Goal: Task Accomplishment & Management: Use online tool/utility

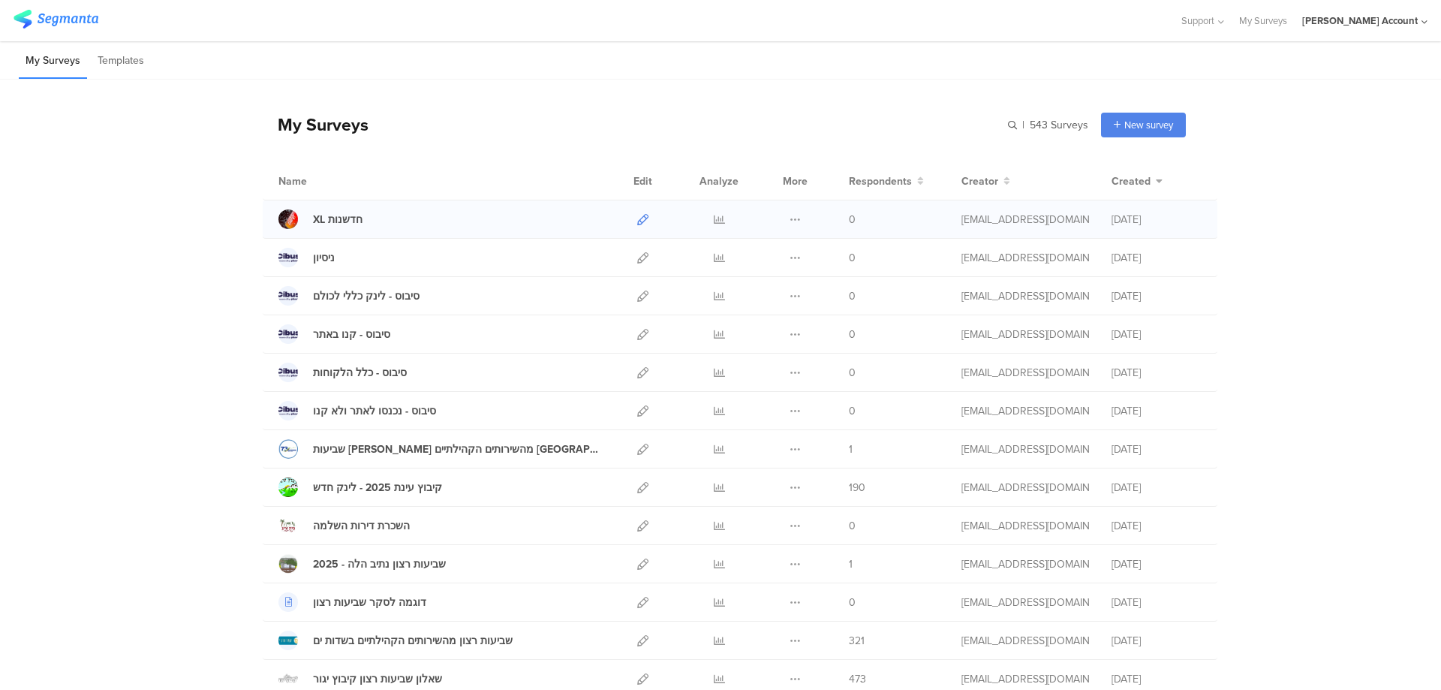
click at [637, 219] on icon at bounding box center [642, 219] width 11 height 11
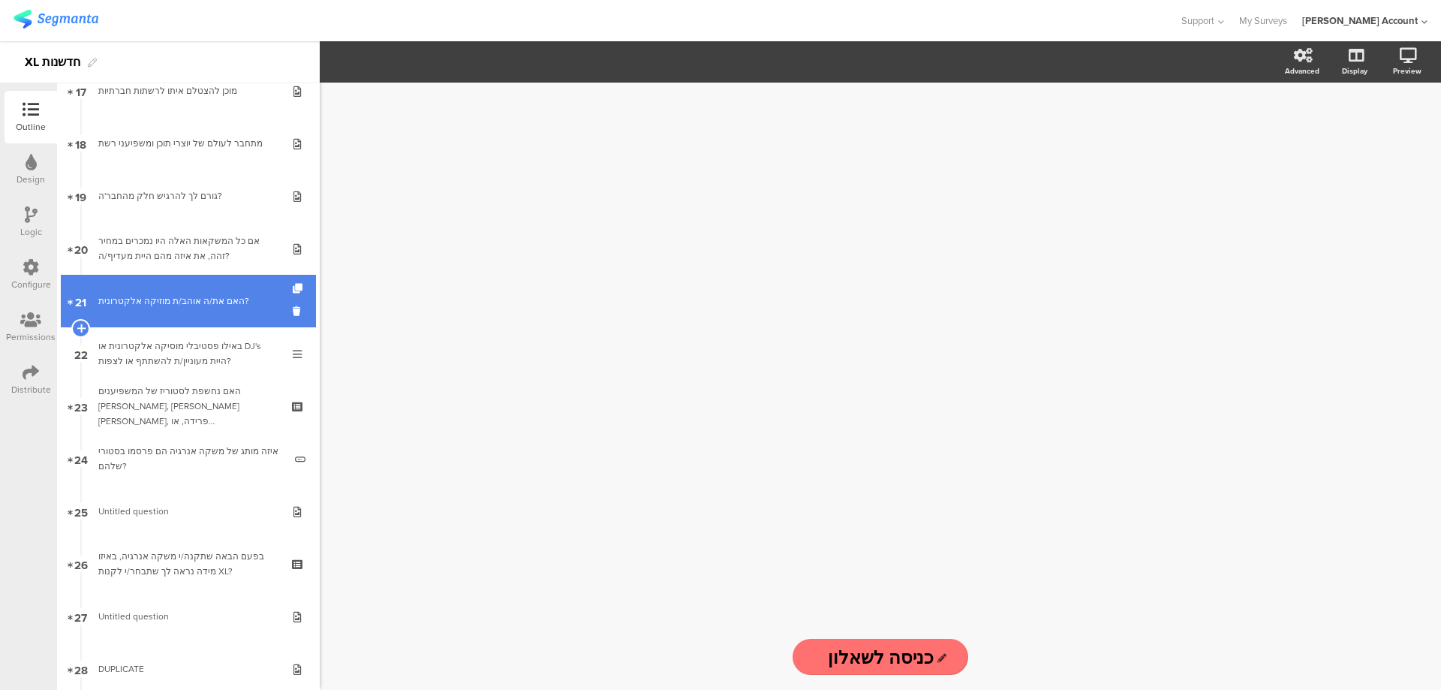
scroll to position [901, 0]
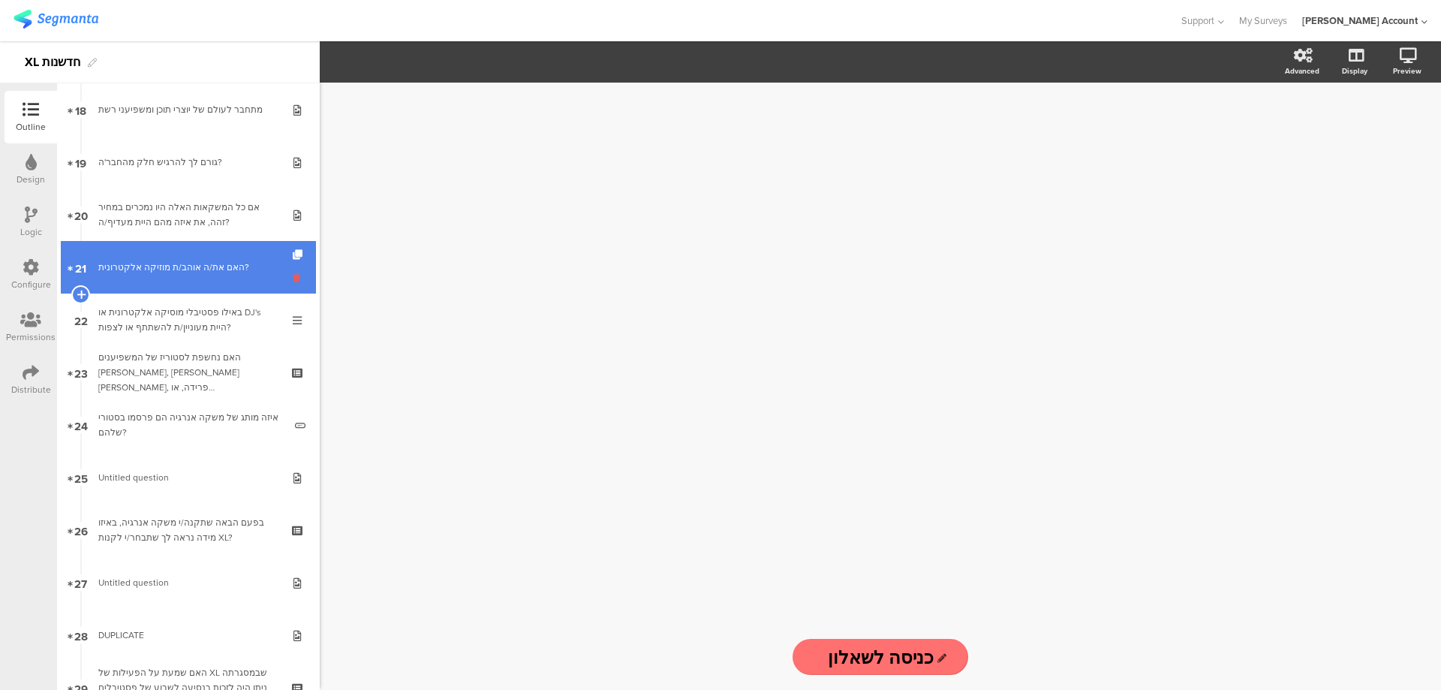
click at [293, 280] on icon at bounding box center [299, 277] width 13 height 14
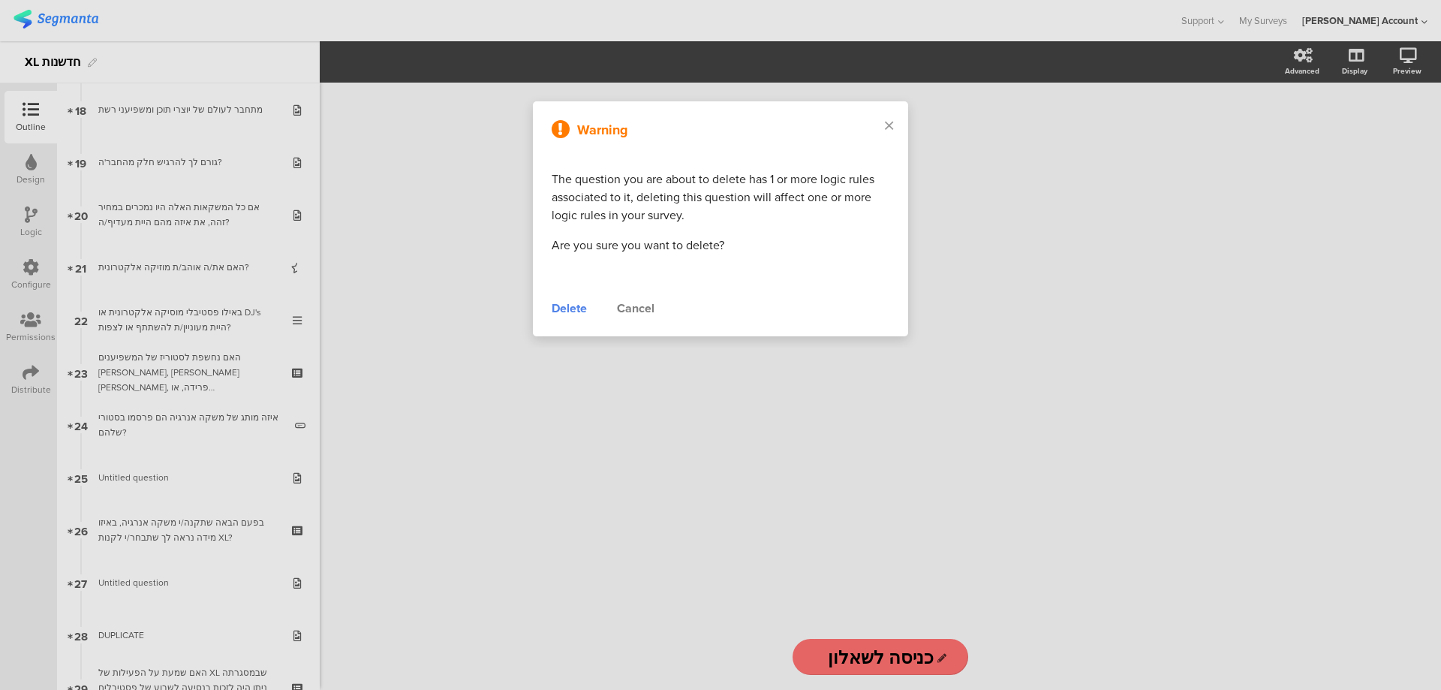
click at [572, 300] on div "Delete" at bounding box center [569, 309] width 35 height 18
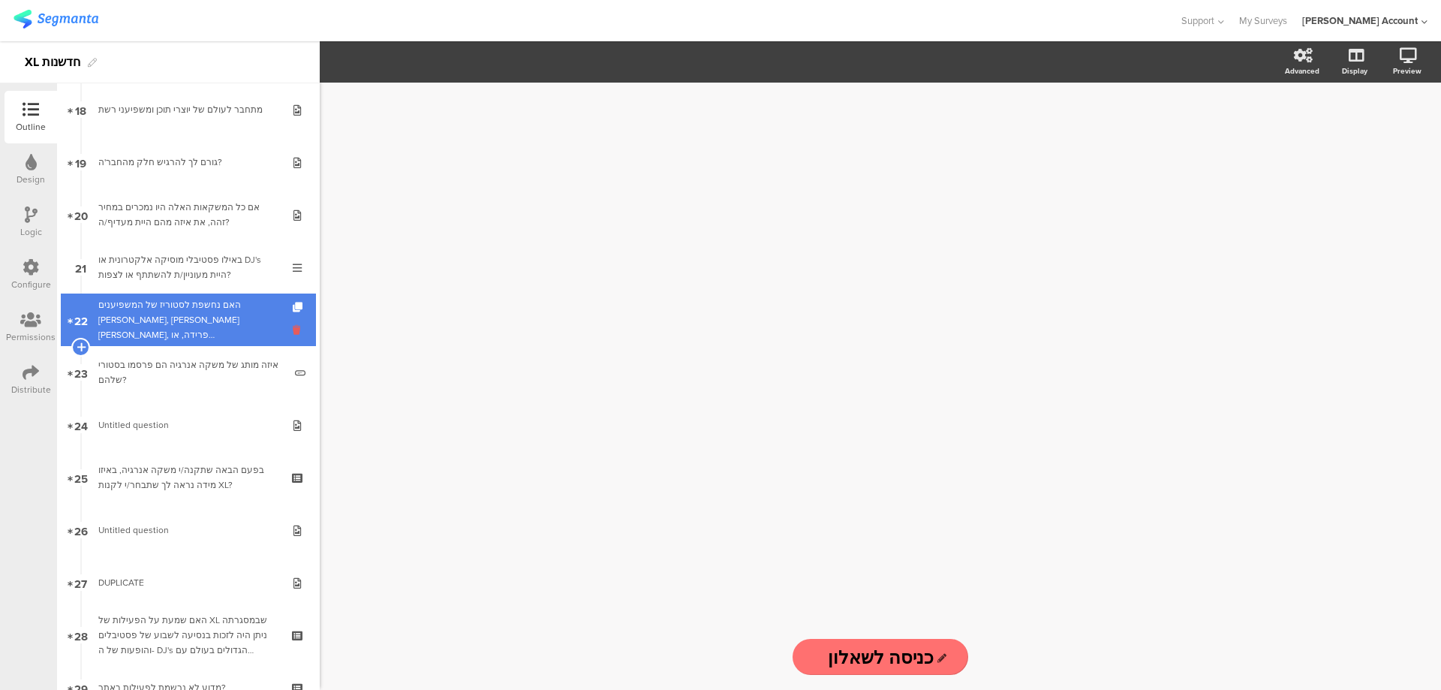
click at [293, 326] on icon at bounding box center [299, 330] width 13 height 14
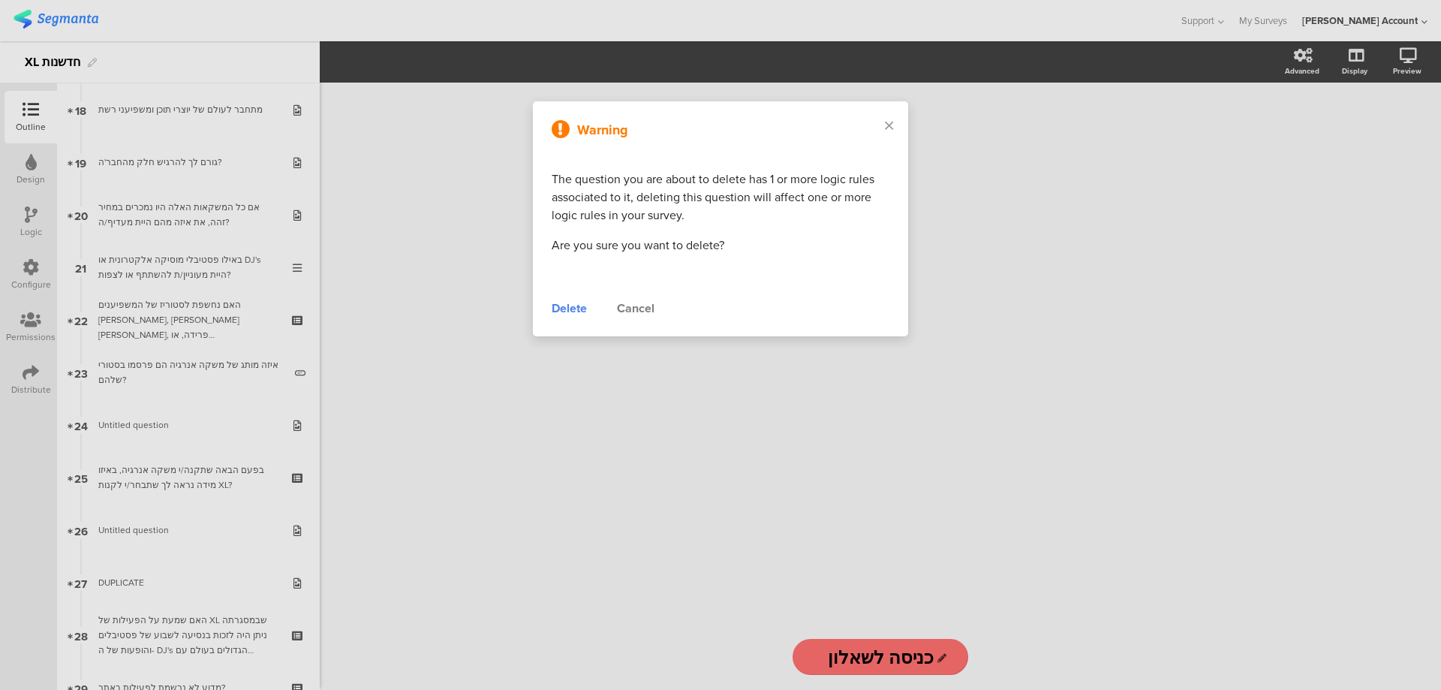
click at [562, 306] on div "Delete" at bounding box center [569, 309] width 35 height 18
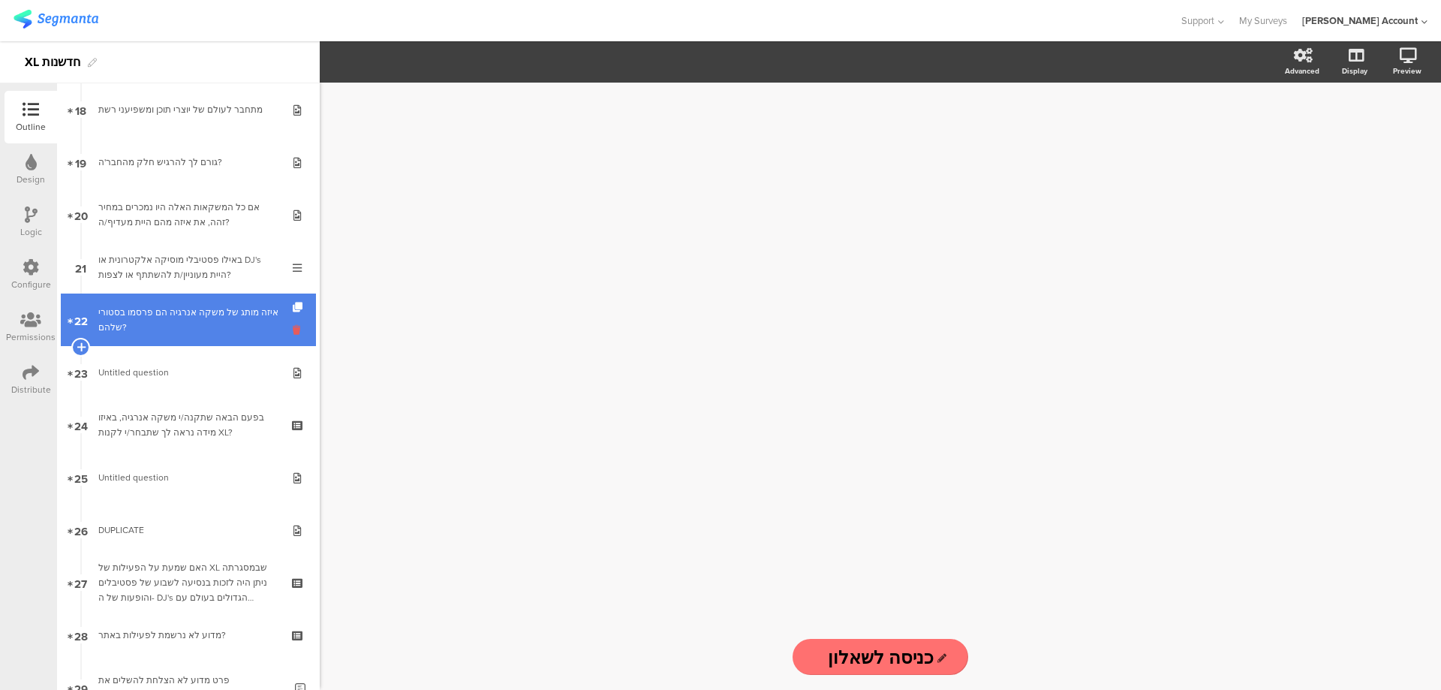
click at [293, 327] on icon at bounding box center [299, 330] width 13 height 14
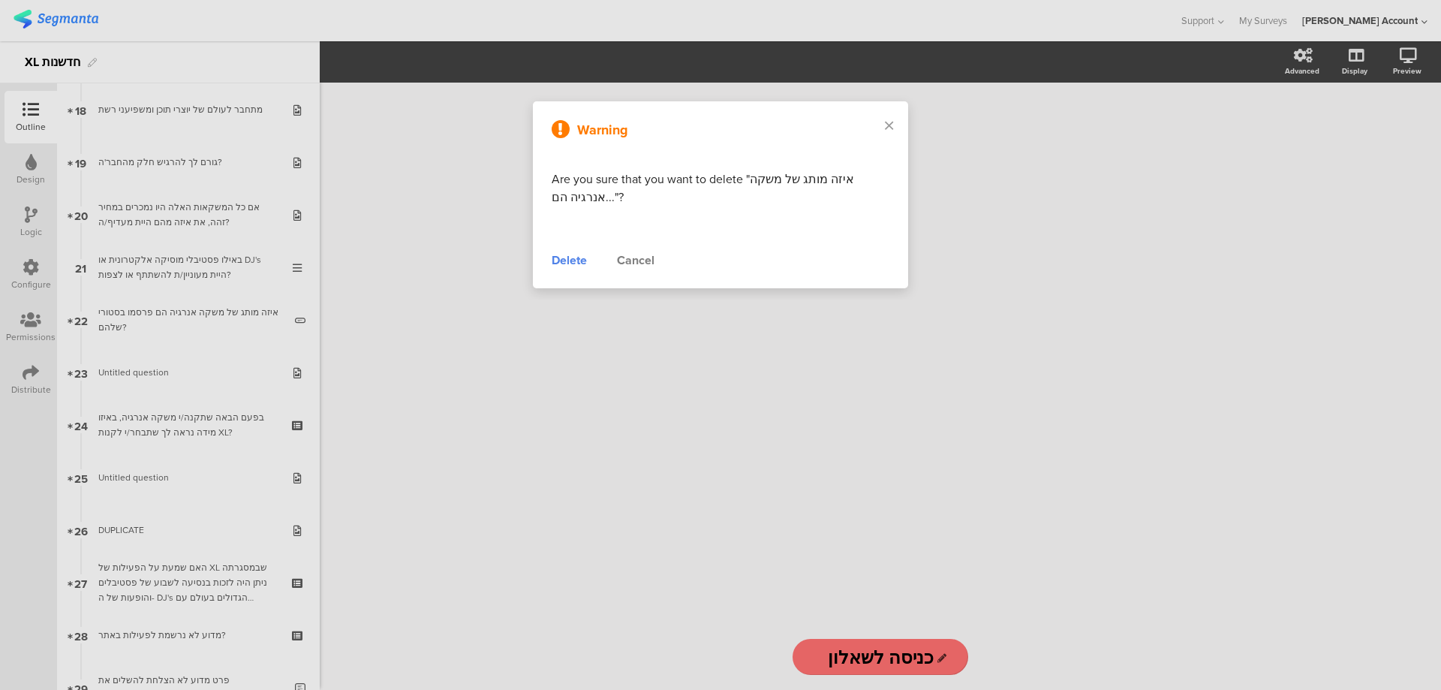
click at [577, 262] on div "Delete" at bounding box center [569, 260] width 35 height 18
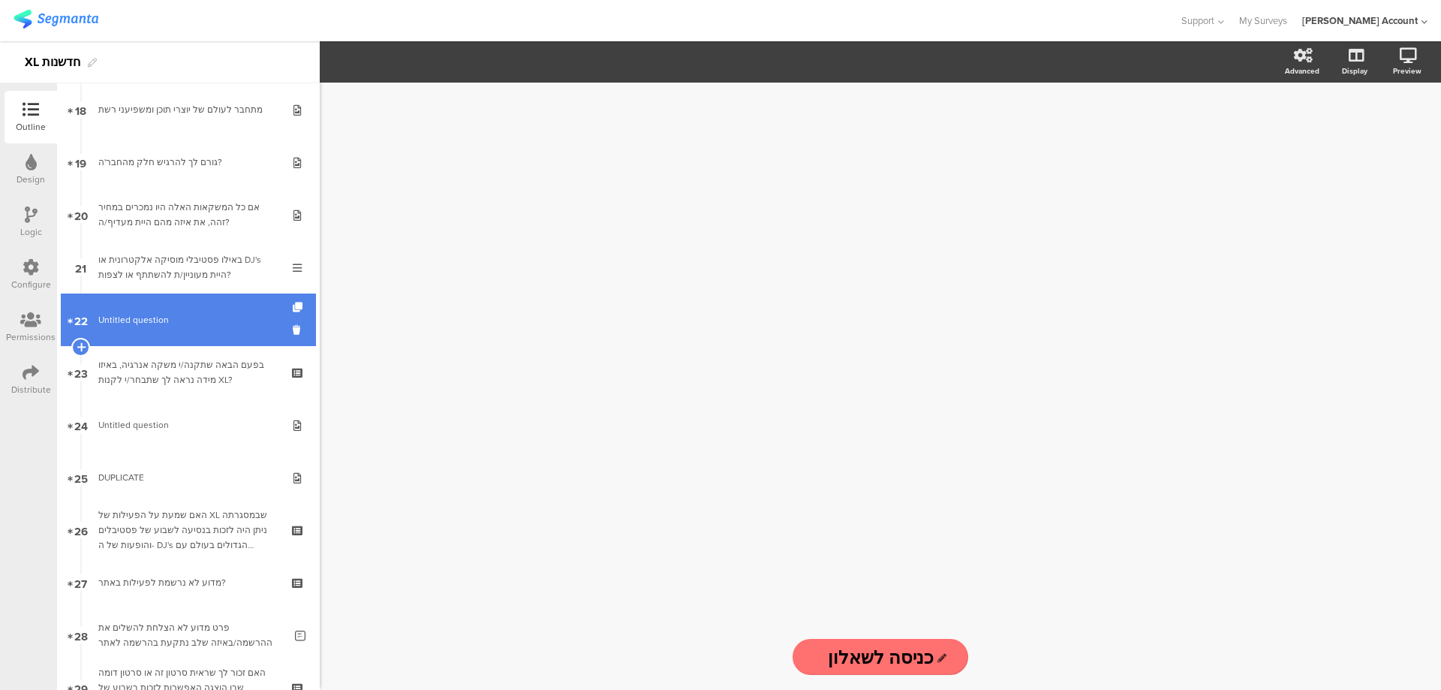
click at [197, 321] on span "Untitled question" at bounding box center [187, 319] width 179 height 15
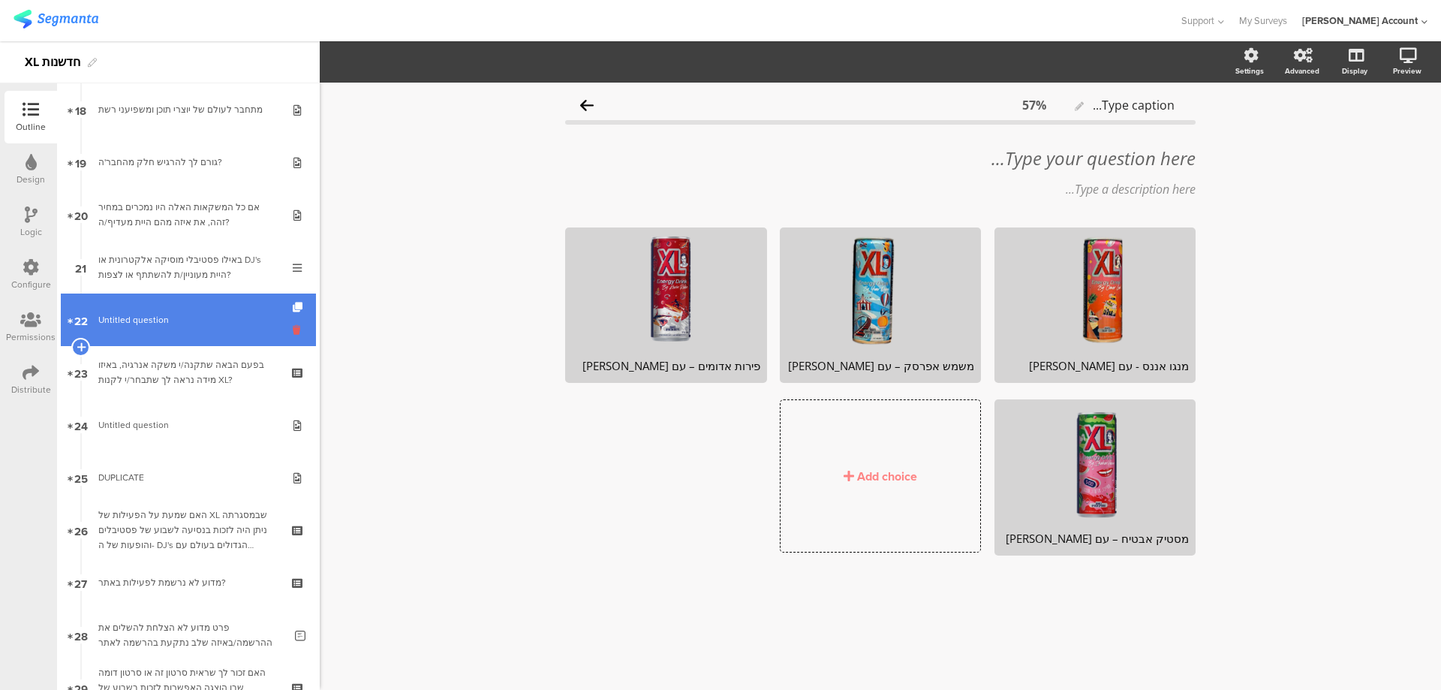
click at [293, 328] on icon at bounding box center [299, 330] width 13 height 14
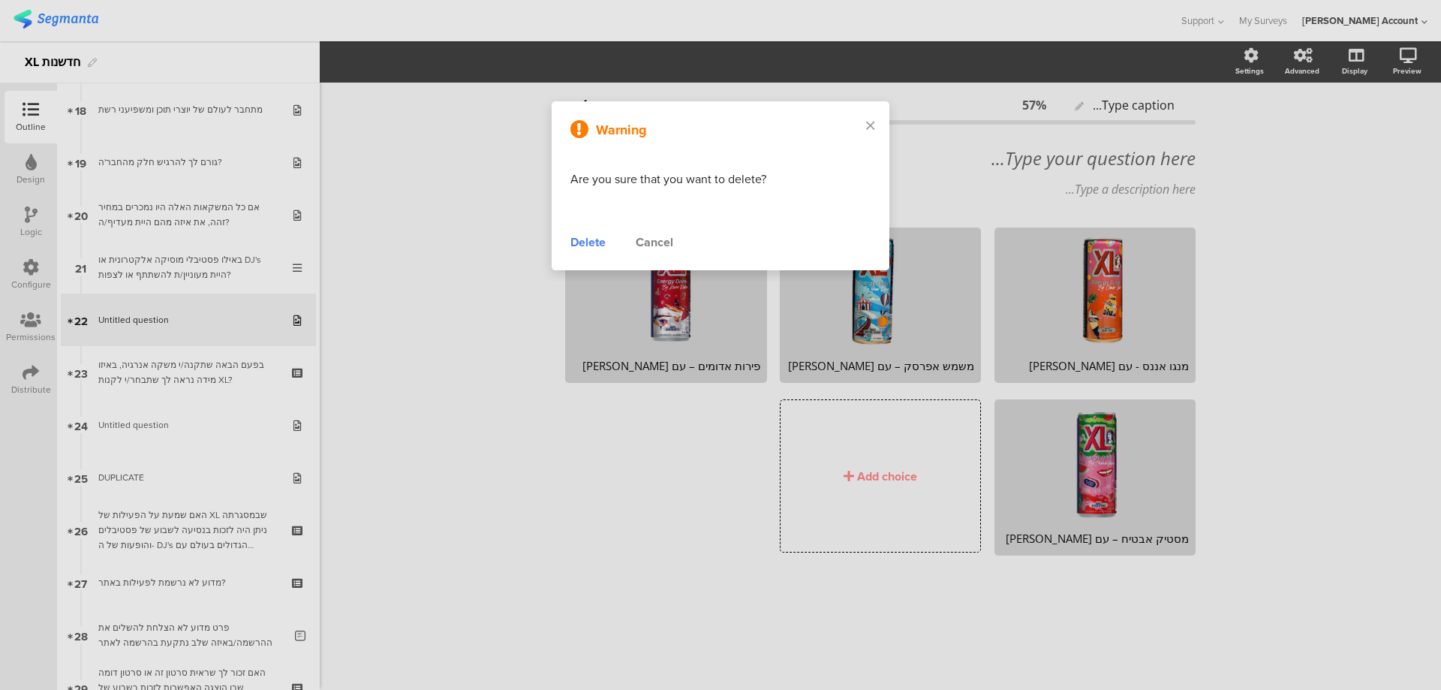
click at [591, 238] on div "Delete" at bounding box center [588, 242] width 35 height 18
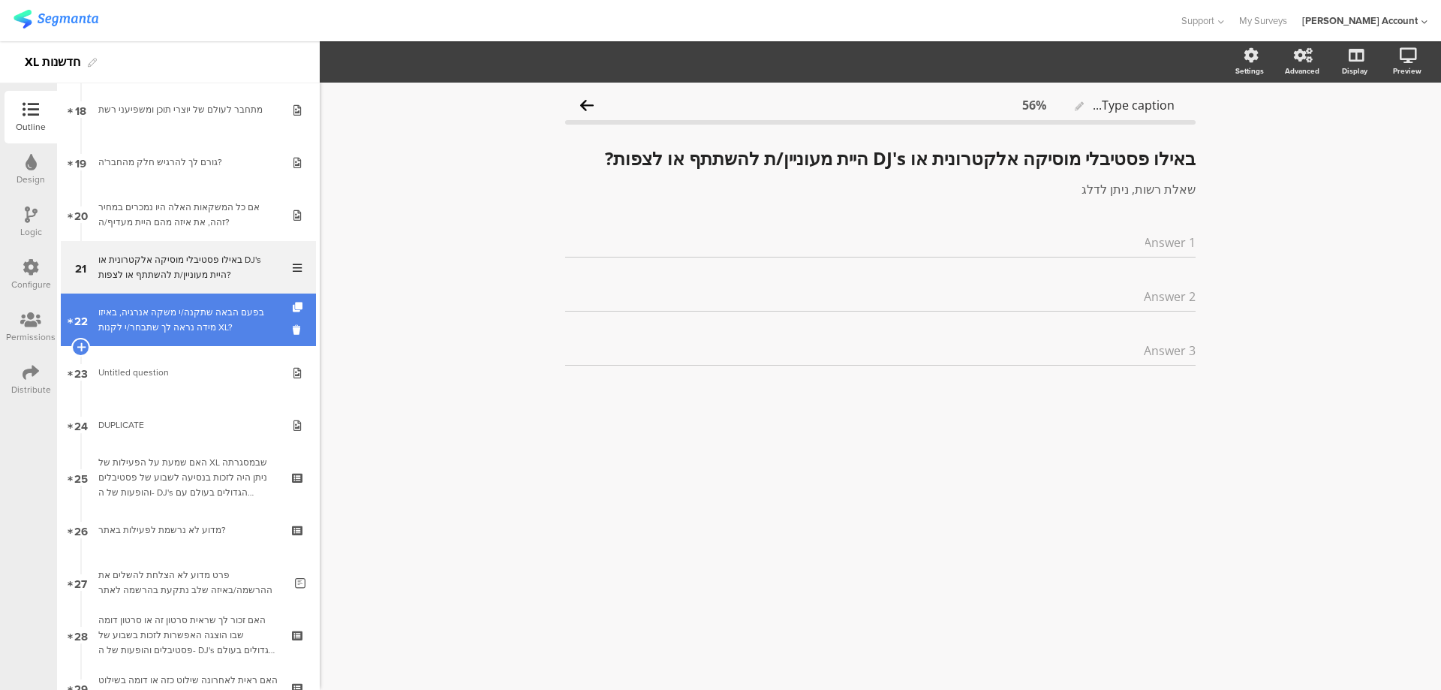
click at [217, 317] on div "בפעם הבאה שתקנה/י משקה אנרגיה, באיזו מידה נראה לך שתבחר/י לקנות XL?" at bounding box center [187, 320] width 179 height 30
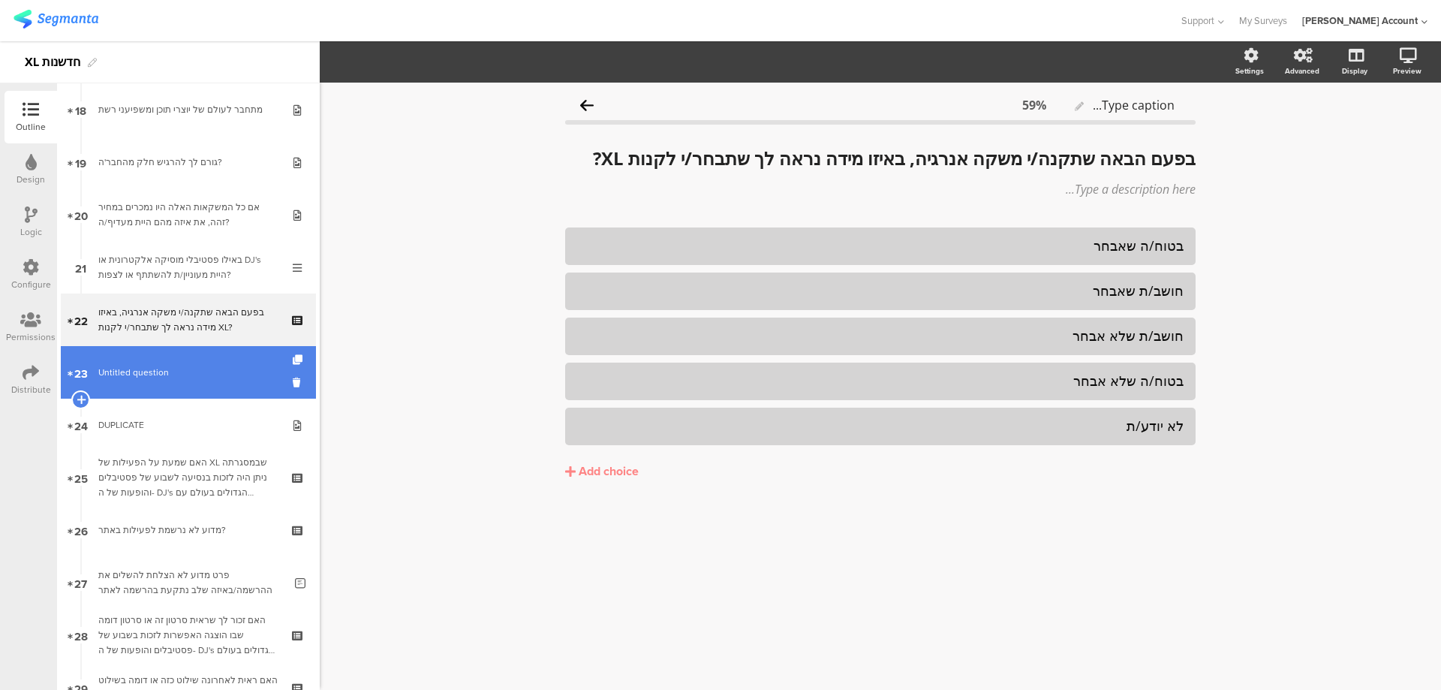
click at [228, 369] on span "Untitled question" at bounding box center [187, 372] width 179 height 15
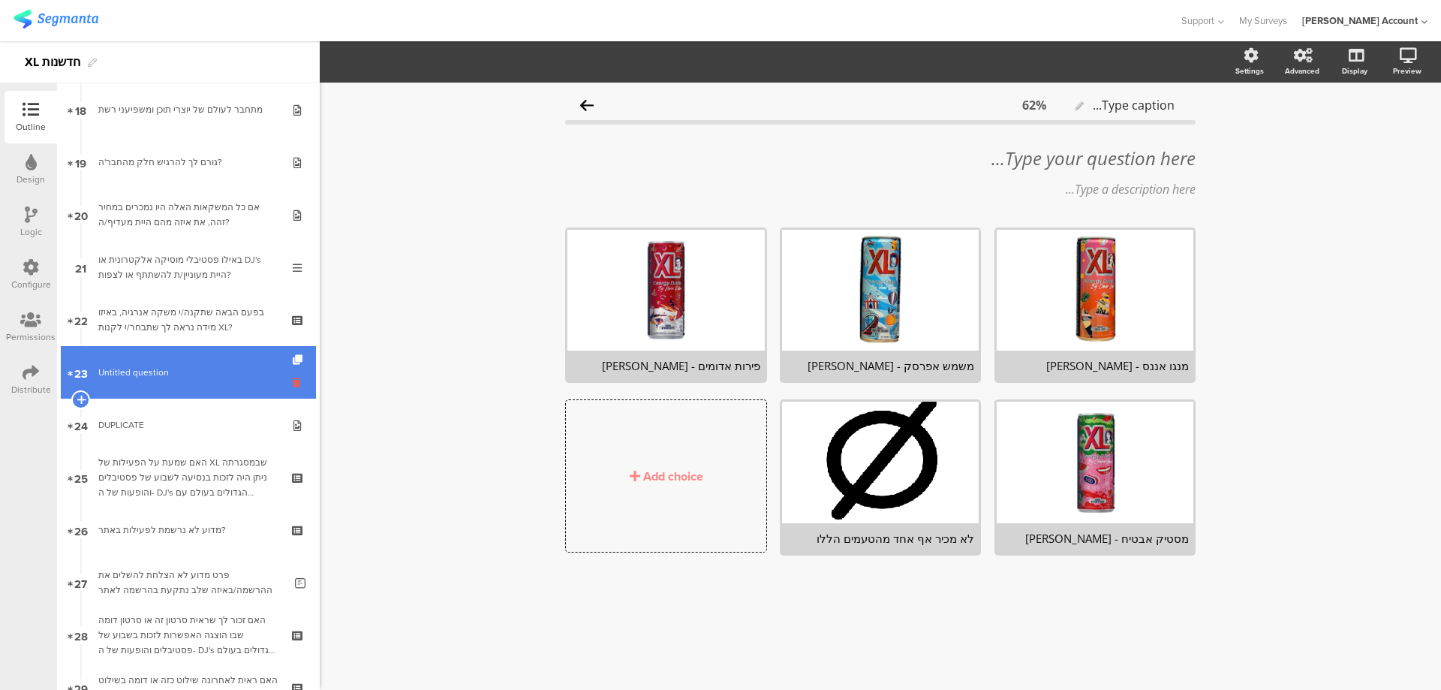
click at [293, 378] on icon at bounding box center [299, 382] width 13 height 14
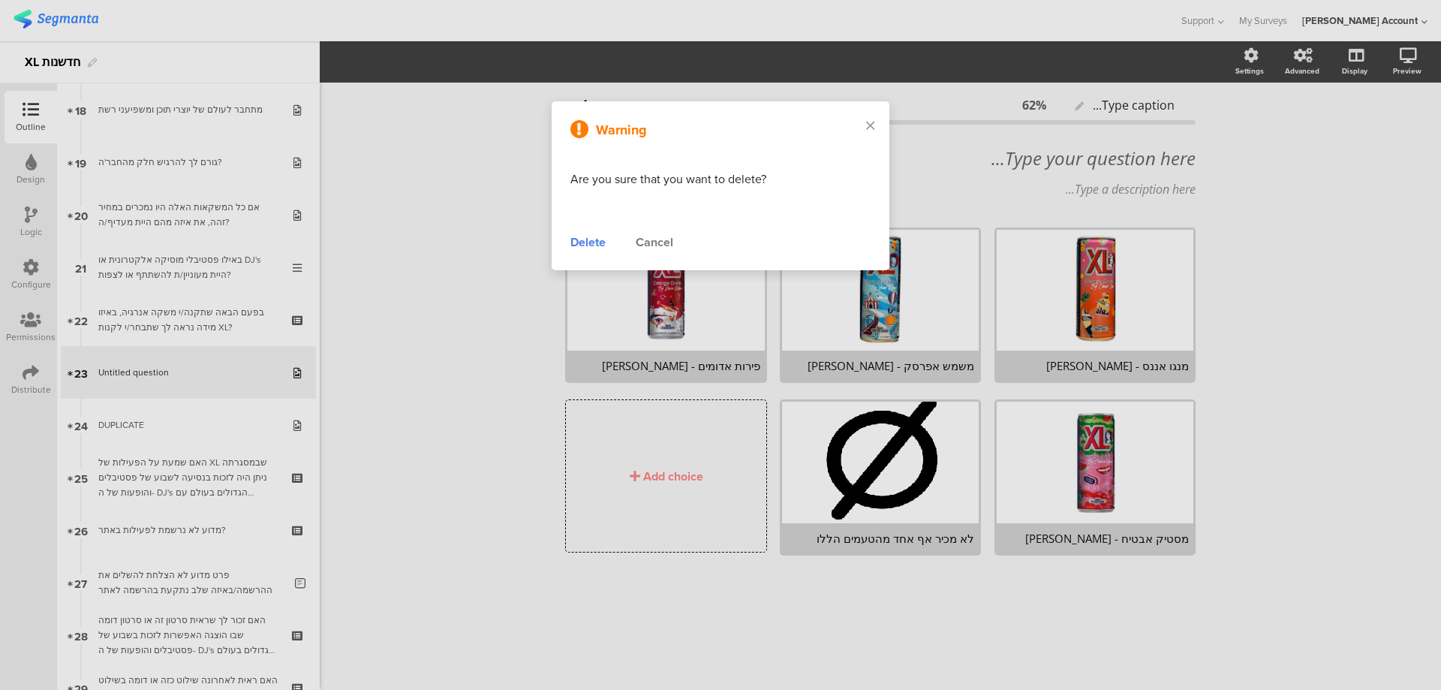
click at [592, 241] on div "Delete" at bounding box center [588, 242] width 35 height 18
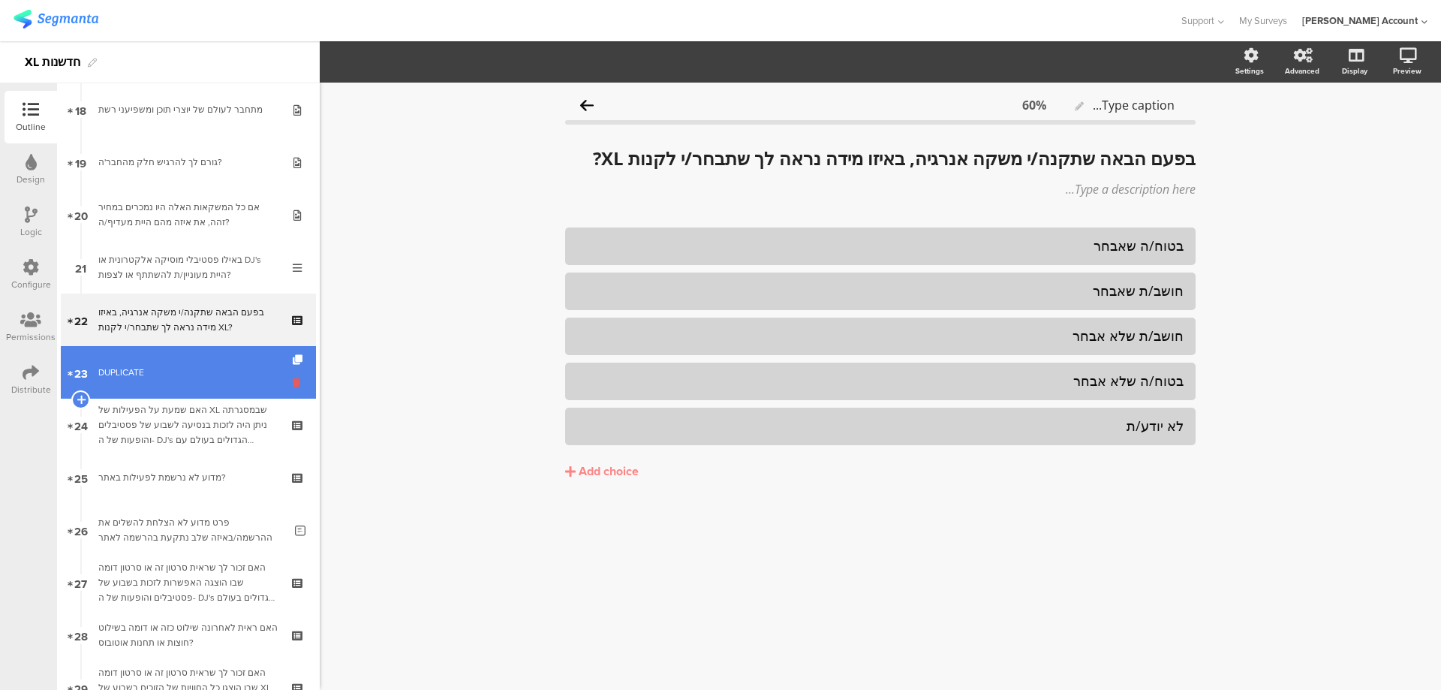
click at [293, 381] on icon at bounding box center [299, 382] width 13 height 14
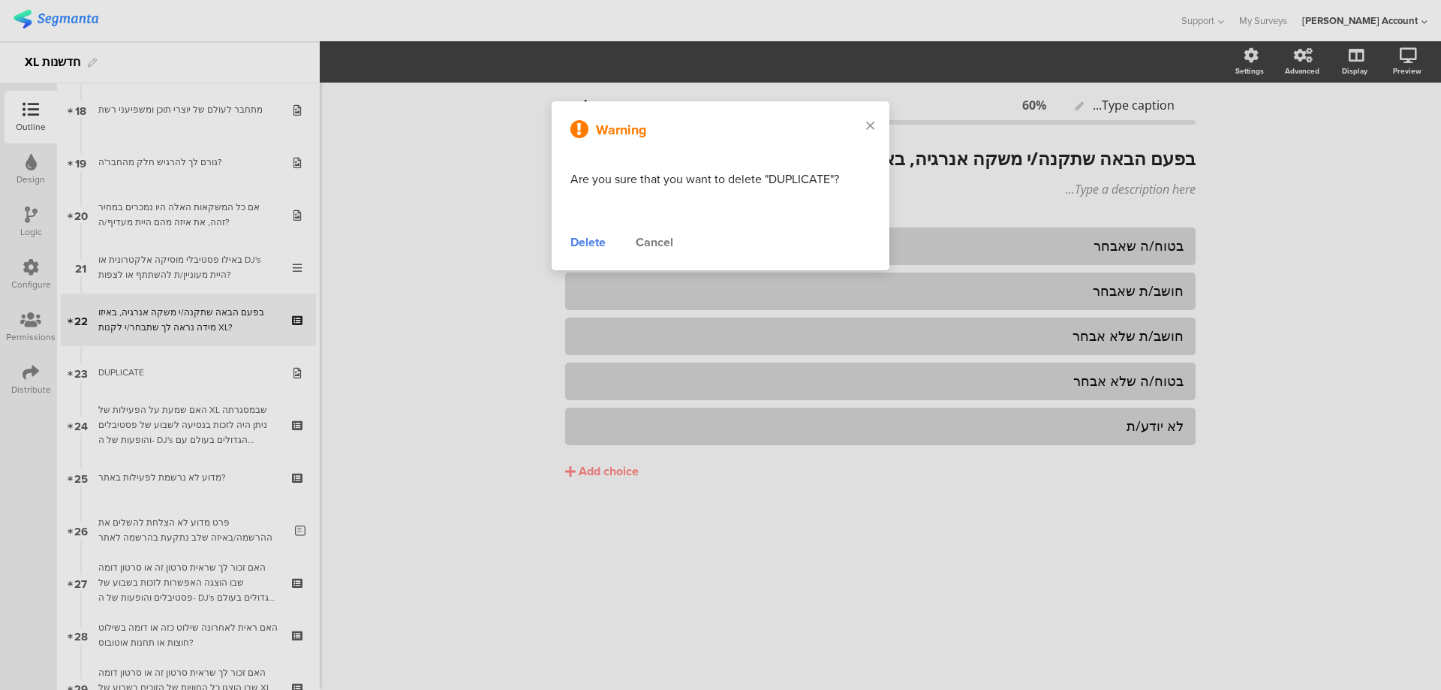
click at [577, 241] on div "Delete" at bounding box center [588, 242] width 35 height 18
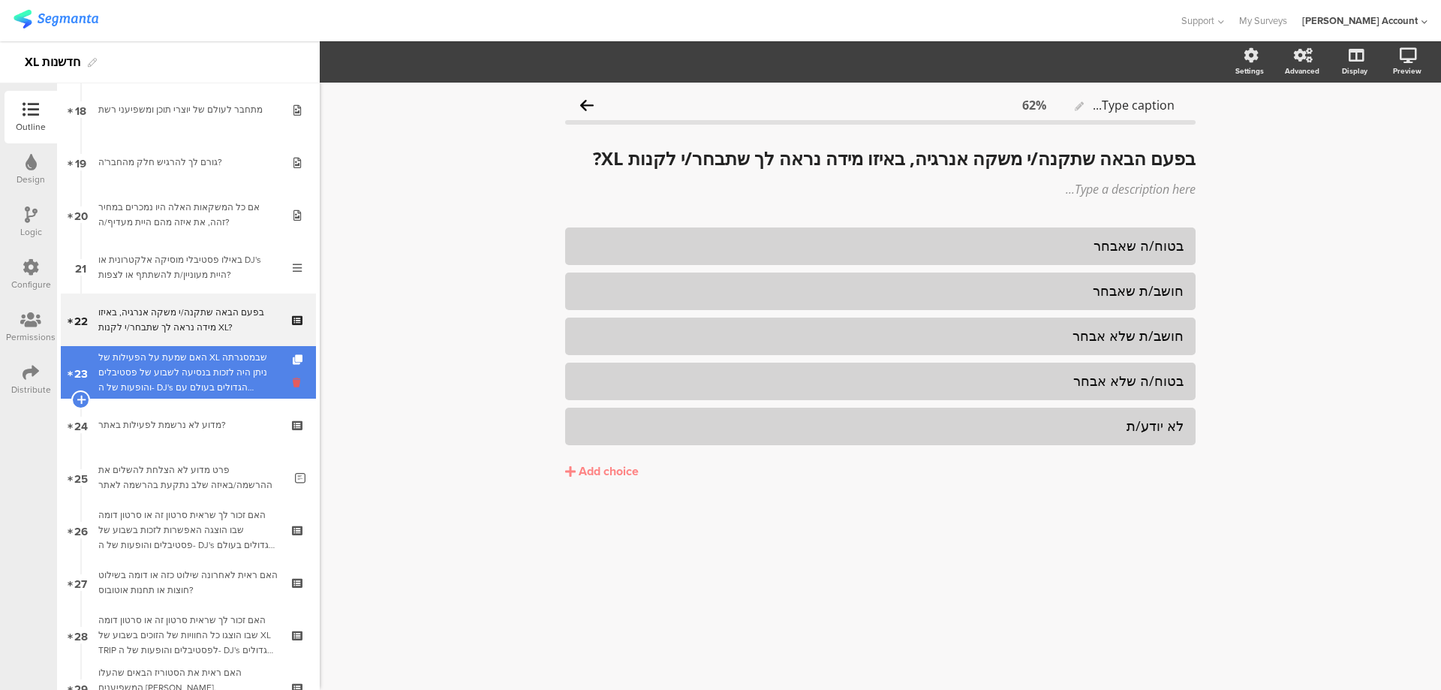
click at [293, 382] on icon at bounding box center [299, 382] width 13 height 14
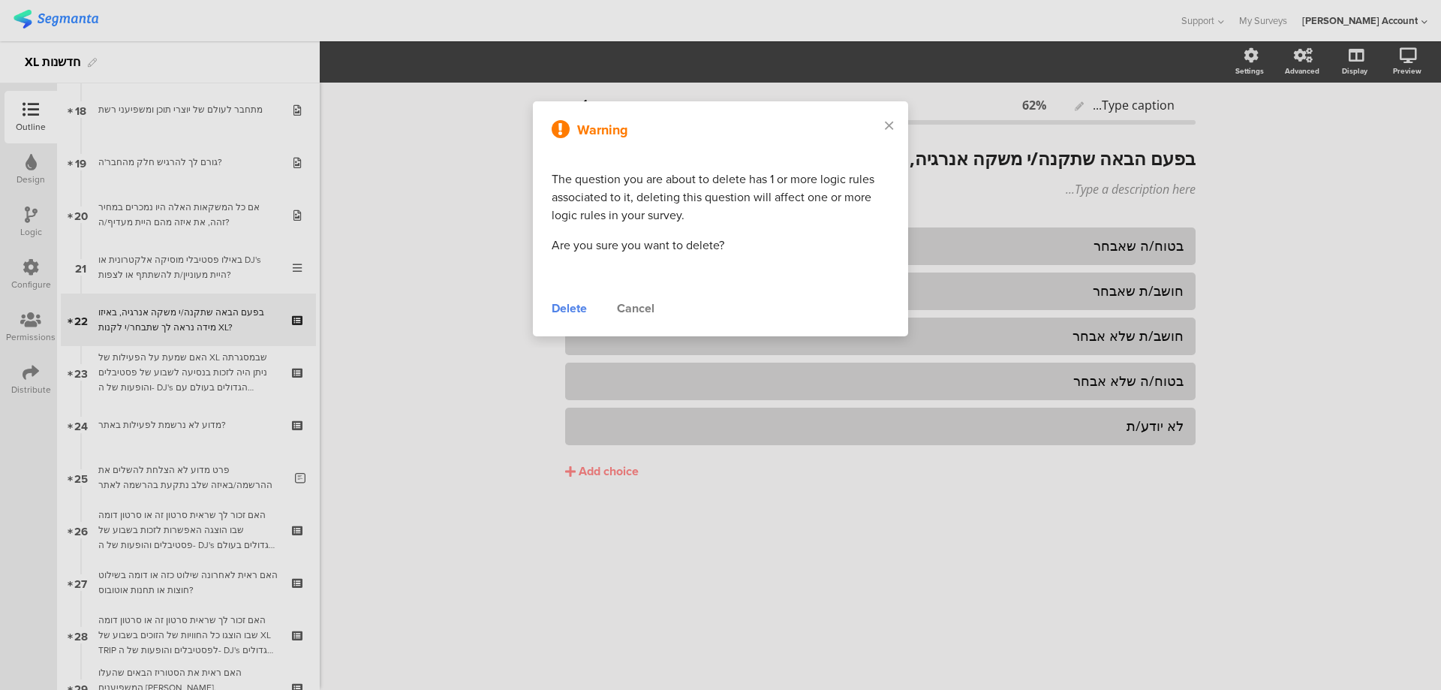
click at [563, 309] on div "Delete" at bounding box center [569, 309] width 35 height 18
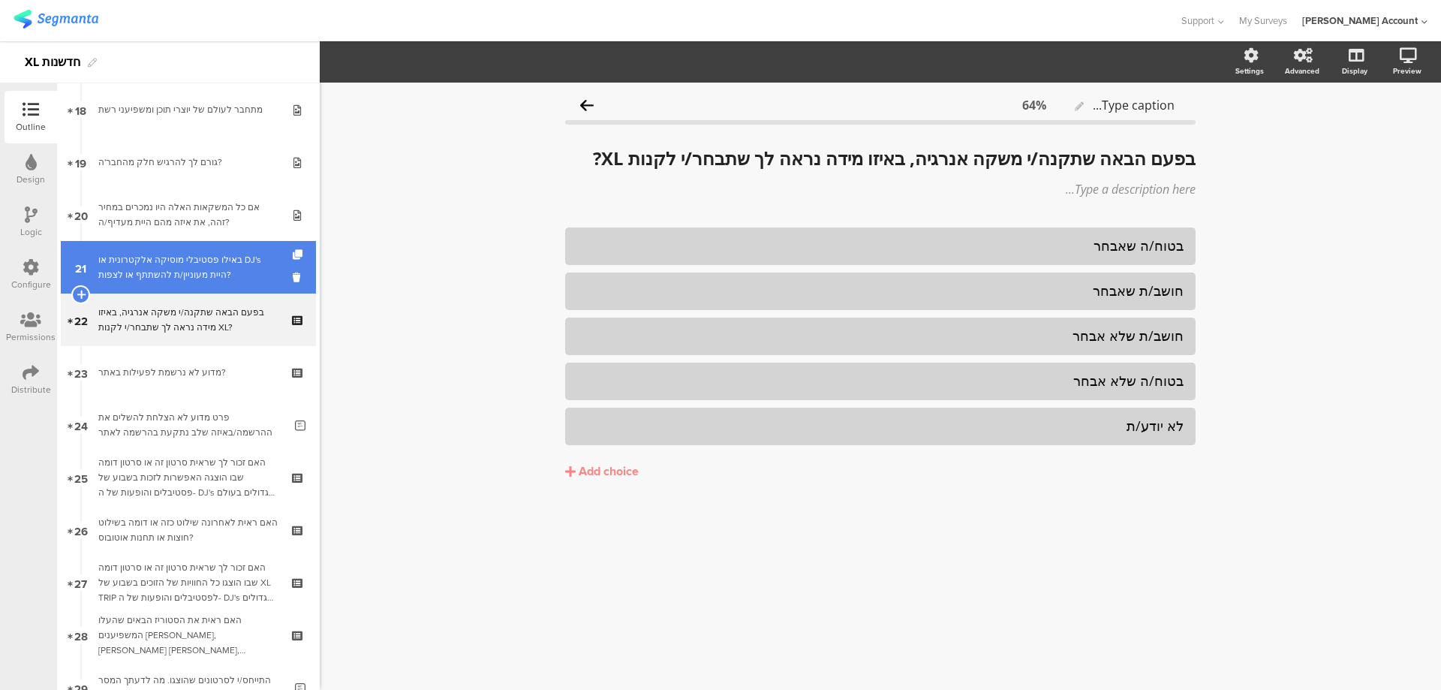
click at [251, 272] on div "באילו פסטיבלי מוסיקה אלקטרונית או DJ's היית מעוניין/ת להשתתף או לצפות?" at bounding box center [187, 267] width 179 height 30
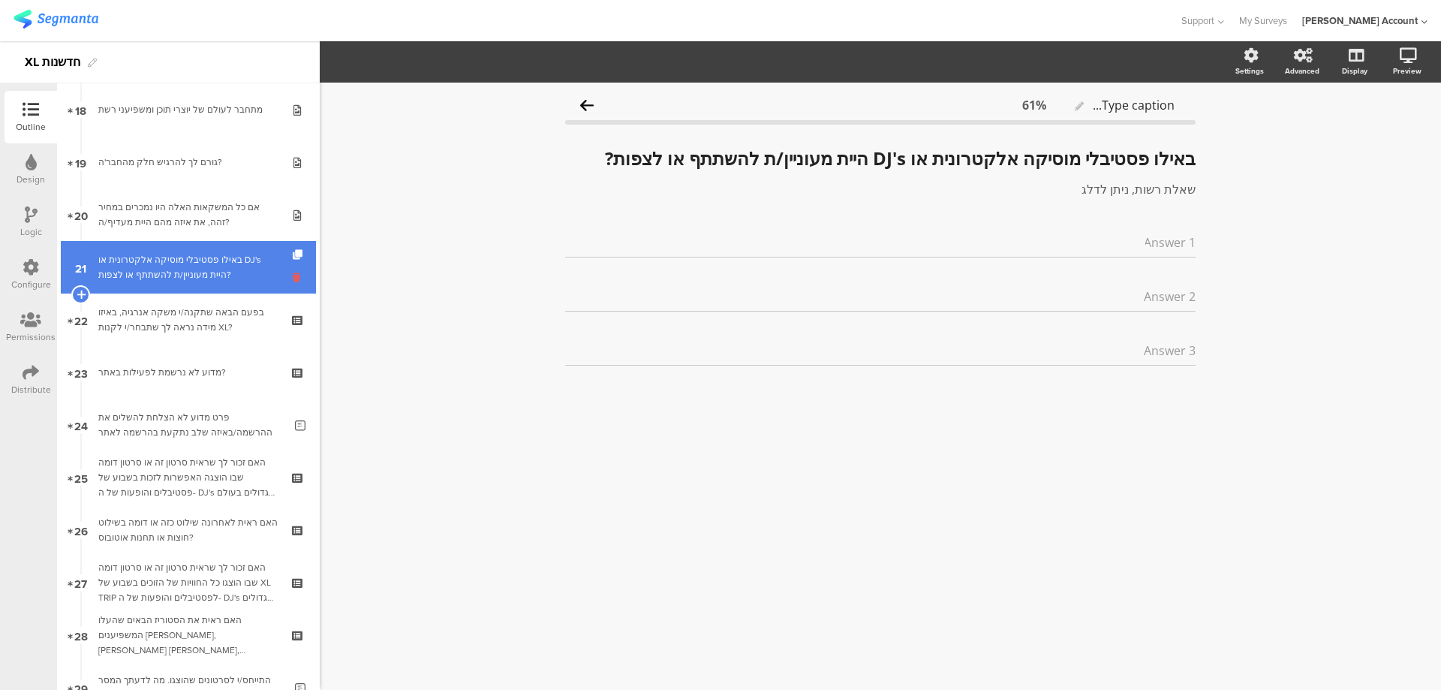
click at [293, 279] on icon at bounding box center [299, 277] width 13 height 14
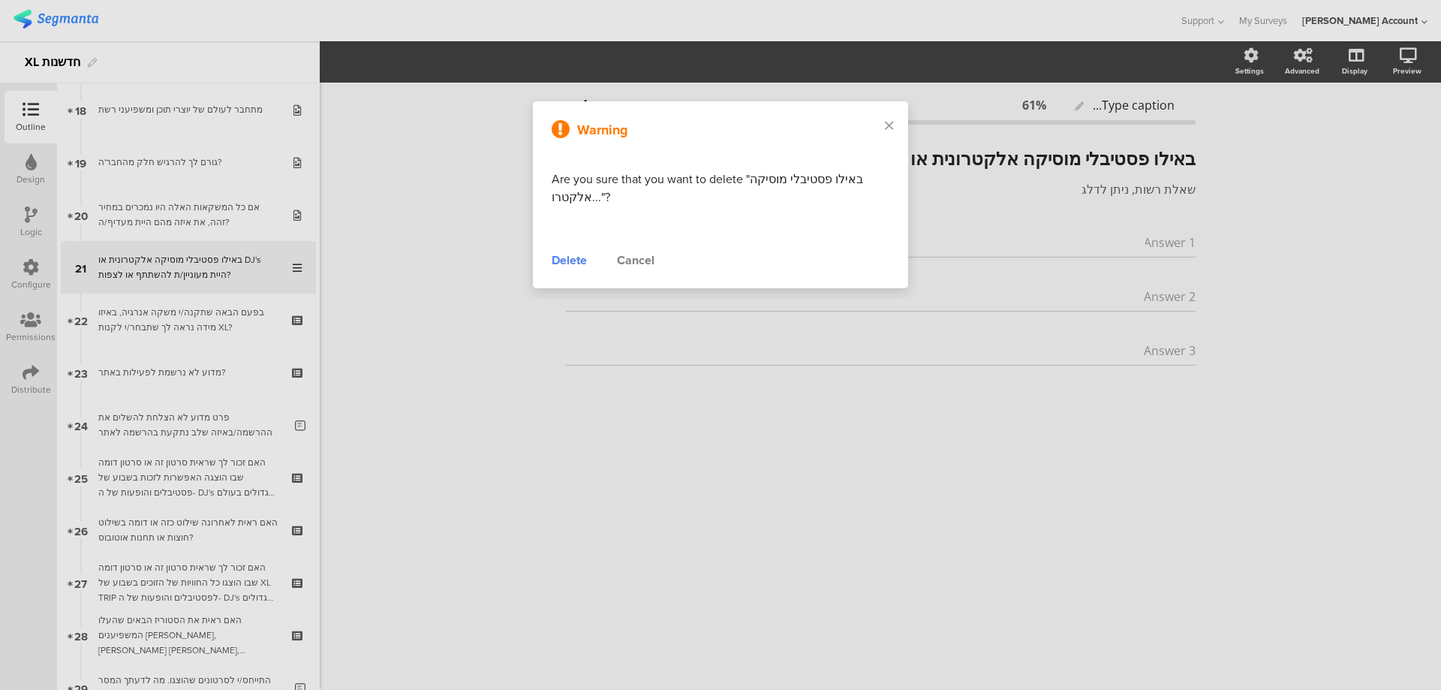
click at [559, 264] on div "Delete" at bounding box center [569, 260] width 35 height 18
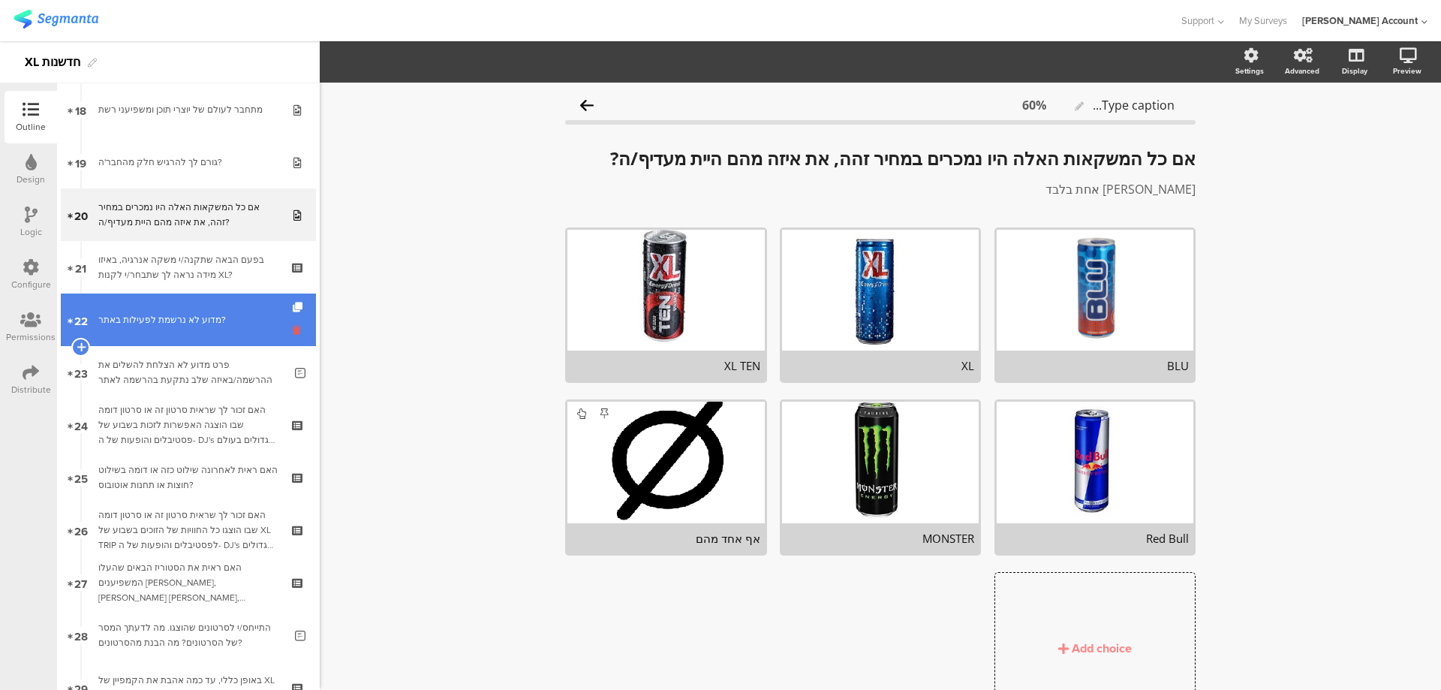
click at [293, 330] on icon at bounding box center [299, 330] width 13 height 14
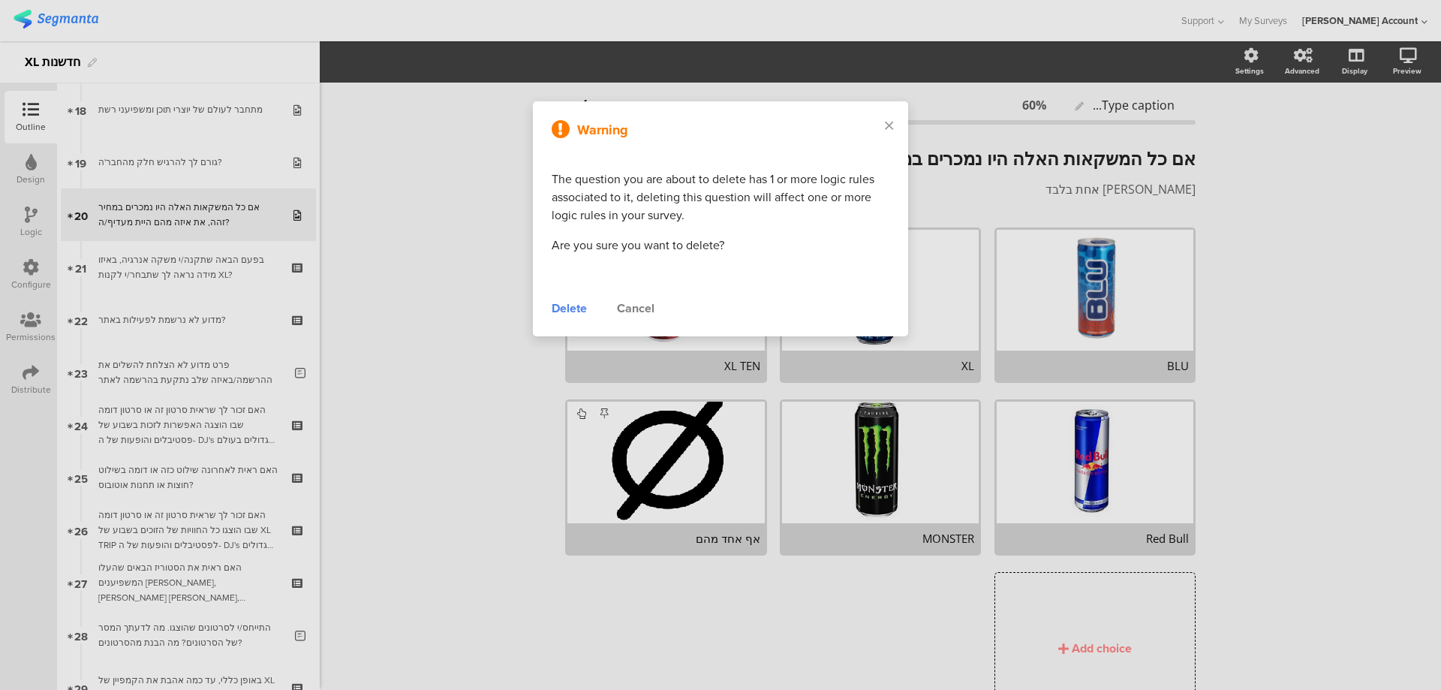
click at [560, 302] on div "Delete" at bounding box center [569, 309] width 35 height 18
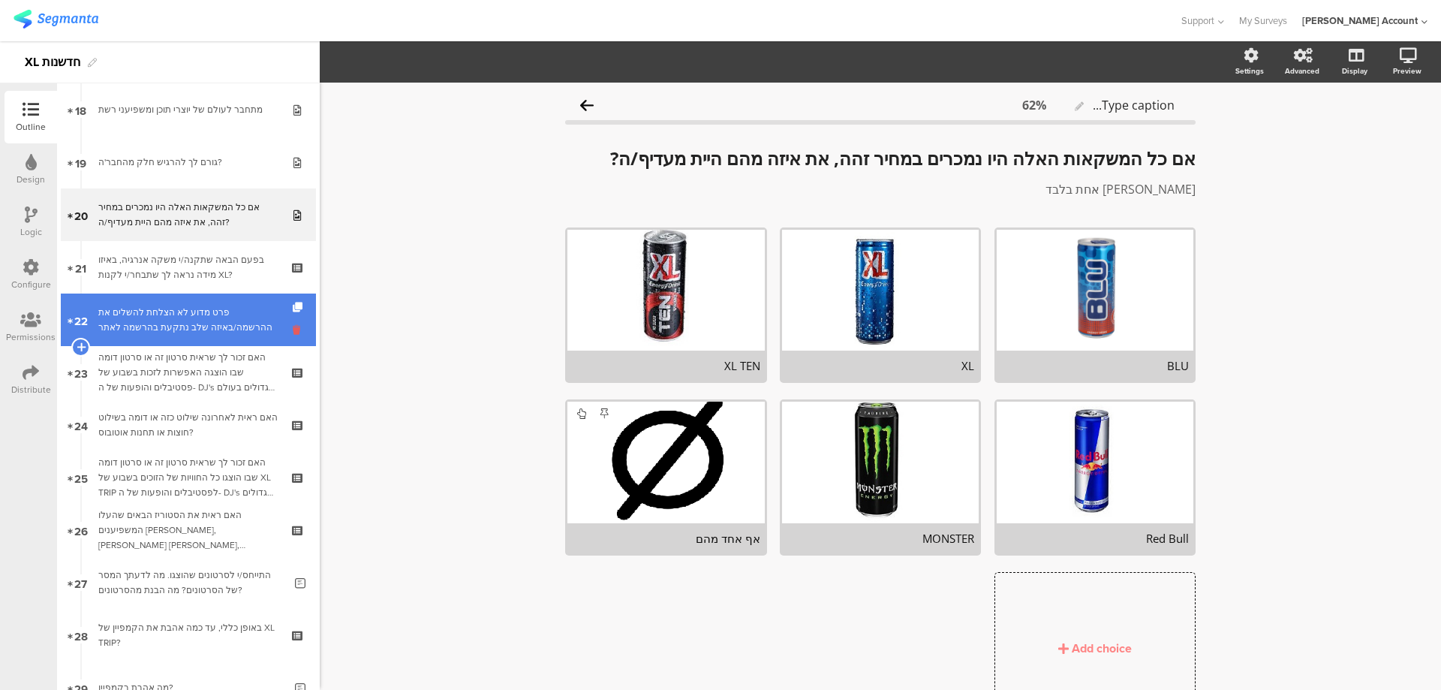
click at [293, 329] on icon at bounding box center [299, 330] width 13 height 14
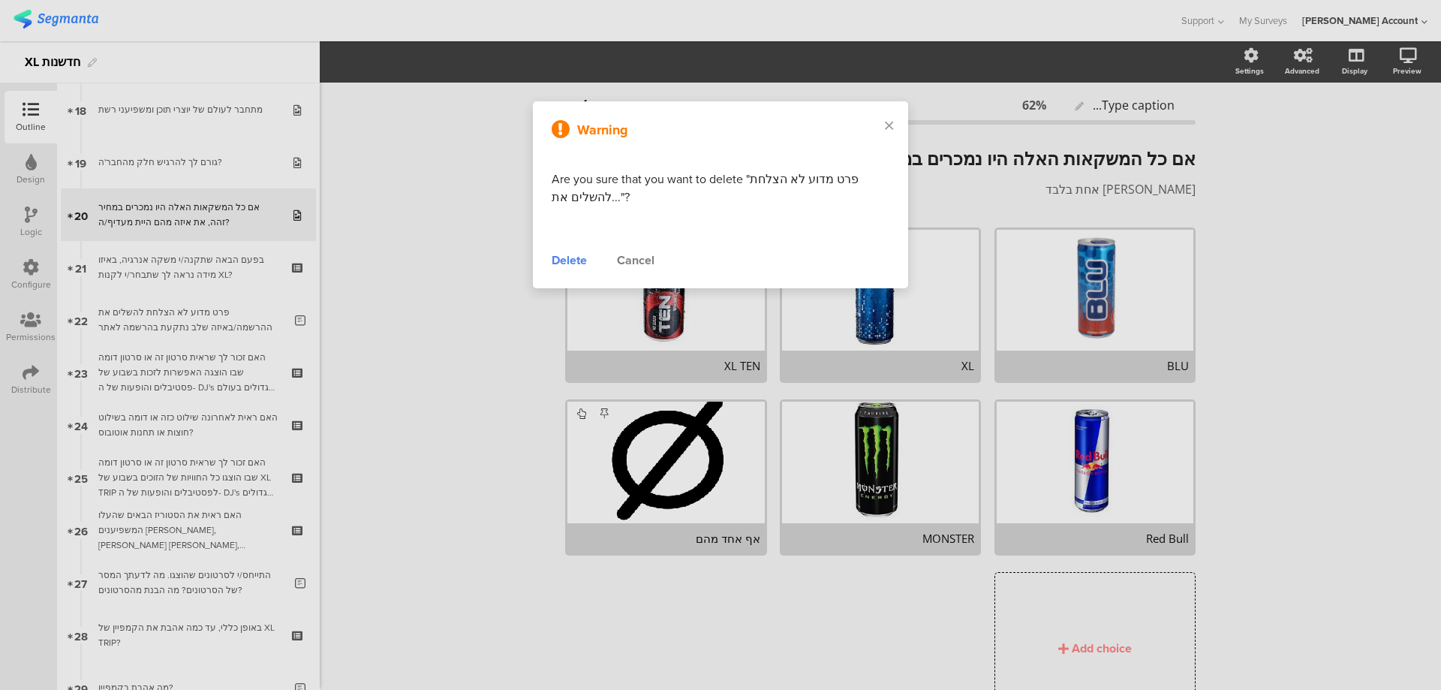
click at [564, 264] on div "Delete" at bounding box center [569, 260] width 35 height 18
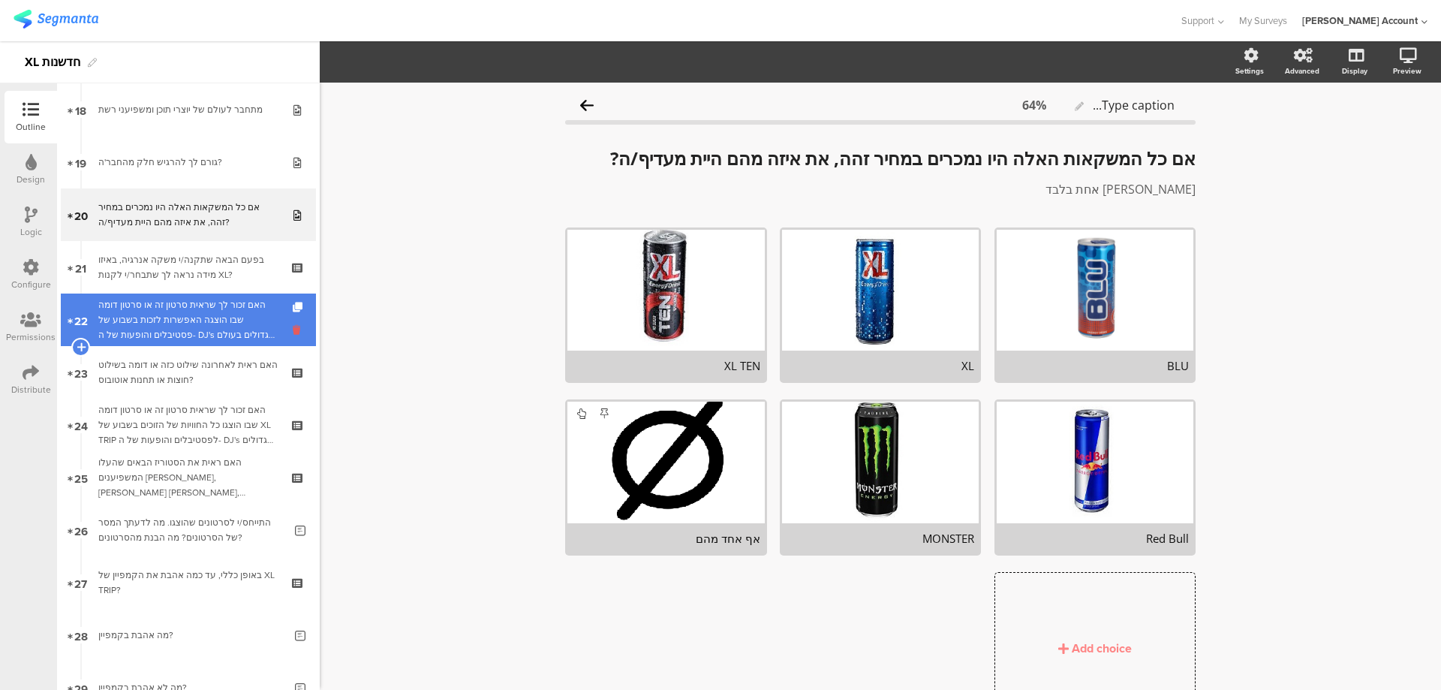
click at [293, 333] on icon at bounding box center [299, 330] width 13 height 14
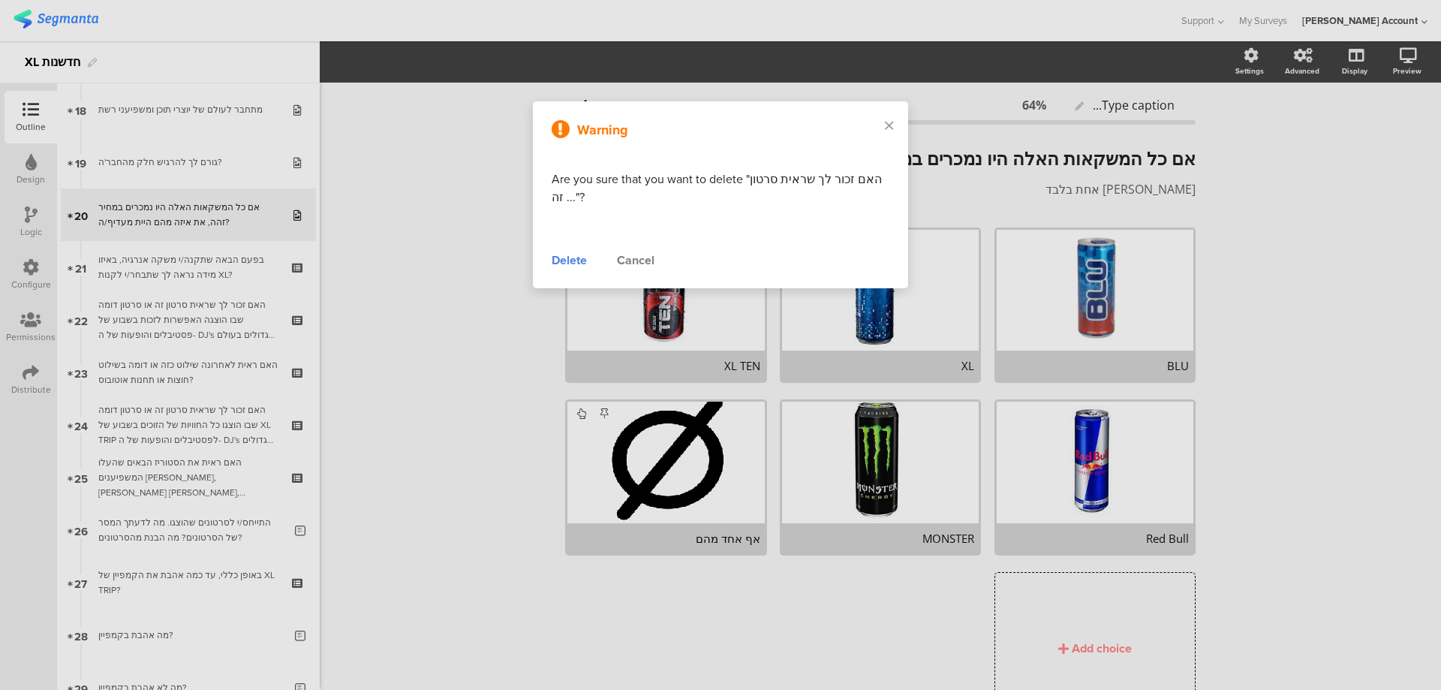
click at [562, 264] on div "Delete" at bounding box center [569, 260] width 35 height 18
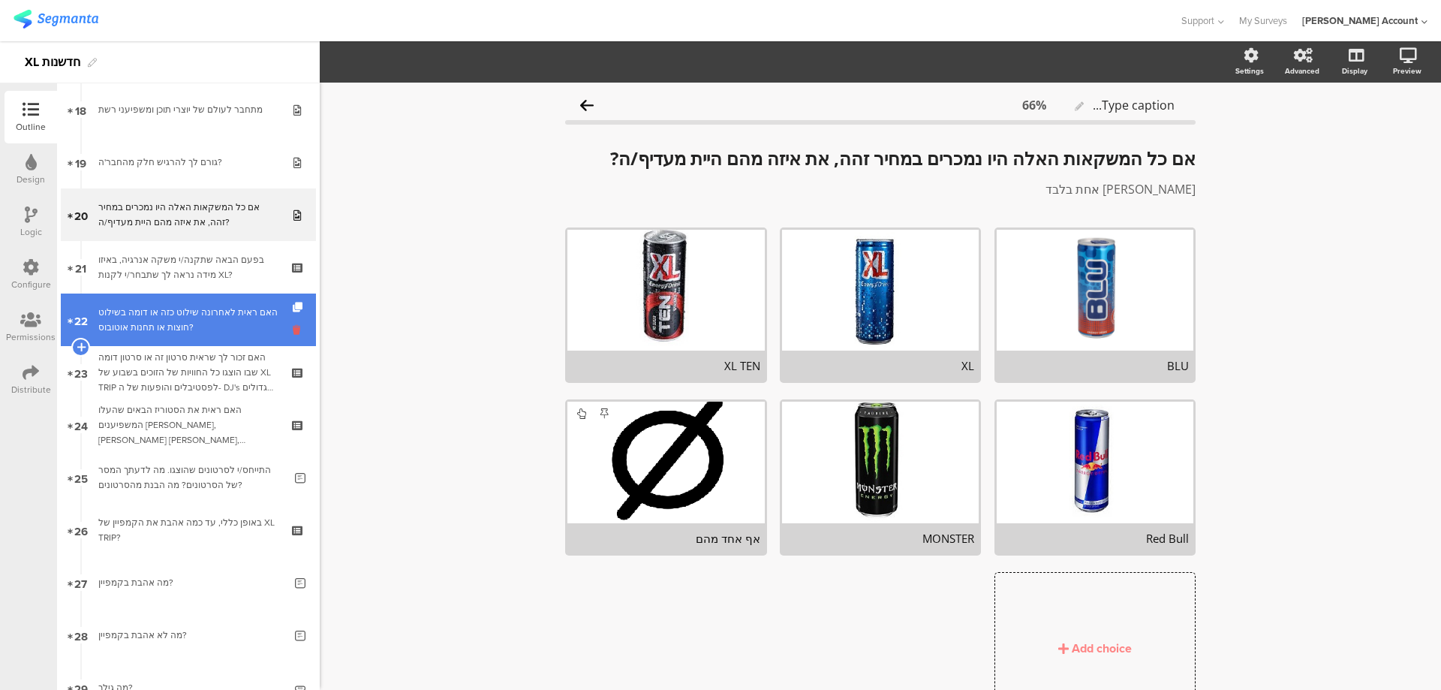
click at [293, 332] on icon at bounding box center [299, 330] width 13 height 14
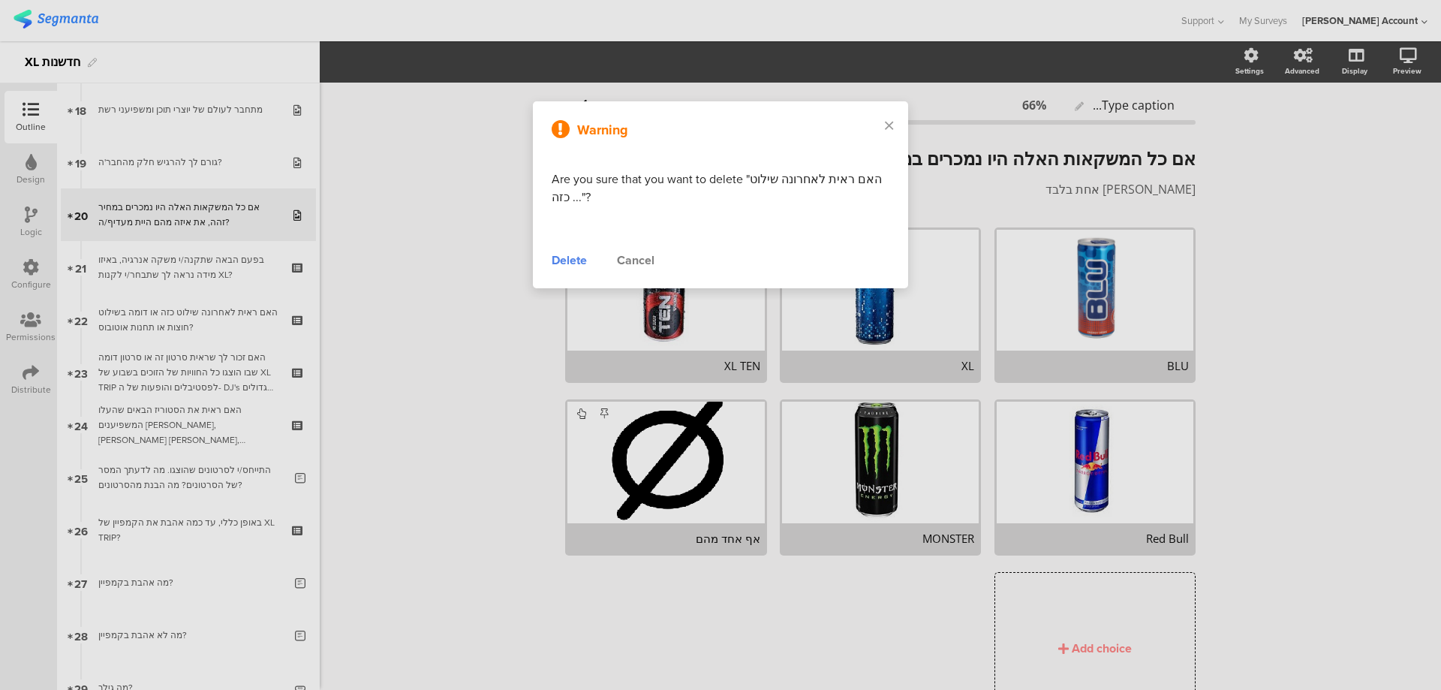
click at [562, 260] on div "Delete" at bounding box center [569, 260] width 35 height 18
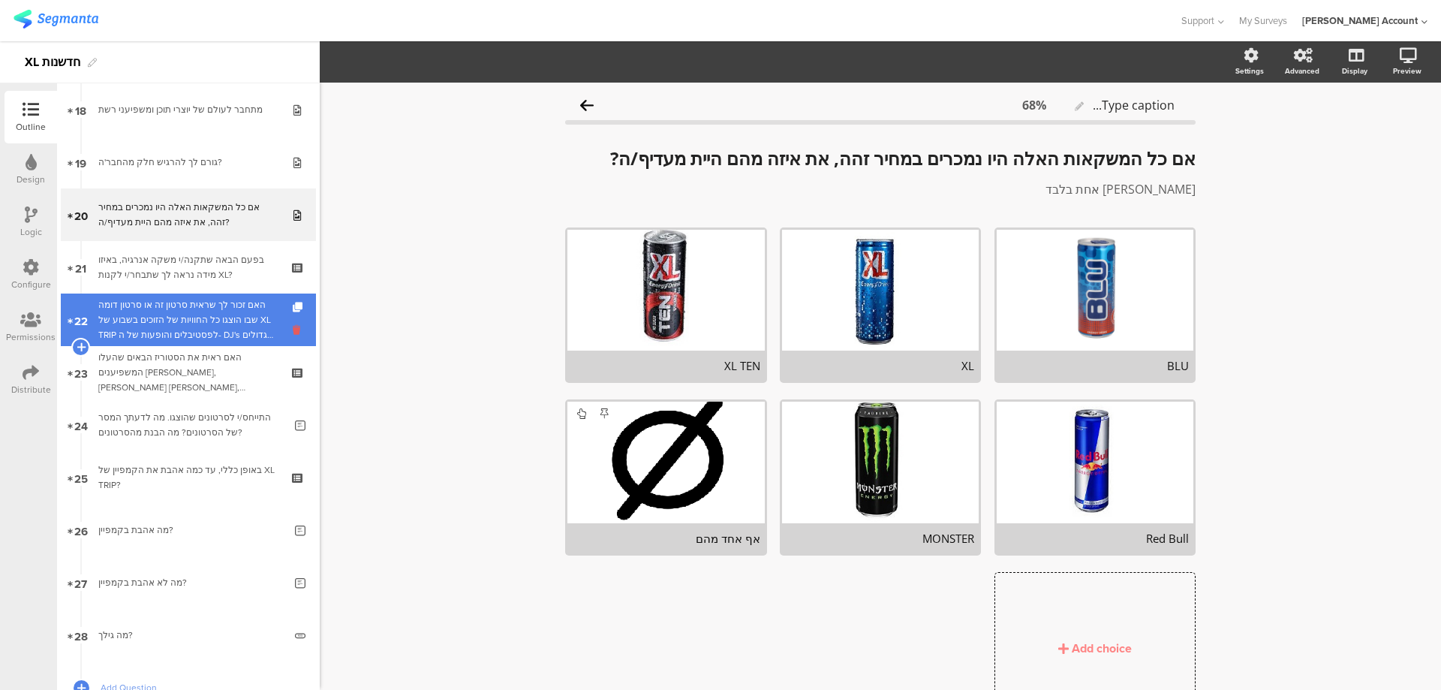
click at [293, 331] on icon at bounding box center [299, 330] width 13 height 14
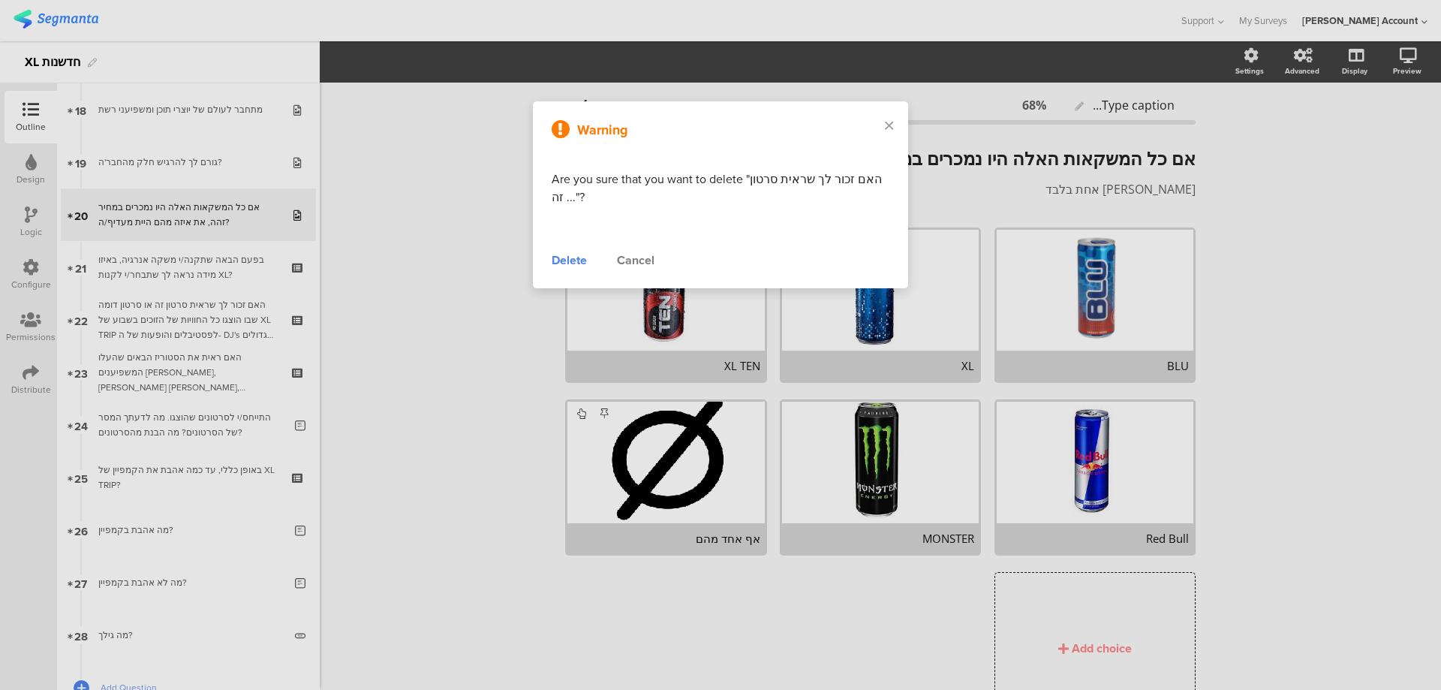
click at [572, 264] on div "Delete" at bounding box center [569, 260] width 35 height 18
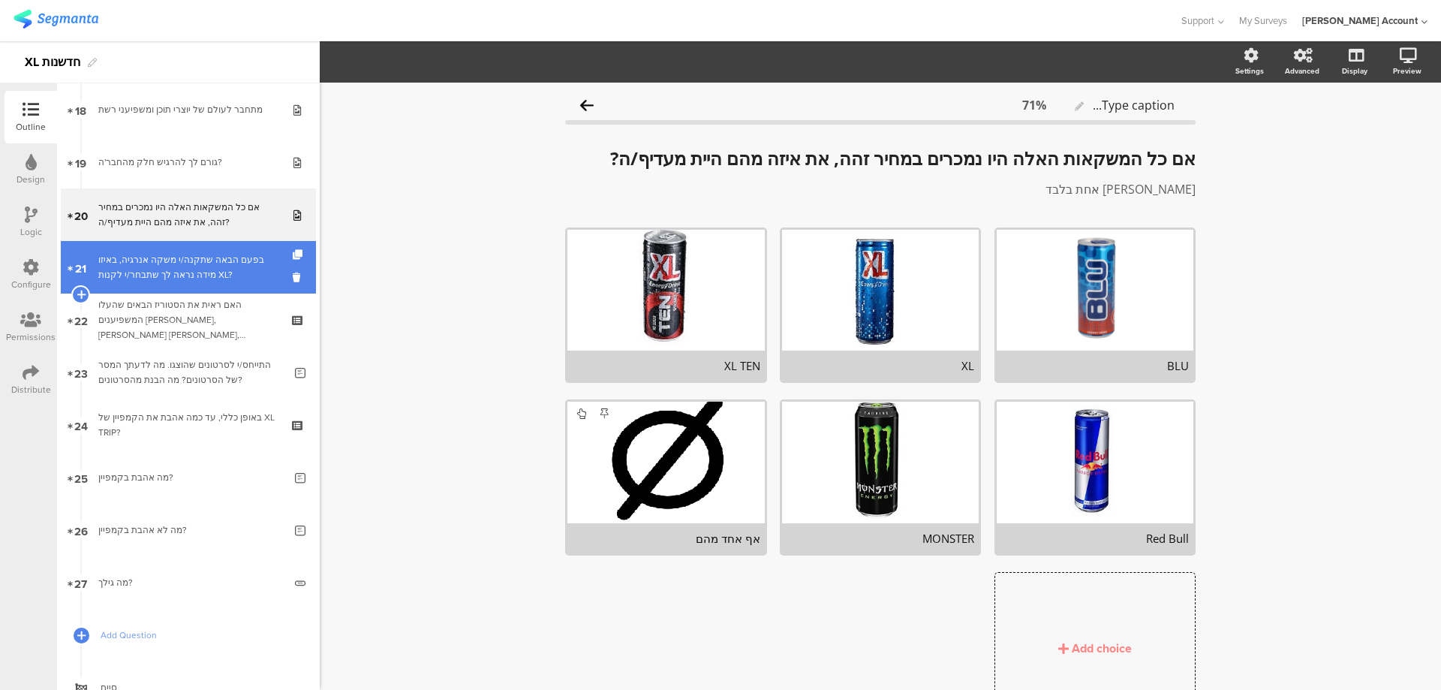
click at [240, 267] on div "בפעם הבאה שתקנה/י משקה אנרגיה, באיזו מידה נראה לך שתבחר/י לקנות XL?" at bounding box center [187, 267] width 179 height 30
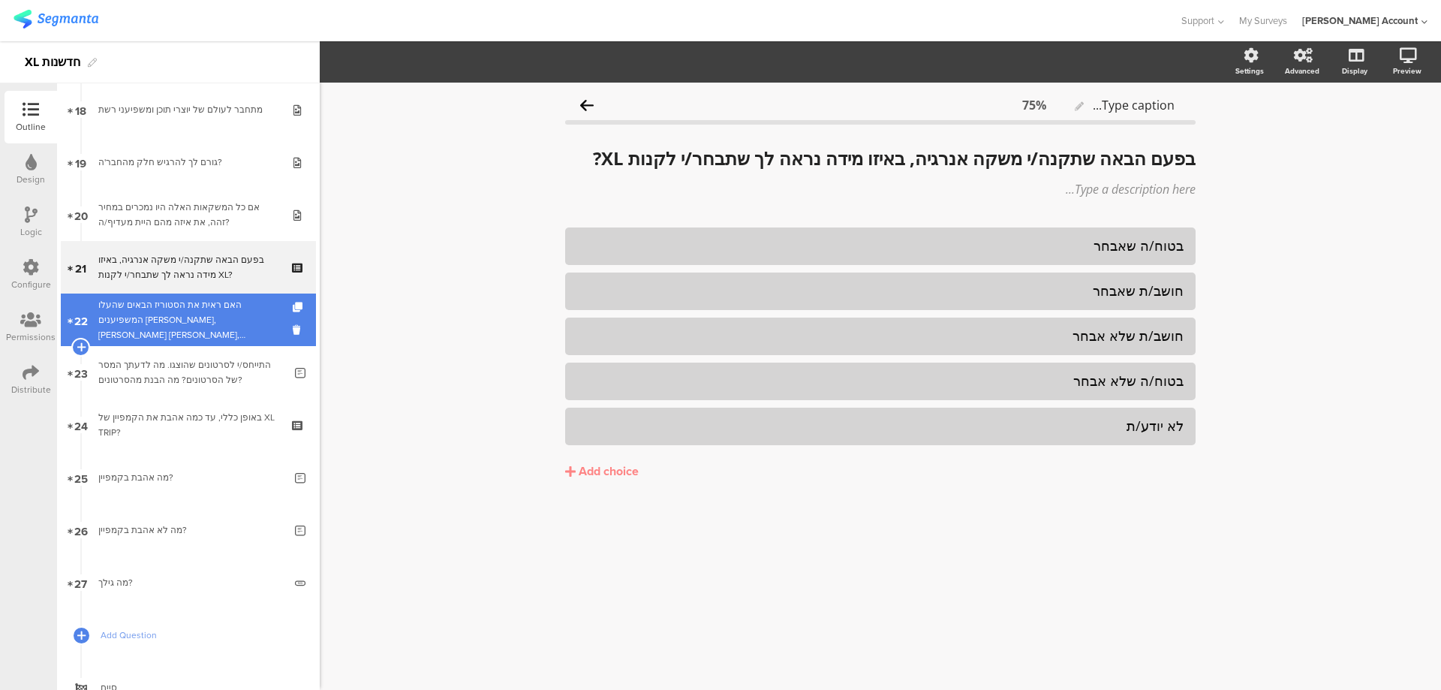
click at [256, 310] on div "האם ראית את הסטוריז הבאים שהעלו המשפיענים יעל שלביה, מאיה קיי, פרידה, או תומר ה…" at bounding box center [187, 319] width 179 height 45
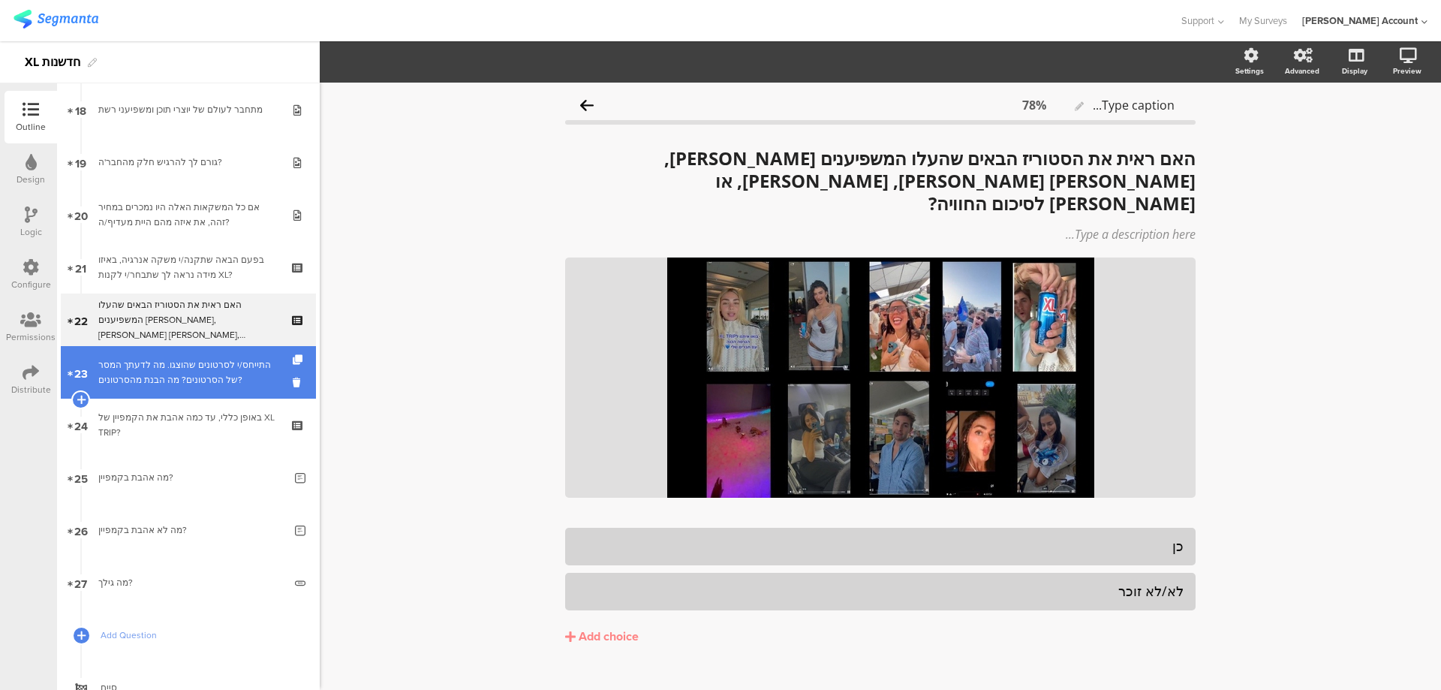
click at [281, 380] on link "23 התייחס/י לסרטונים שהוצגו. ﻿מה לדעתך המסר של הסרטונים? מה הבנת מהסרטונים?" at bounding box center [188, 372] width 255 height 53
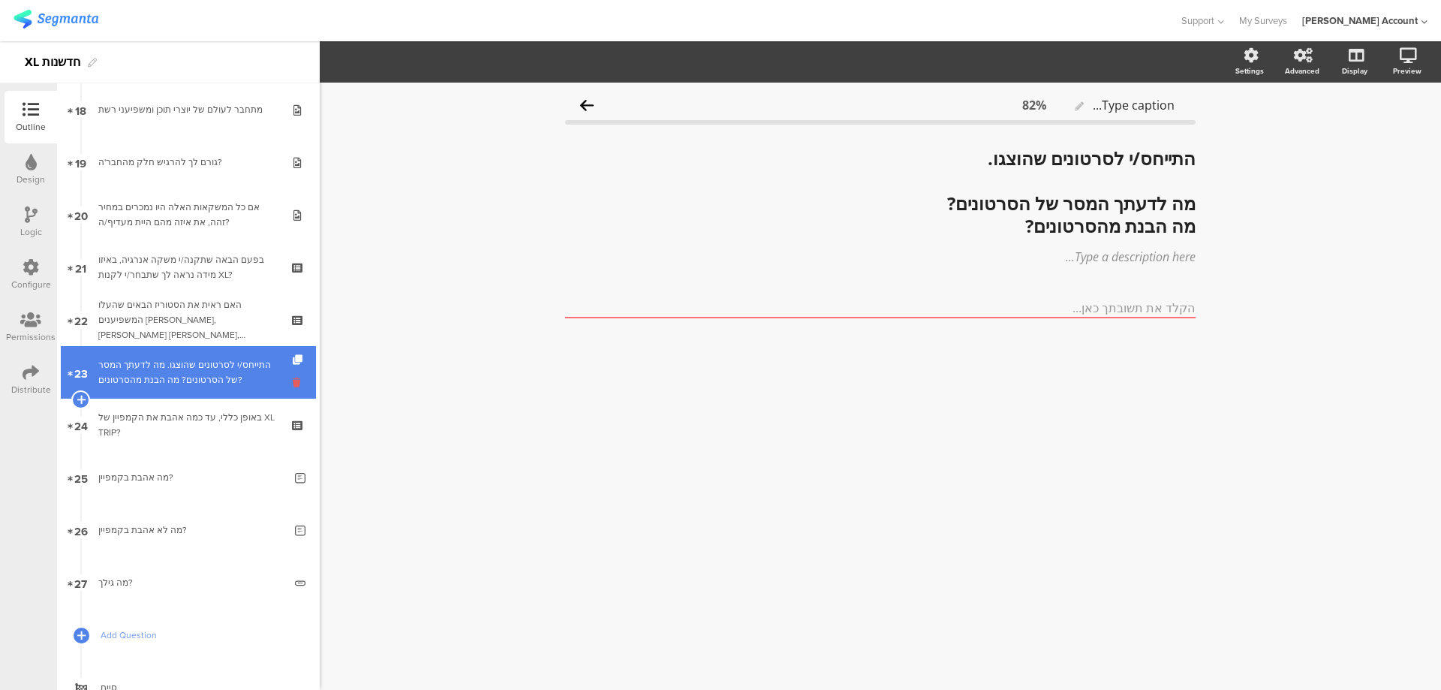
click at [293, 384] on icon at bounding box center [299, 382] width 13 height 14
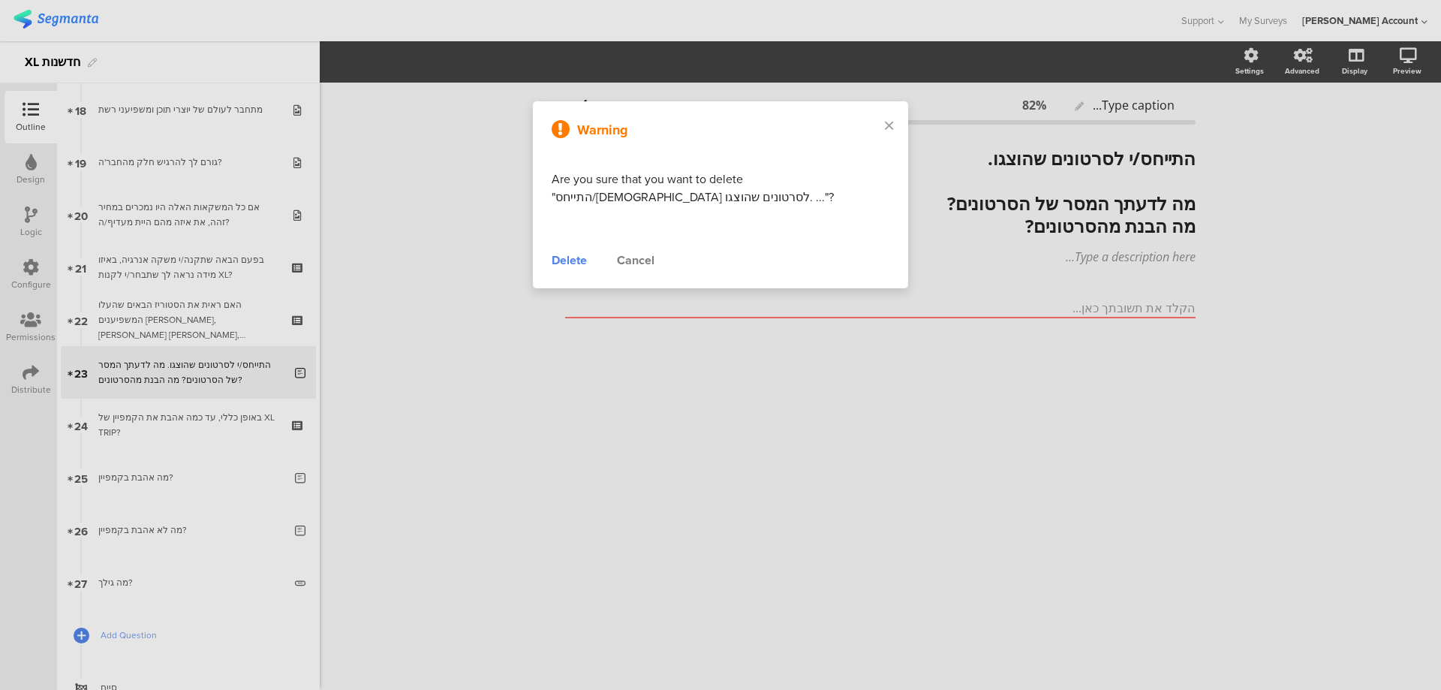
click at [570, 257] on div "Delete" at bounding box center [569, 260] width 35 height 18
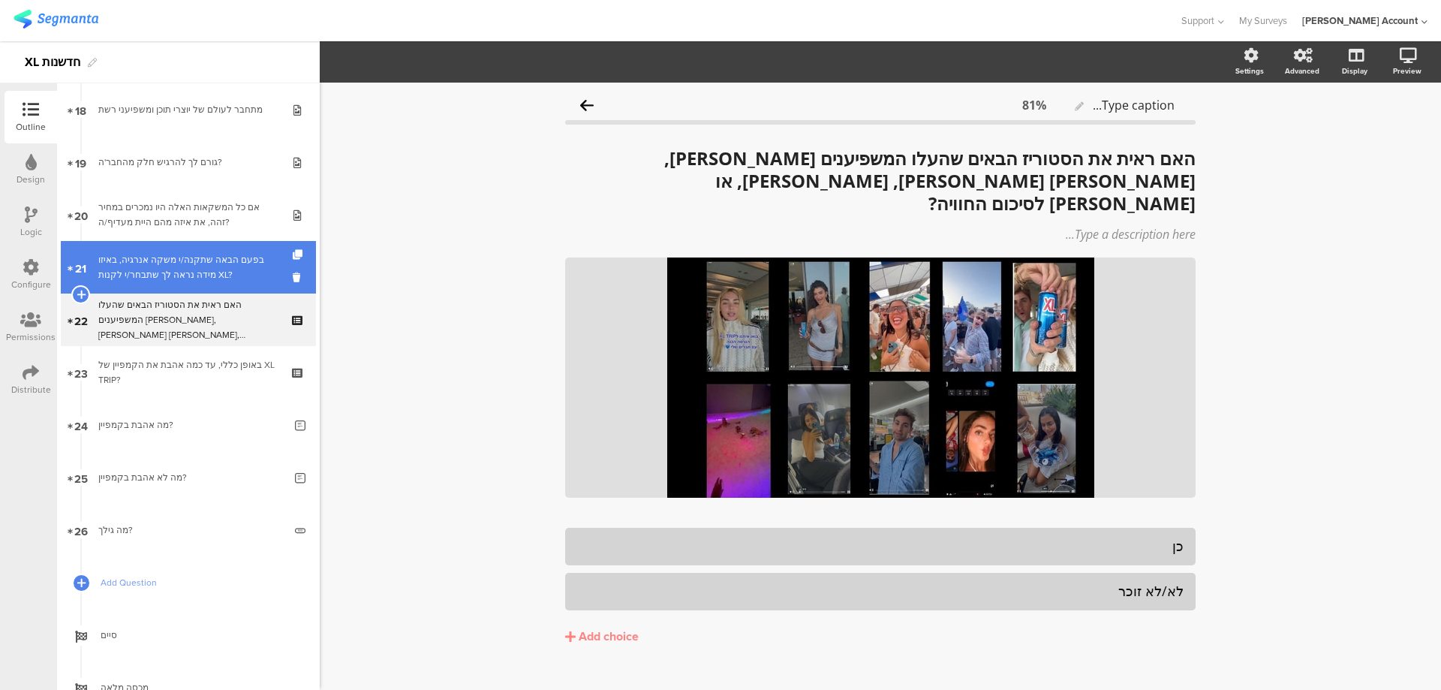
click at [257, 271] on div "בפעם הבאה שתקנה/י משקה אנרגיה, באיזו מידה נראה לך שתבחר/י לקנות XL?" at bounding box center [187, 267] width 179 height 30
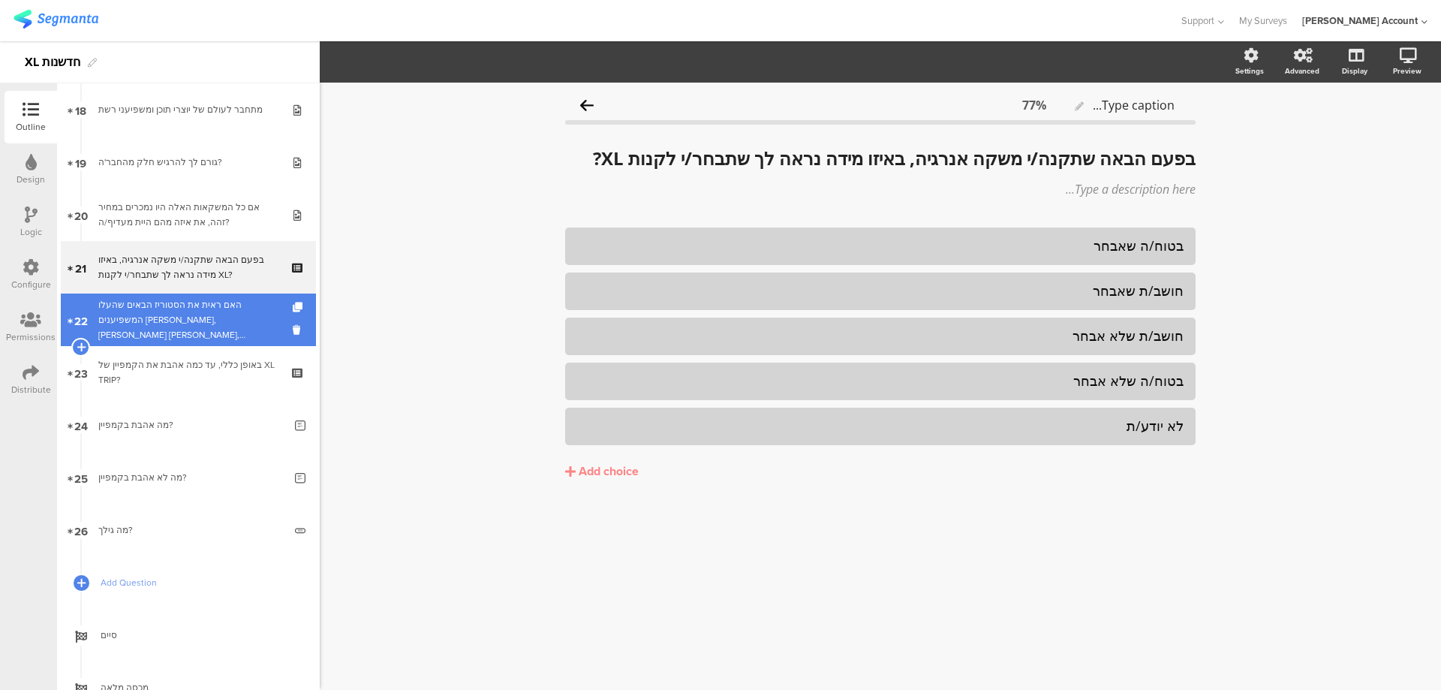
click at [250, 309] on div "האם ראית את הסטוריז הבאים שהעלו המשפיענים יעל שלביה, מאיה קיי, פרידה, או תומר ה…" at bounding box center [187, 319] width 179 height 45
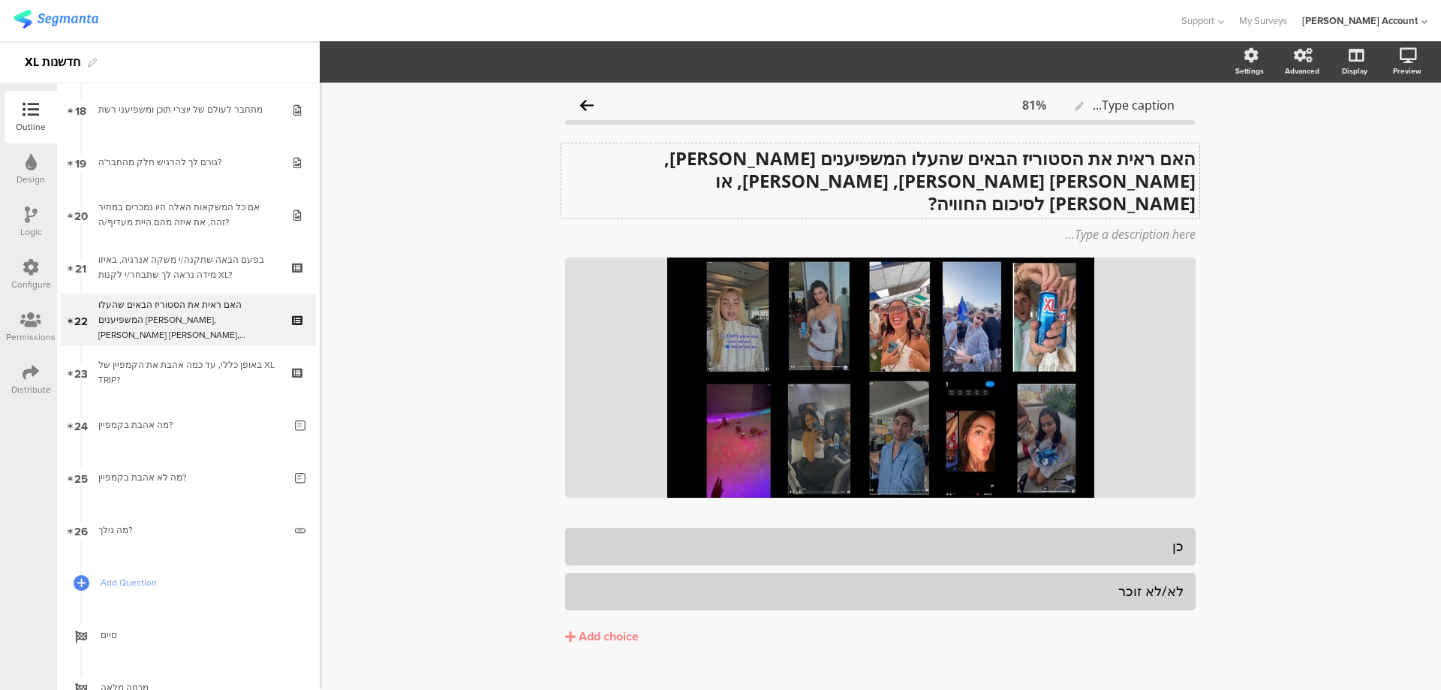
click at [1092, 159] on div "האם ראית את הסטוריז הבאים שהעלו המשפיענים יעל שלביה, מאיה קיי, פרידה, או תומר ה…" at bounding box center [881, 180] width 638 height 75
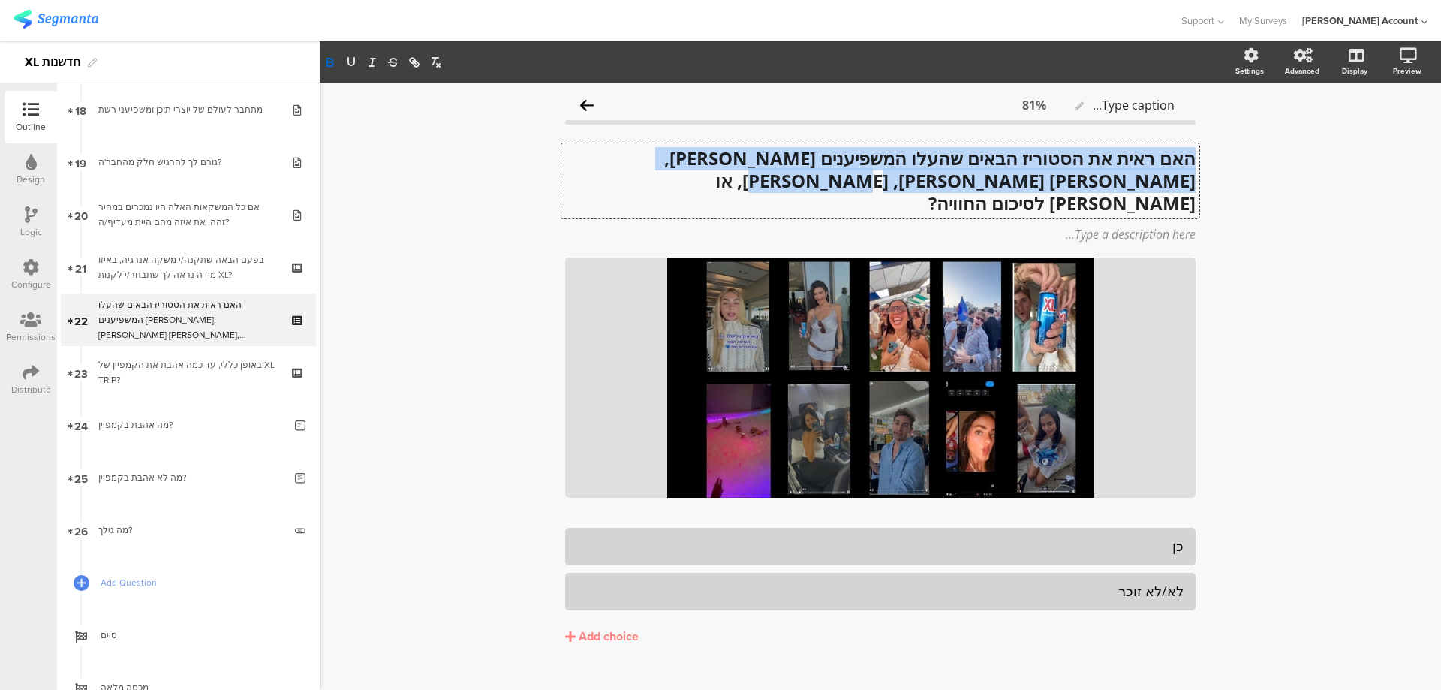
click at [1092, 159] on strong "האם ראית את הסטוריז הבאים שהעלו המשפיענים יעל שלביה, מאיה קיי, פרידה, או תומר ה…" at bounding box center [928, 181] width 536 height 70
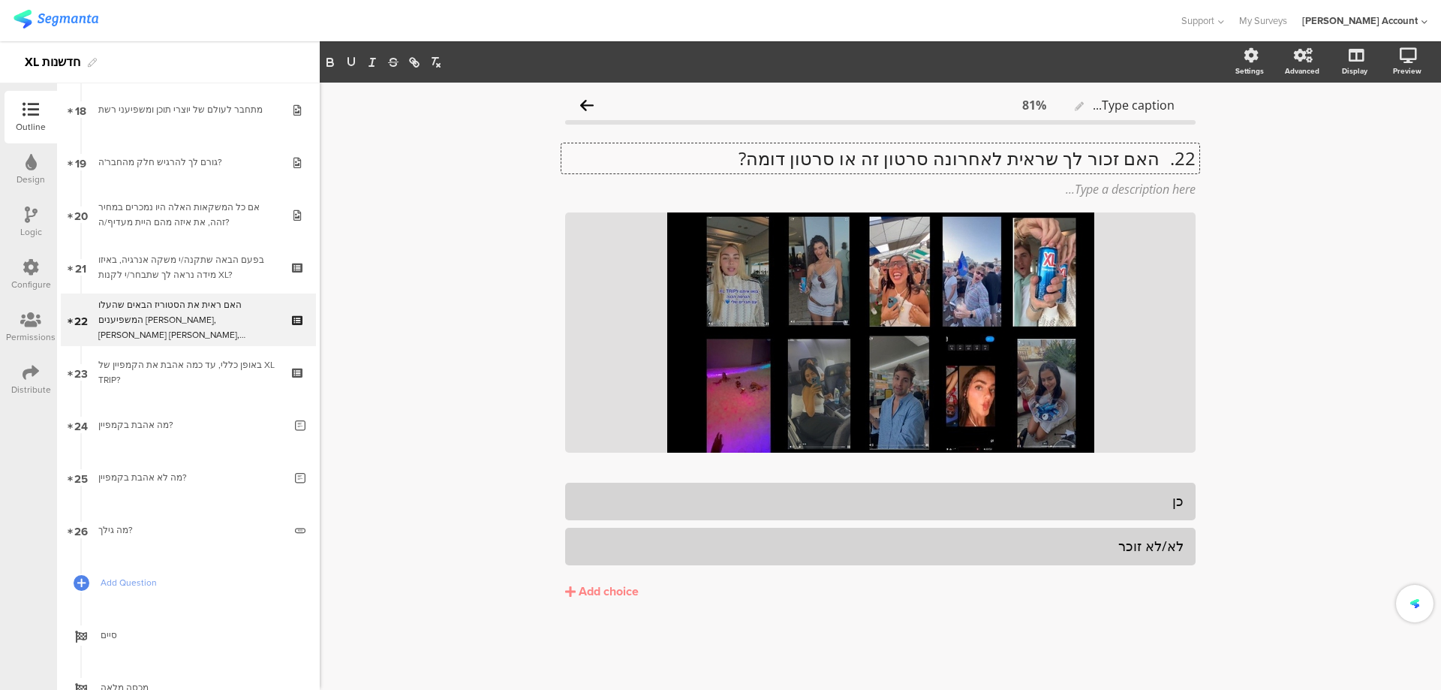
click at [1158, 158] on p "22. האם זכור לך שראית לאחרונה סרטון זה או סרטון דומה?" at bounding box center [880, 158] width 631 height 23
click at [1162, 160] on p "האם זכור לך שראית לאחרונה סרטון זה או סרטון דומה?" at bounding box center [880, 158] width 631 height 23
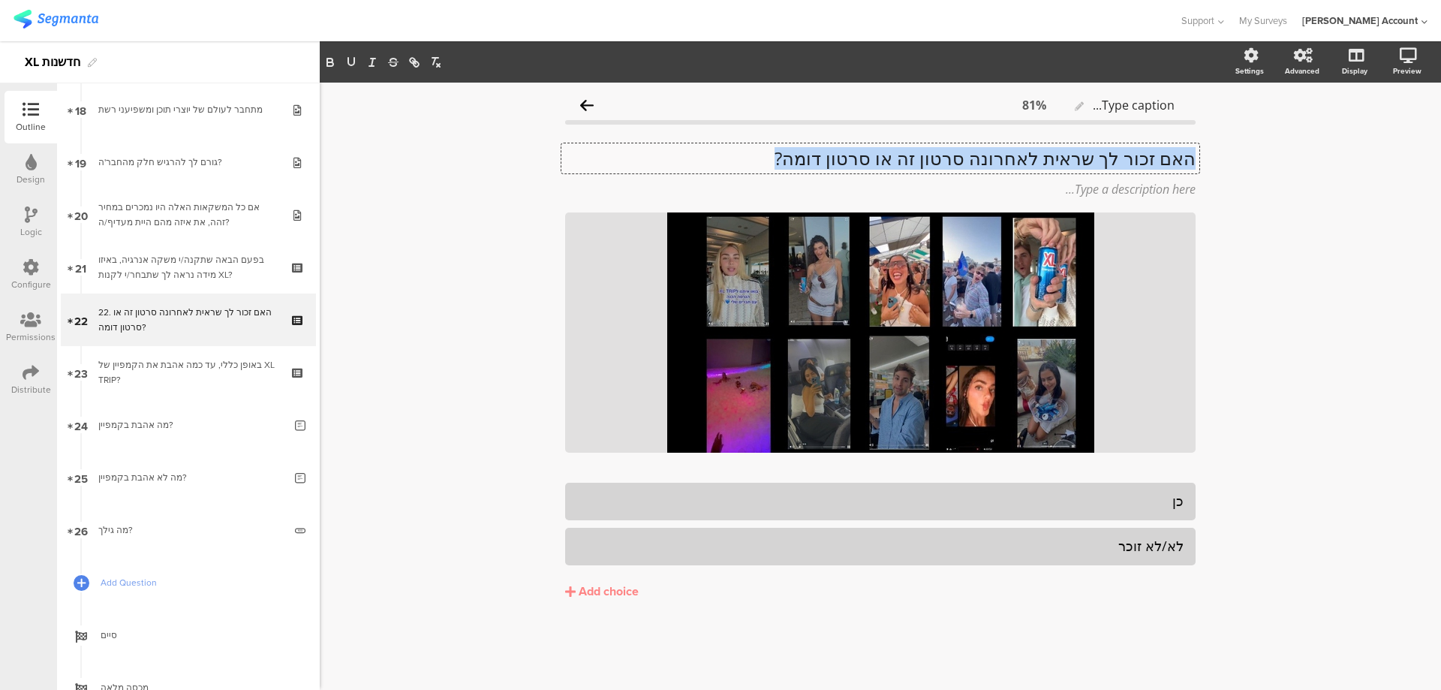
click at [1162, 160] on p "האם זכור לך שראית לאחרונה סרטון זה או סרטון דומה?" at bounding box center [880, 158] width 631 height 23
click at [331, 59] on icon "button" at bounding box center [329, 61] width 5 height 4
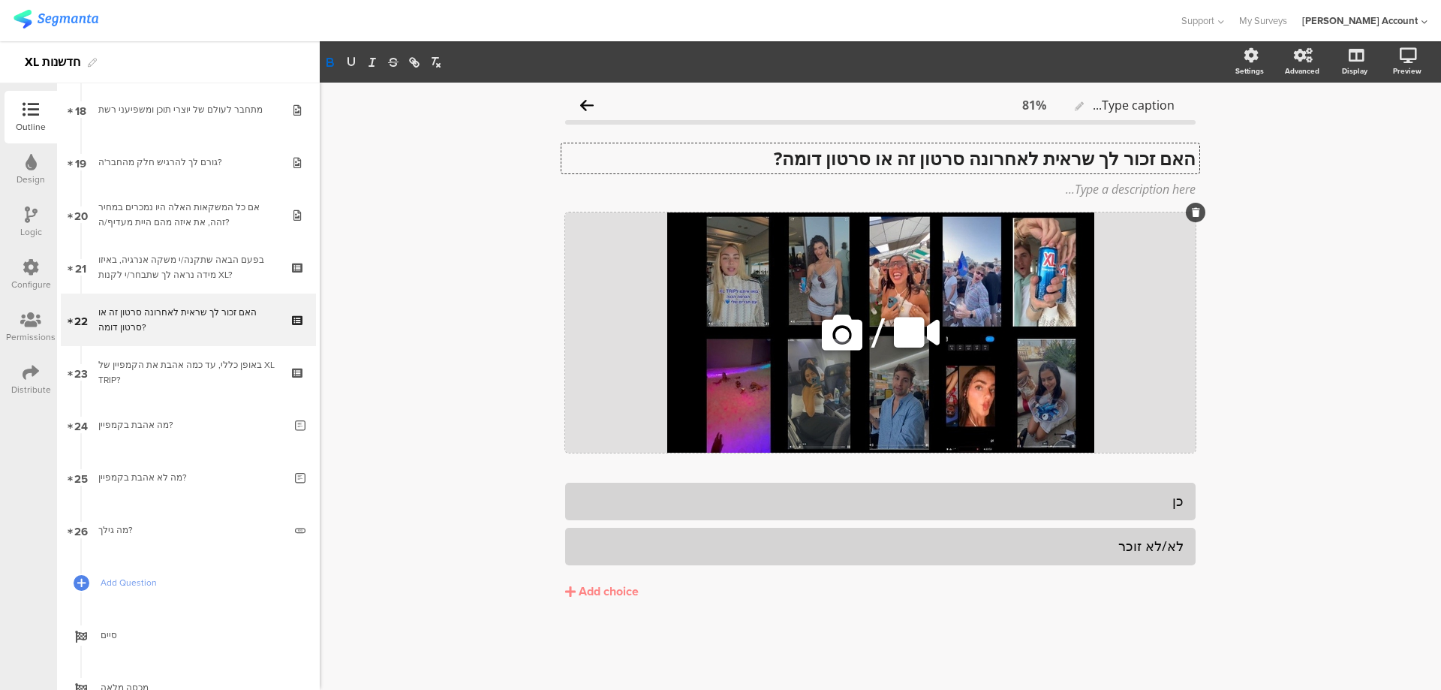
click at [905, 330] on icon at bounding box center [917, 332] width 56 height 51
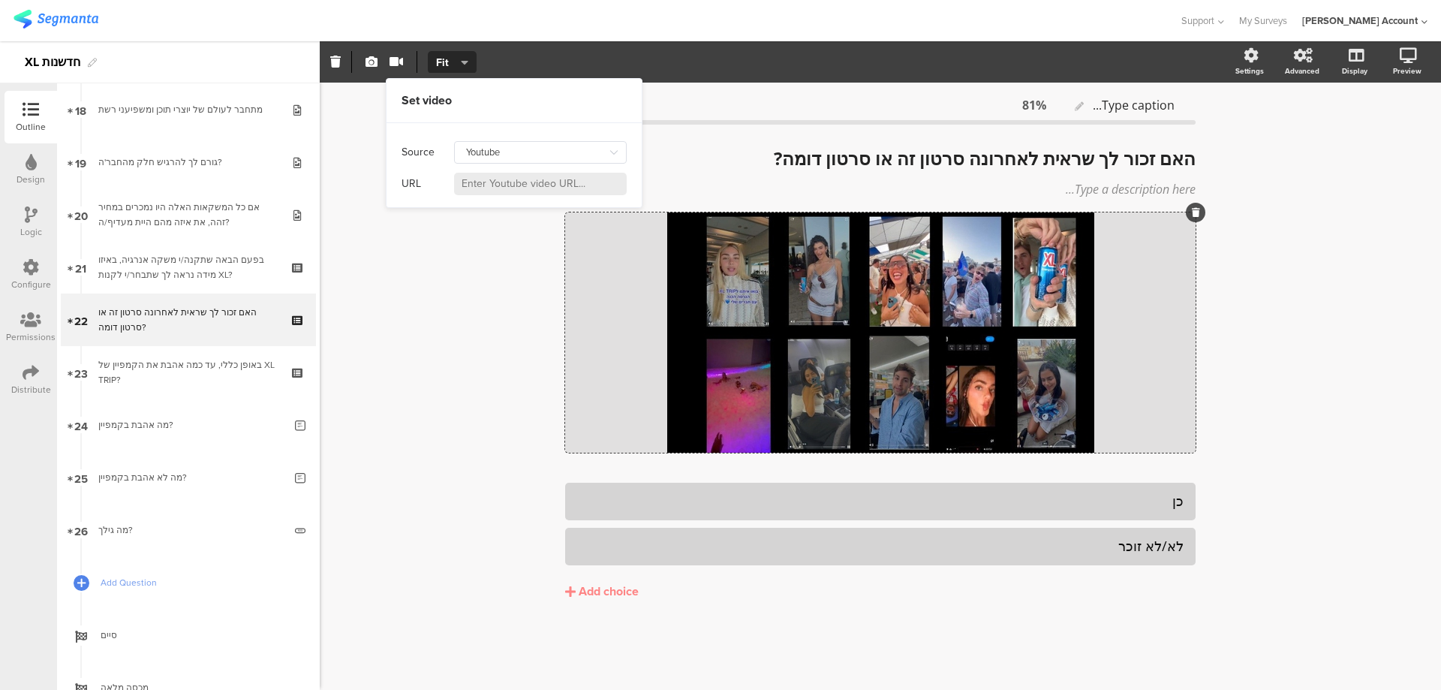
click at [549, 181] on input at bounding box center [540, 184] width 173 height 23
paste input "https://www.youtube.com/watch?v=AeA6F7Of92U&list=PLtwpxdN5Xf3XUCwONoLbdxe-ehZOs…"
type input "https://www.youtube.com/watch?v=AeA6F7Of92U"
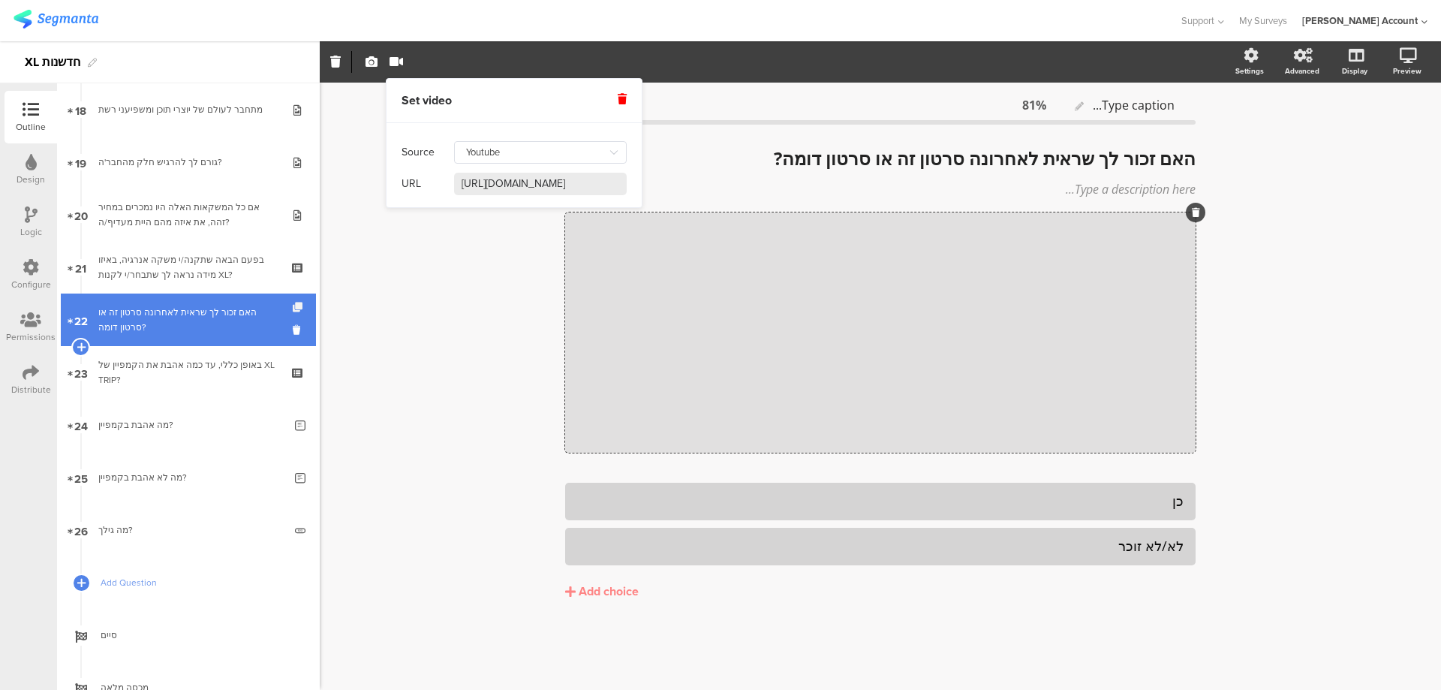
click at [293, 305] on icon at bounding box center [299, 308] width 13 height 10
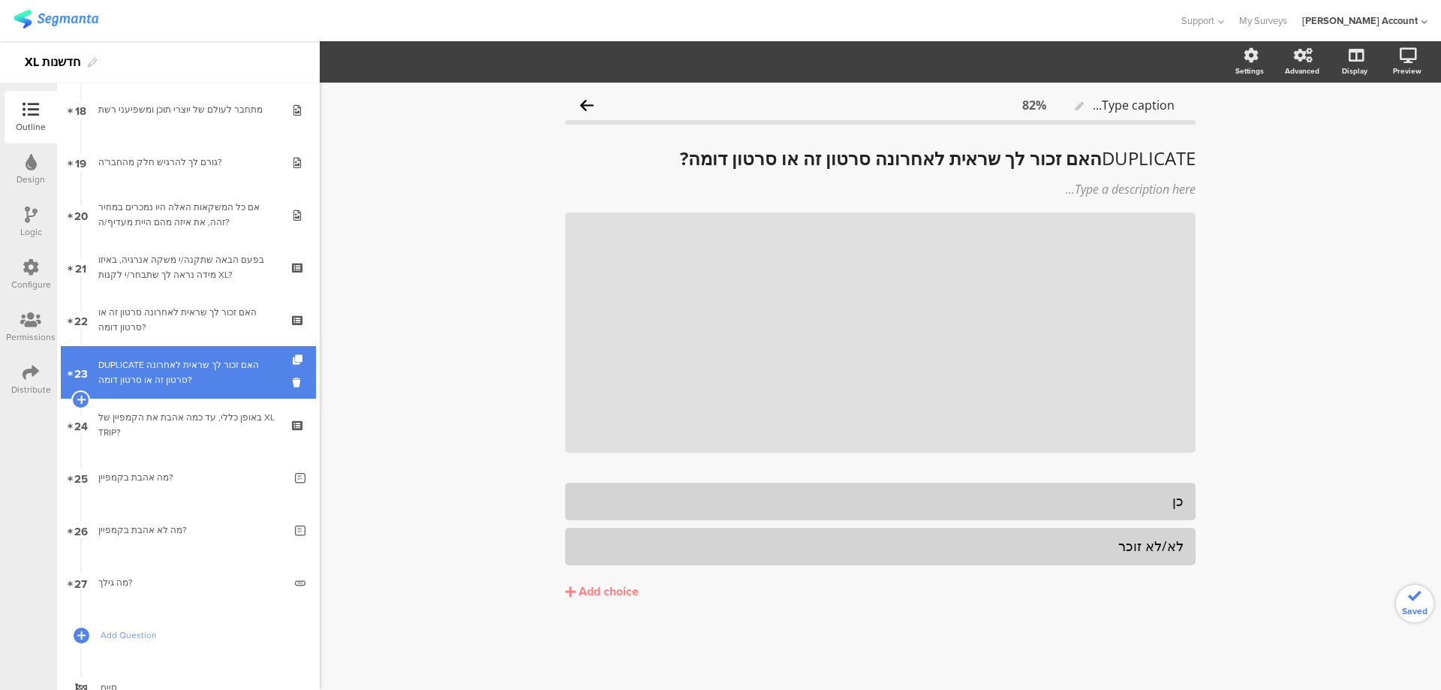
click at [225, 366] on div "DUPLICATE האם זכור לך שראית לאחרונה סרטון זה או סרטון דומה?" at bounding box center [187, 372] width 179 height 30
click at [183, 367] on div "DUPLICATE האם זכור לך שראית לאחרונה סרטון זה או סרטון דומה?" at bounding box center [187, 372] width 179 height 30
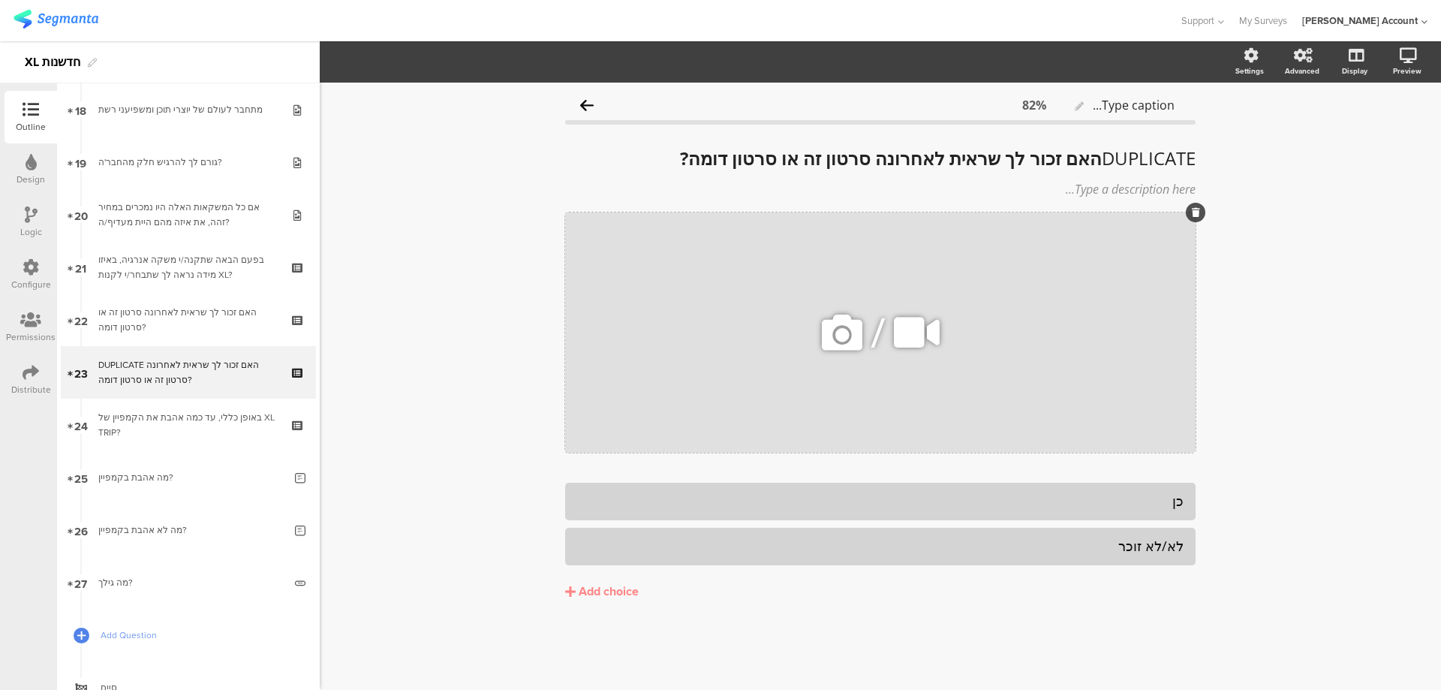
click at [905, 330] on icon at bounding box center [917, 332] width 56 height 51
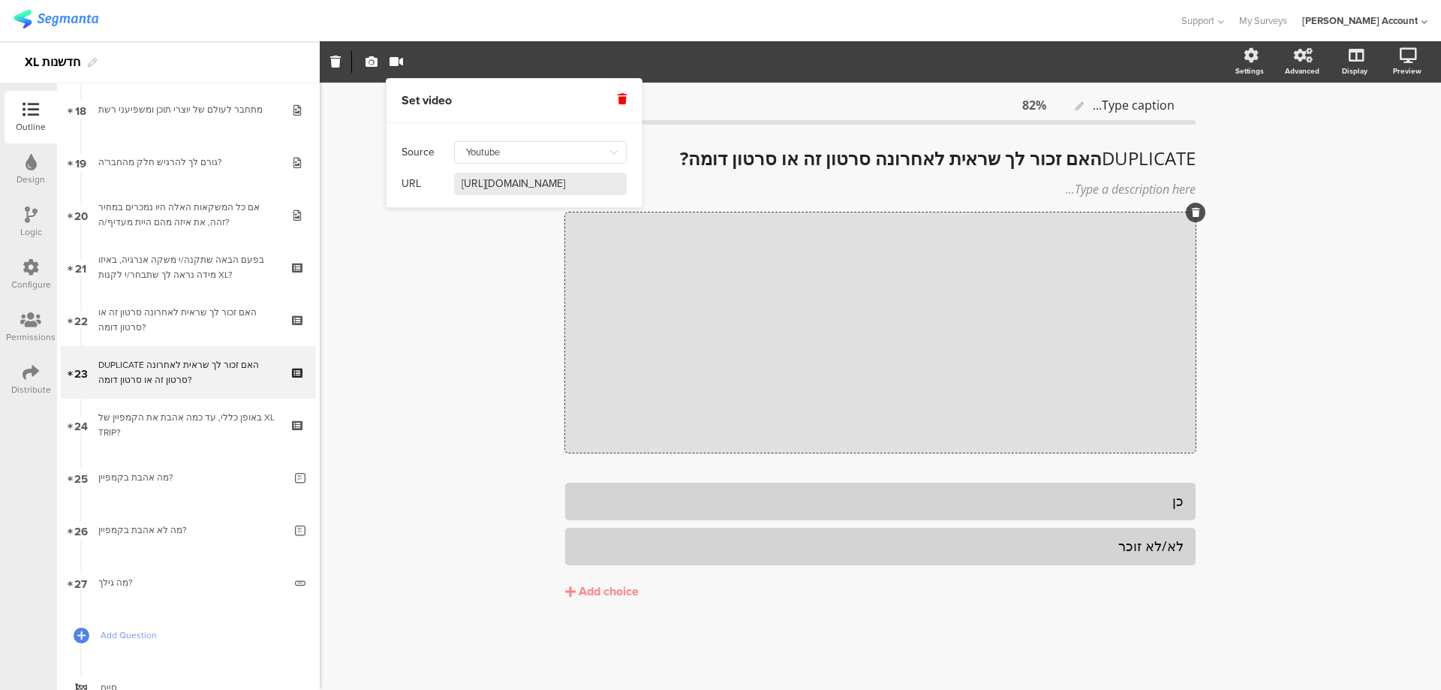
click at [580, 178] on input "https://www.youtube.com/watch?v=AeA6F7Of92U" at bounding box center [540, 184] width 173 height 23
click at [579, 178] on input "https://www.youtube.com/watch?v=AeA6F7Of92U" at bounding box center [540, 184] width 173 height 23
paste input "TMmpuLvrtxw"
type input "https://www.youtube.com/watch?v=TMmpuLvrtxw"
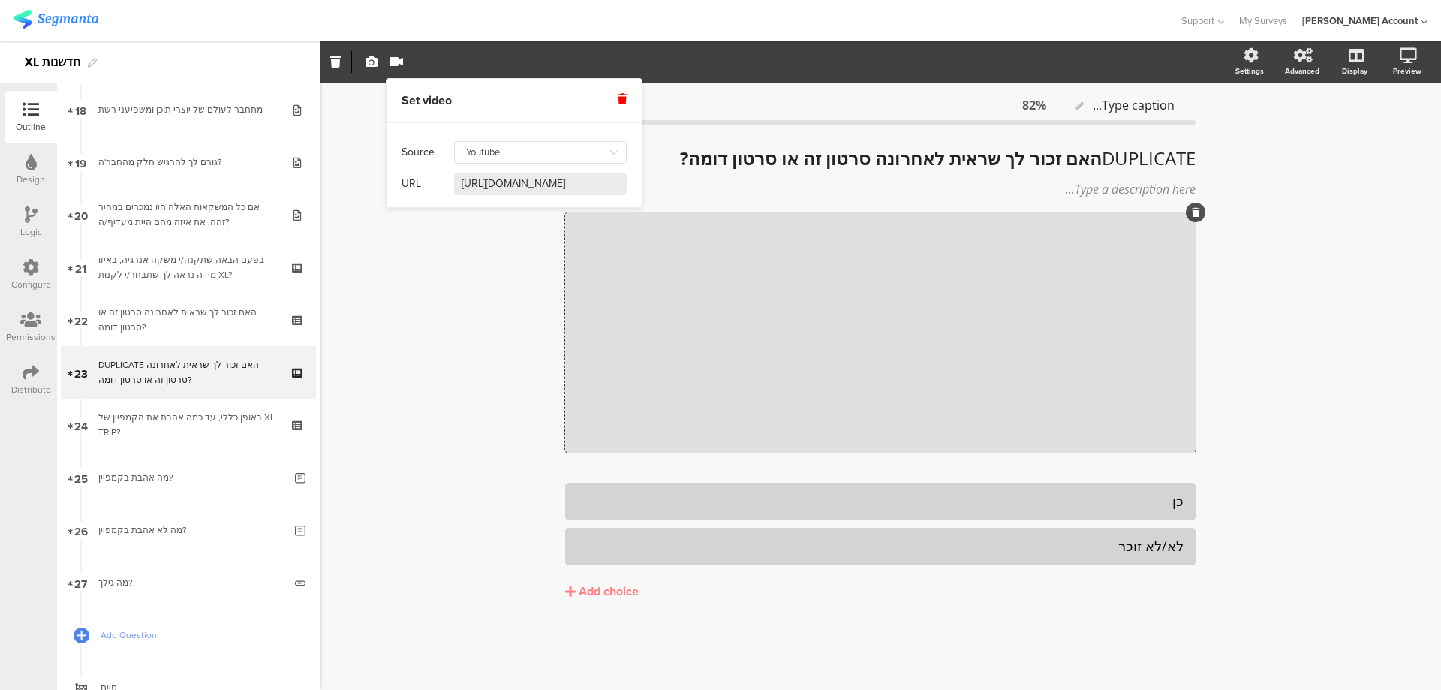
scroll to position [0, 68]
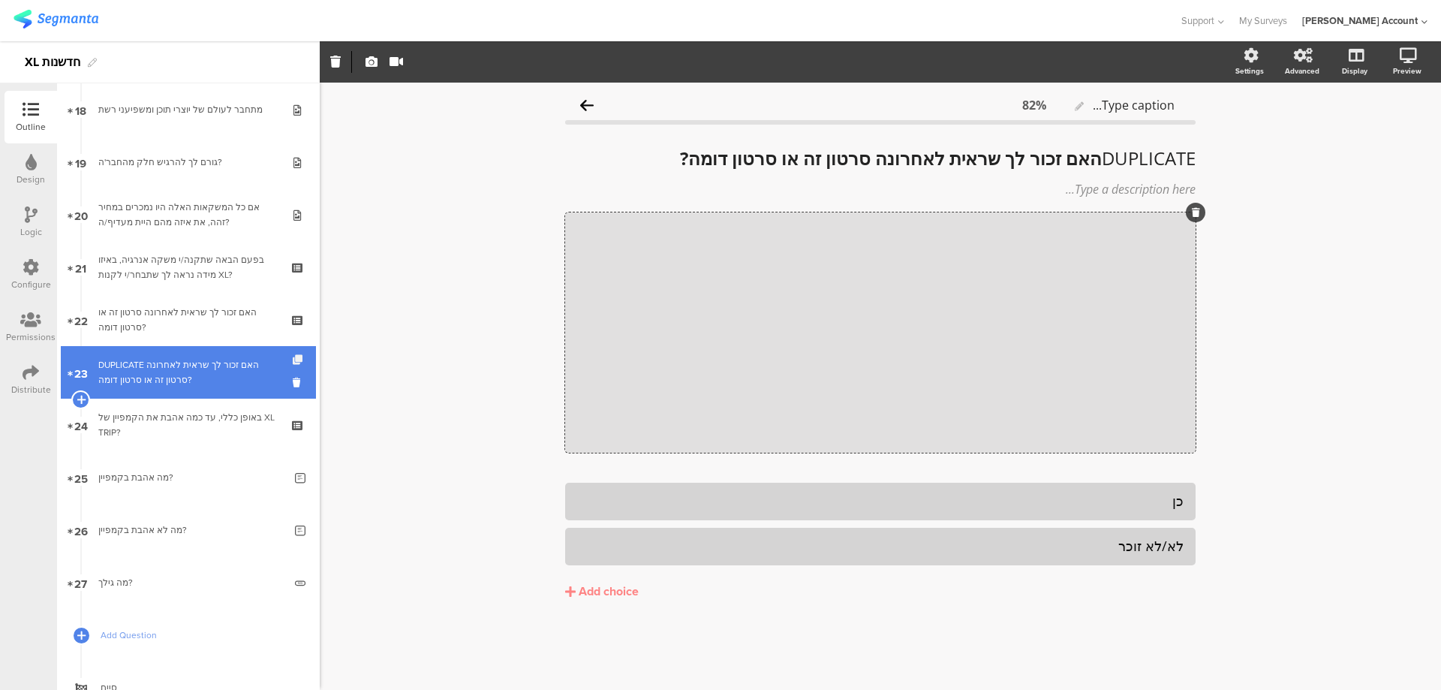
click at [293, 356] on icon at bounding box center [299, 360] width 13 height 10
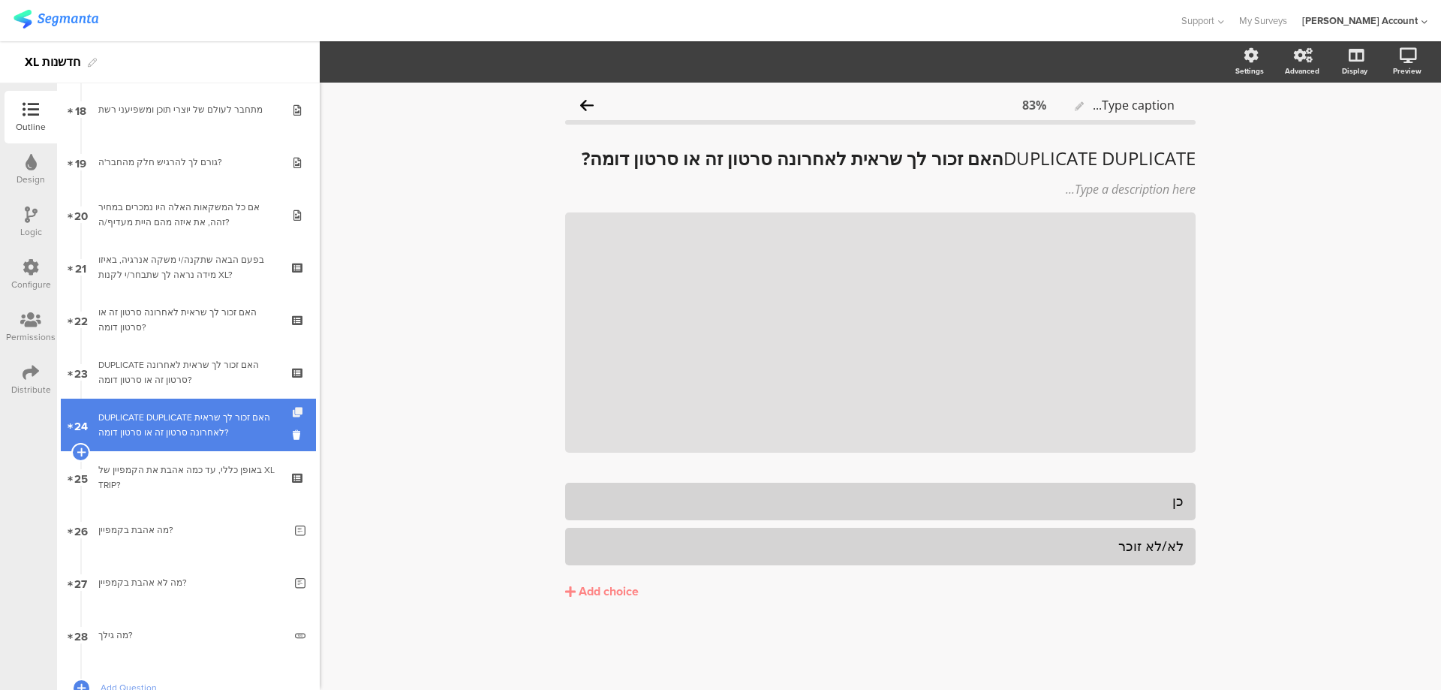
click at [293, 411] on icon at bounding box center [299, 413] width 13 height 10
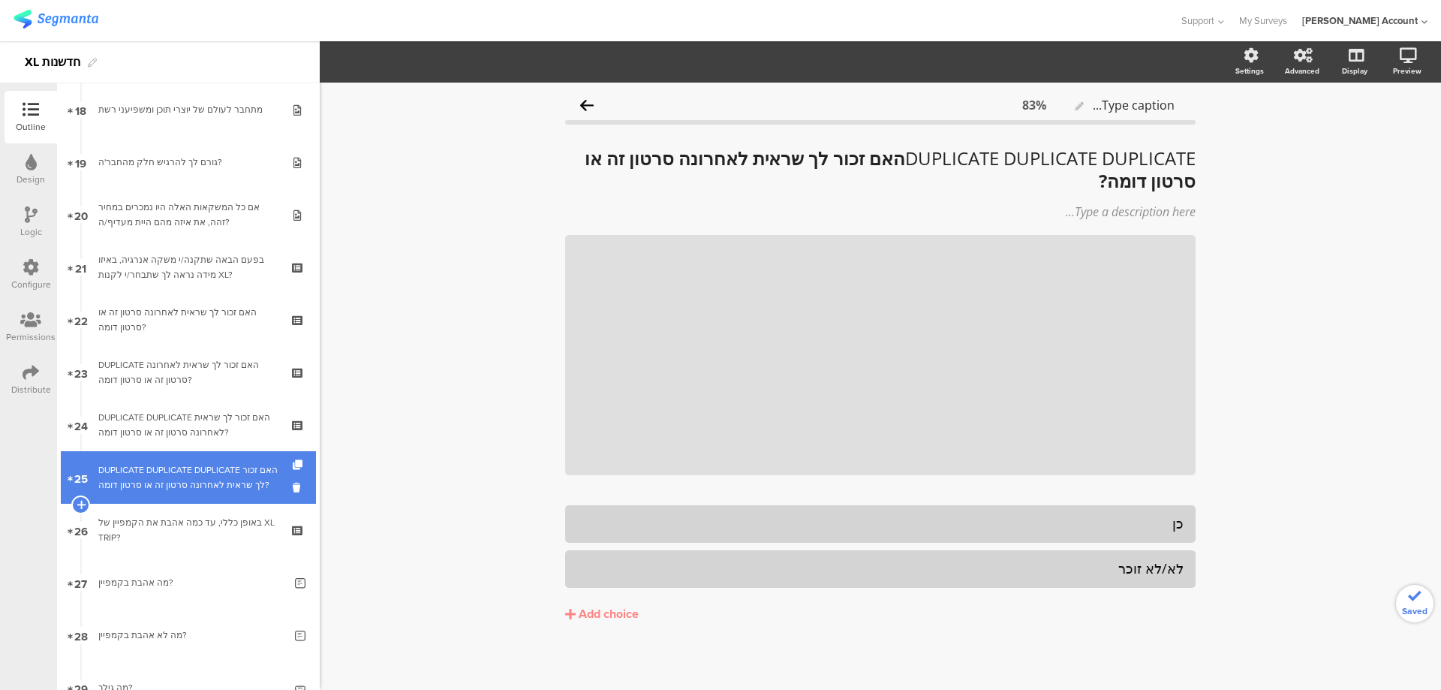
click at [238, 487] on div "DUPLICATE DUPLICATE DUPLICATE האם זכור לך שראית לאחרונה סרטון זה או סרטון דומה?" at bounding box center [187, 477] width 179 height 30
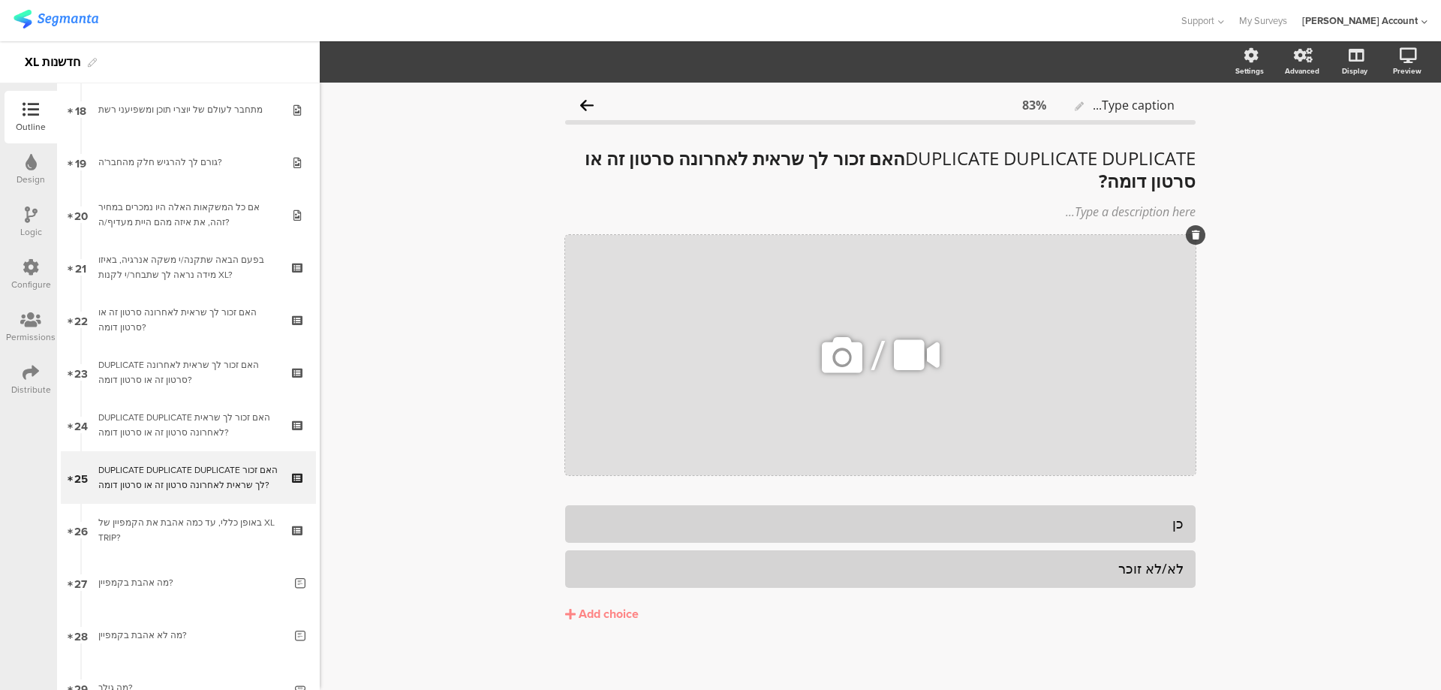
click at [908, 348] on icon at bounding box center [917, 355] width 56 height 51
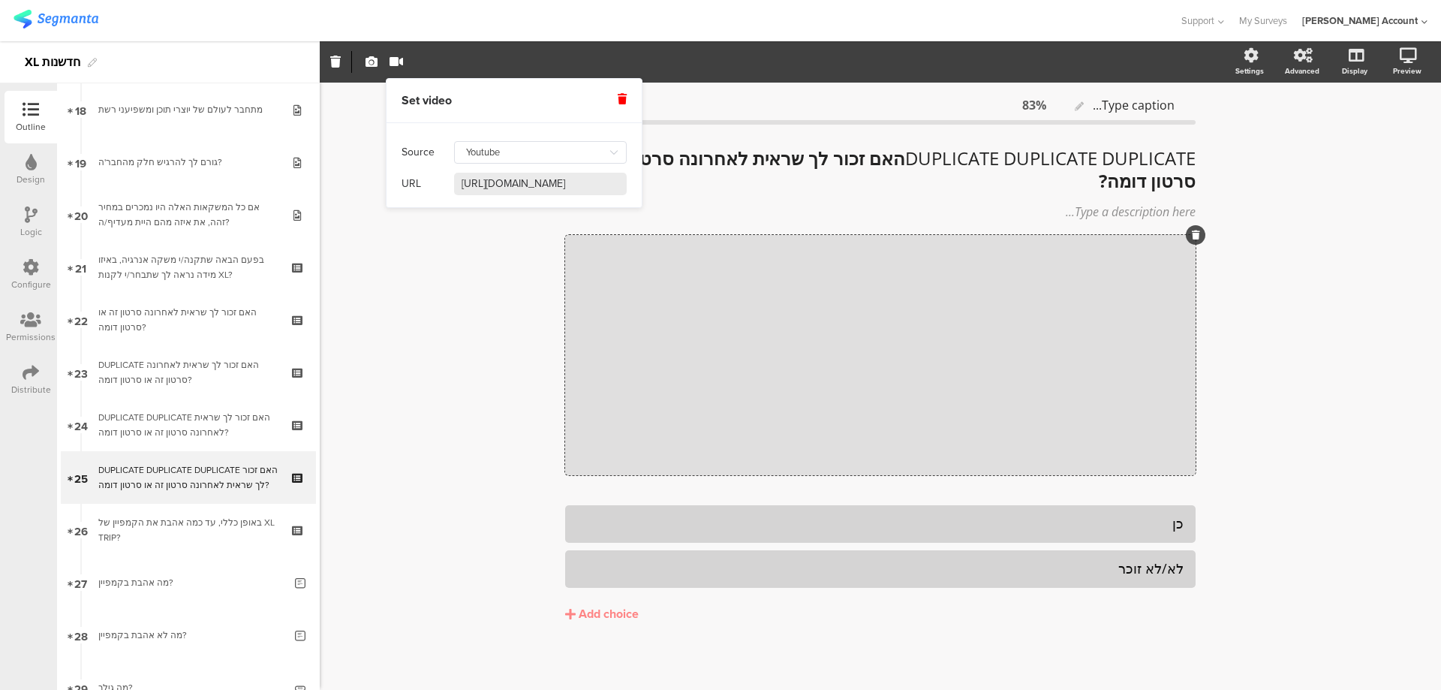
click at [549, 188] on input "https://www.youtube.com/watch?v=TMmpuLvrtxw" at bounding box center [540, 184] width 173 height 23
paste input "0vehHwRLrFc&list=PLtwpxdN5Xf3UaysobKPv2ChFP0cAhHDc1"
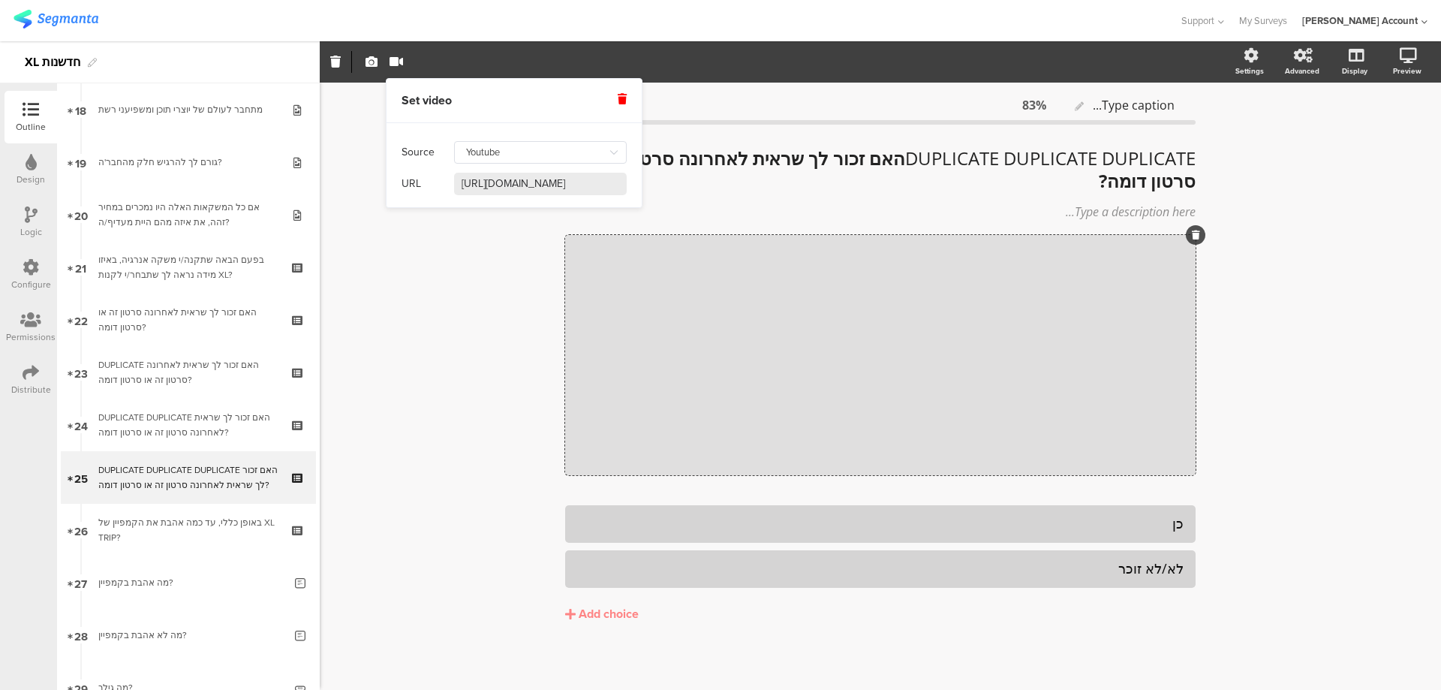
type input "https://www.youtube.com/watch?v=0vehHwRLrFc"
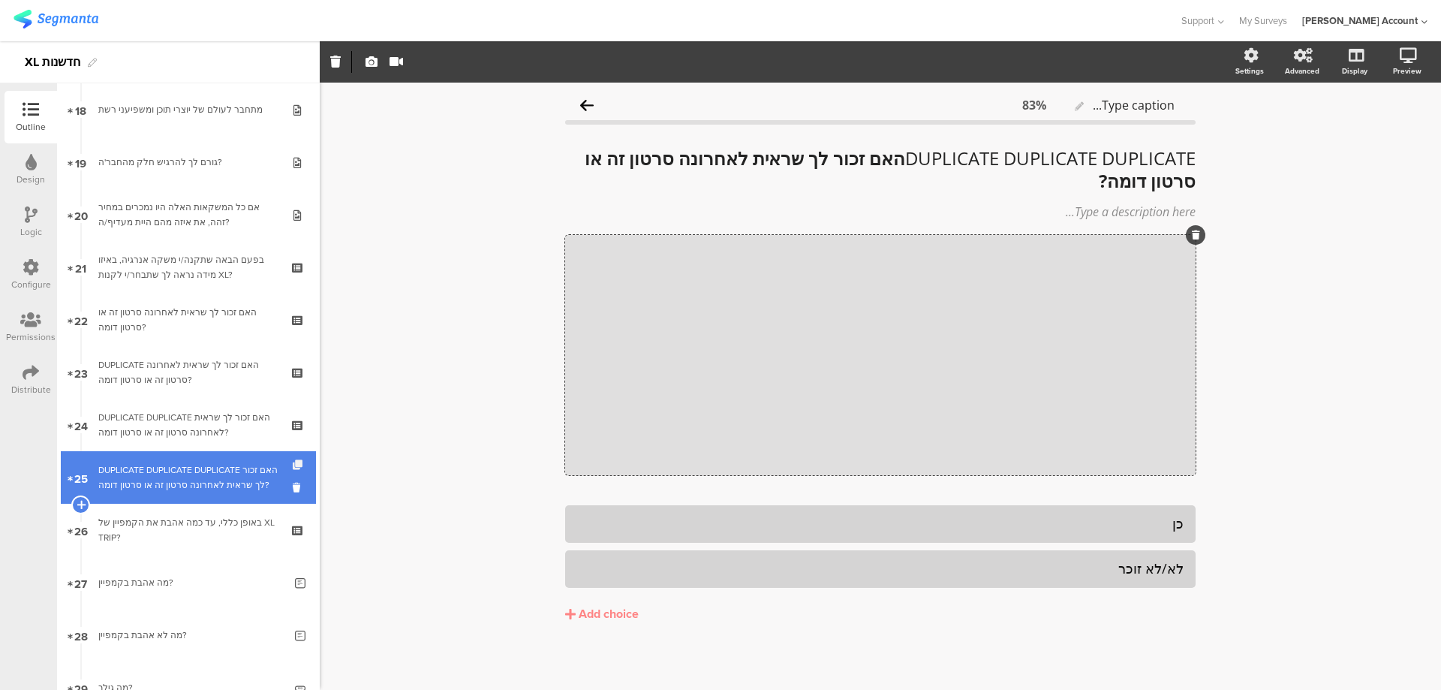
click at [293, 465] on icon at bounding box center [299, 465] width 13 height 10
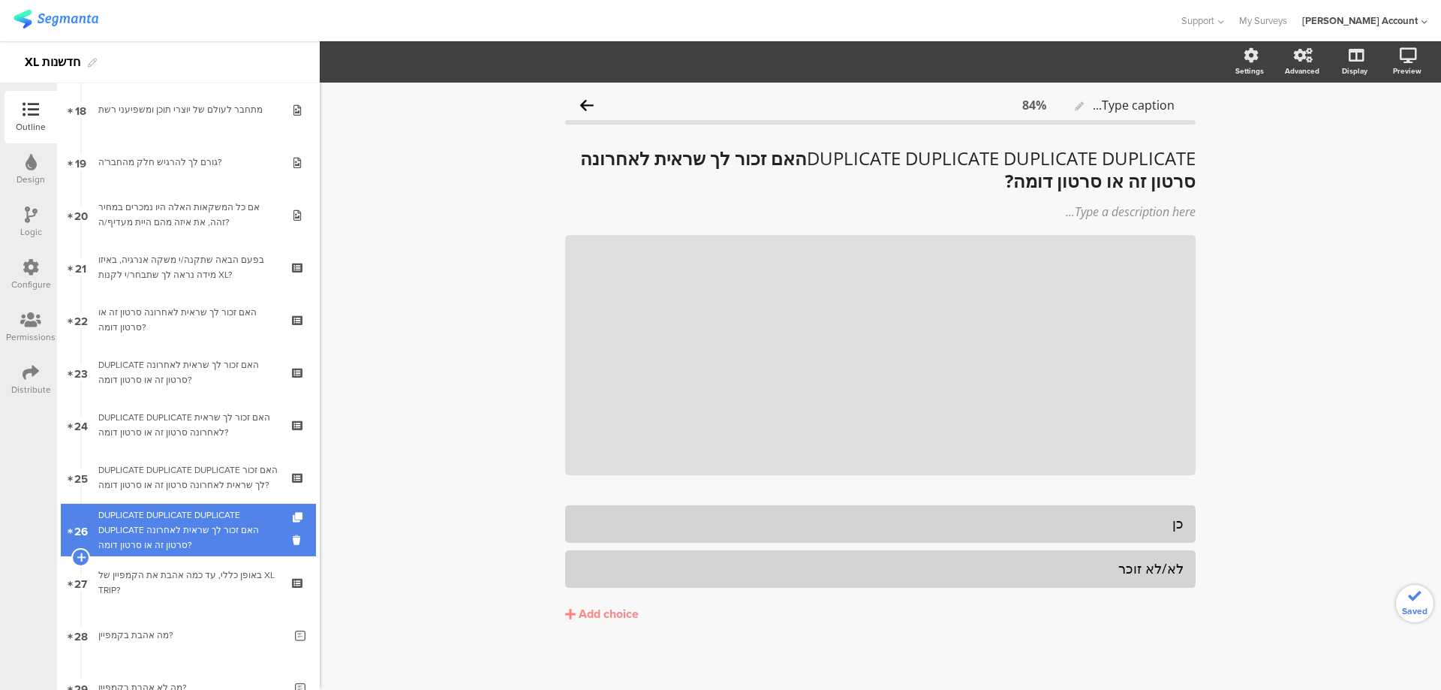
click at [230, 518] on div "DUPLICATE DUPLICATE DUPLICATE DUPLICATE האם זכור לך שראית לאחרונה סרטון זה או ס…" at bounding box center [187, 529] width 179 height 45
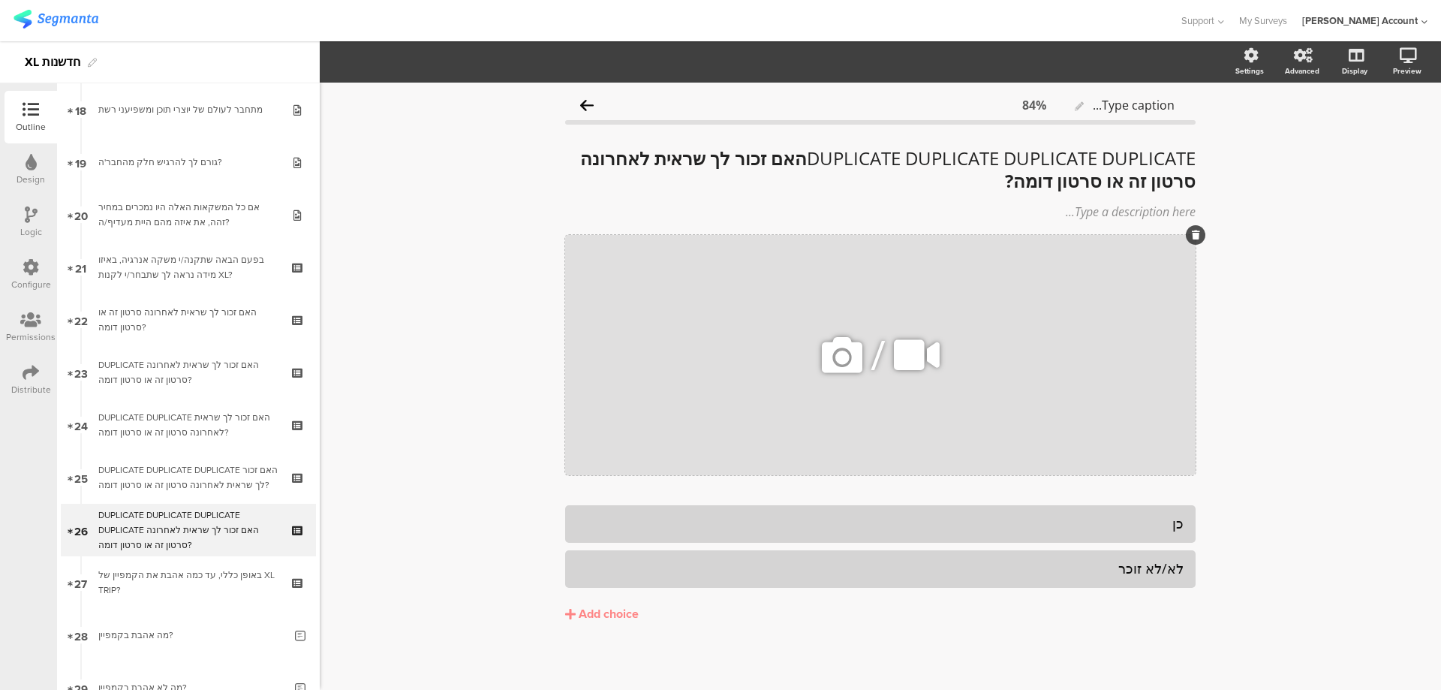
click at [905, 358] on icon at bounding box center [917, 355] width 56 height 51
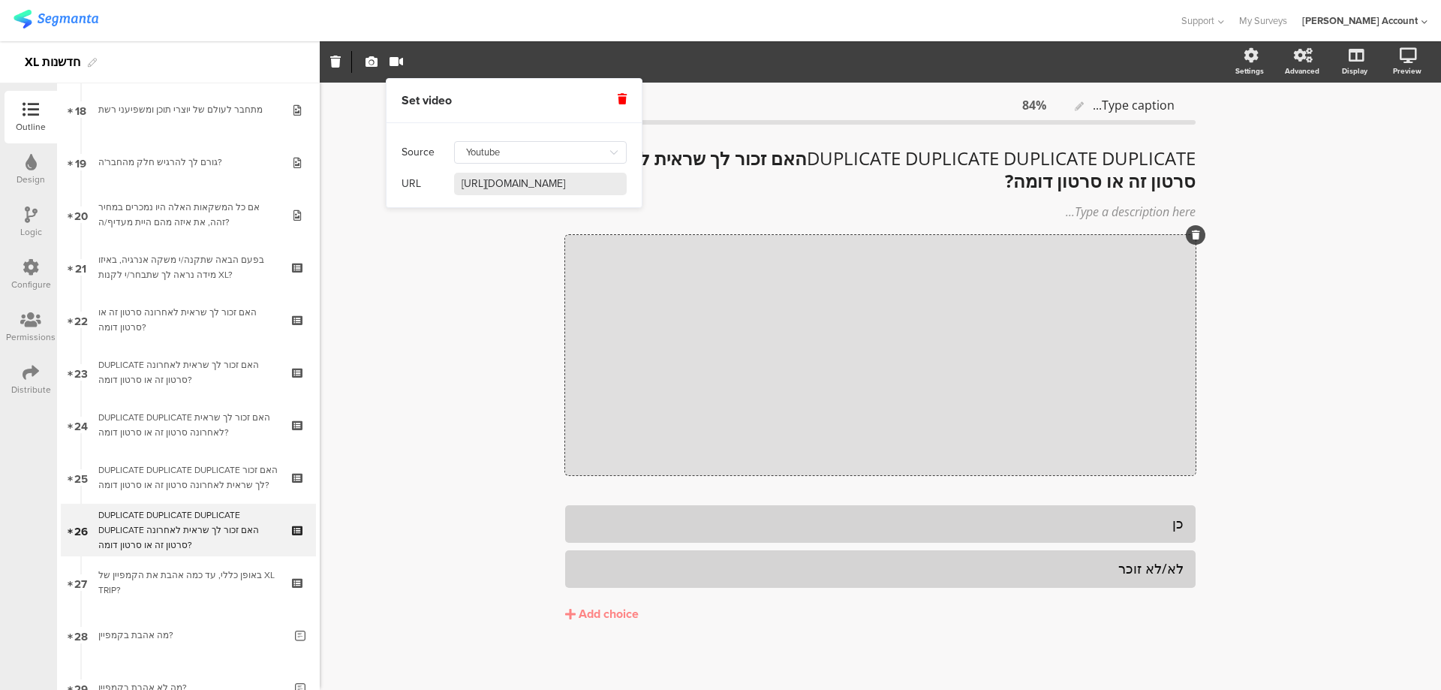
click at [589, 183] on input "https://www.youtube.com/watch?v=0vehHwRLrFc" at bounding box center [540, 184] width 173 height 23
paste input "sBTxqt4vkoA&list=PLtwpxdN5Xf3V34eR3l8uhAlenMG5DrqNE"
type input "https://www.youtube.com/watch?v=sBTxqt4vkoA"
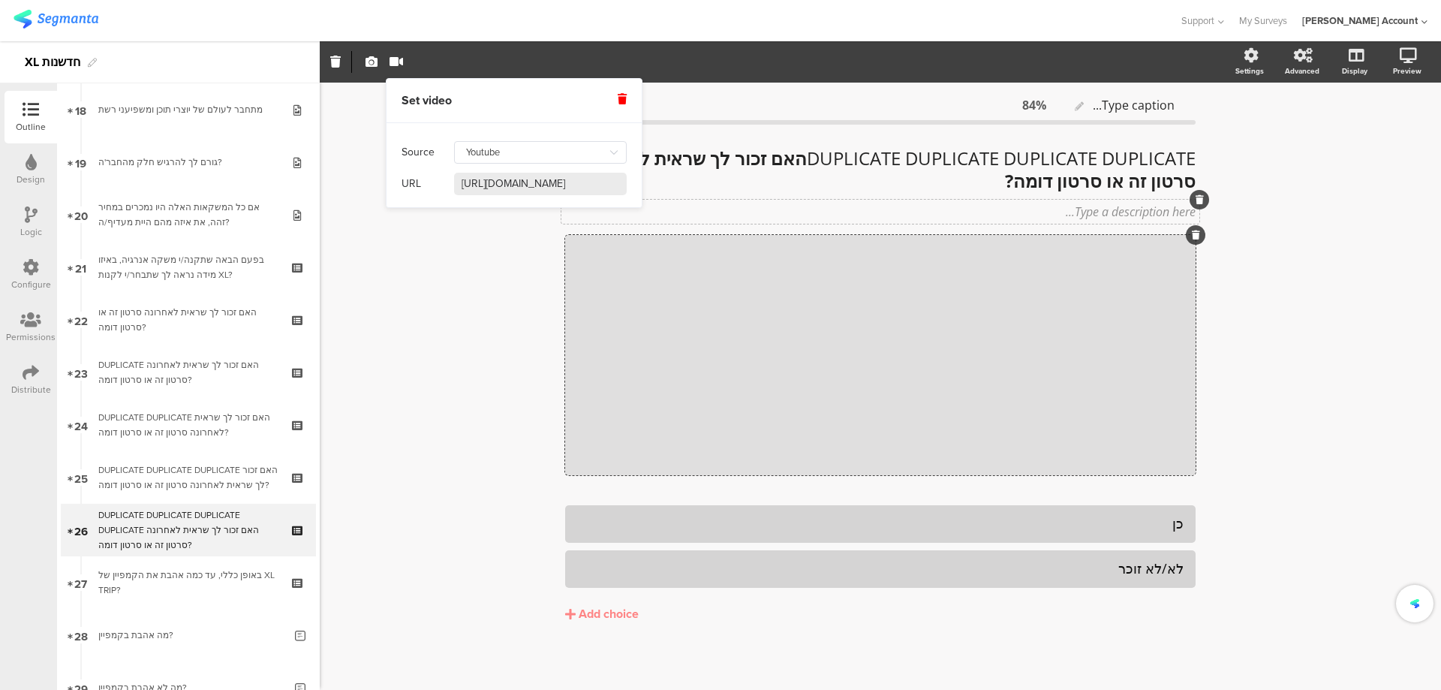
scroll to position [0, 63]
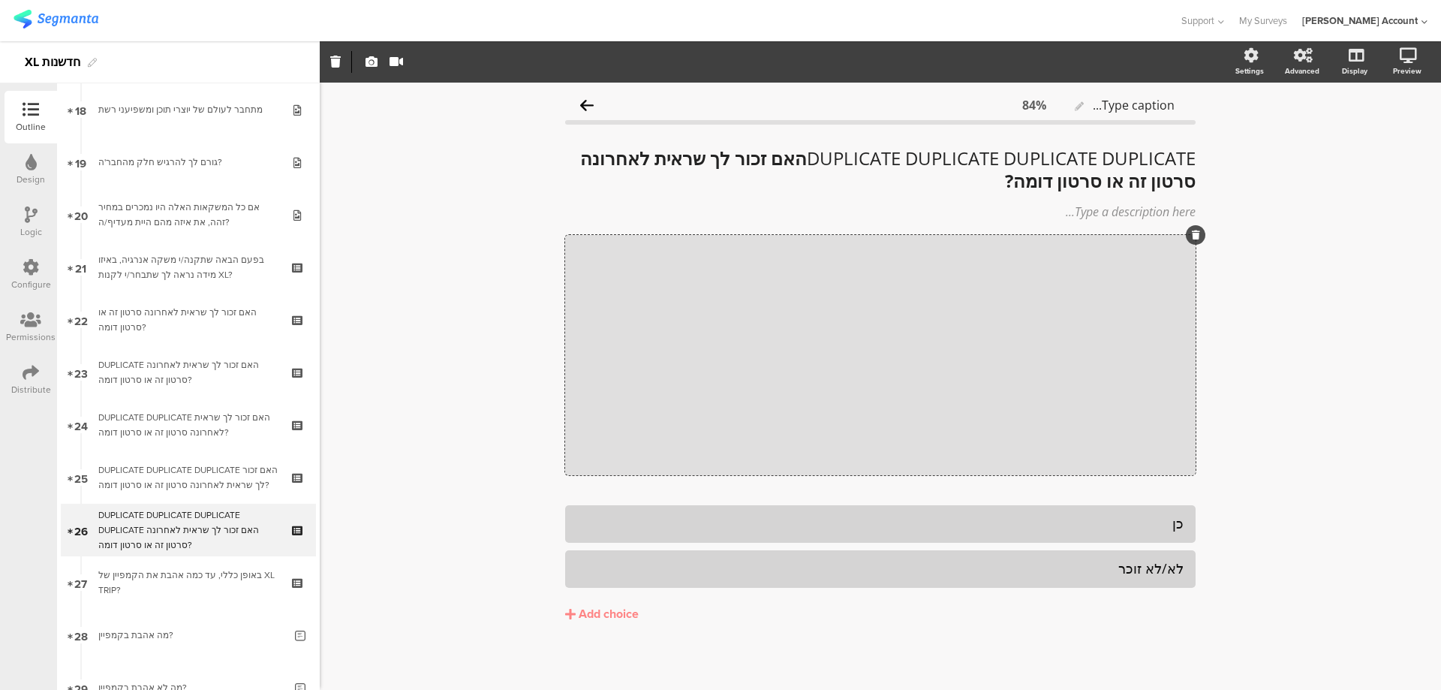
click at [455, 332] on div "Type caption... 84% DUPLICATE DUPLICATE DUPLICATE DUPLICATE האם זכור לך שראית ל…" at bounding box center [881, 388] width 1122 height 610
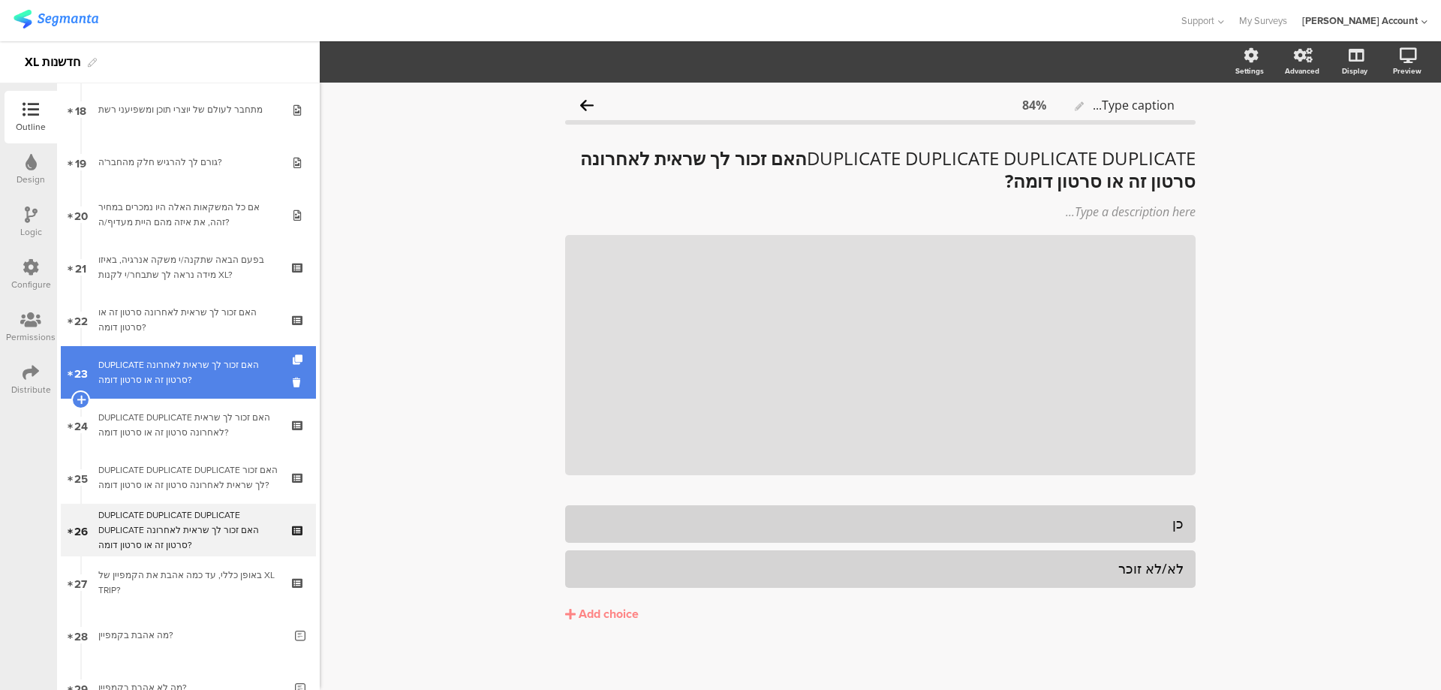
click at [227, 360] on div "DUPLICATE האם זכור לך שראית לאחרונה סרטון זה או סרטון דומה?" at bounding box center [187, 372] width 179 height 30
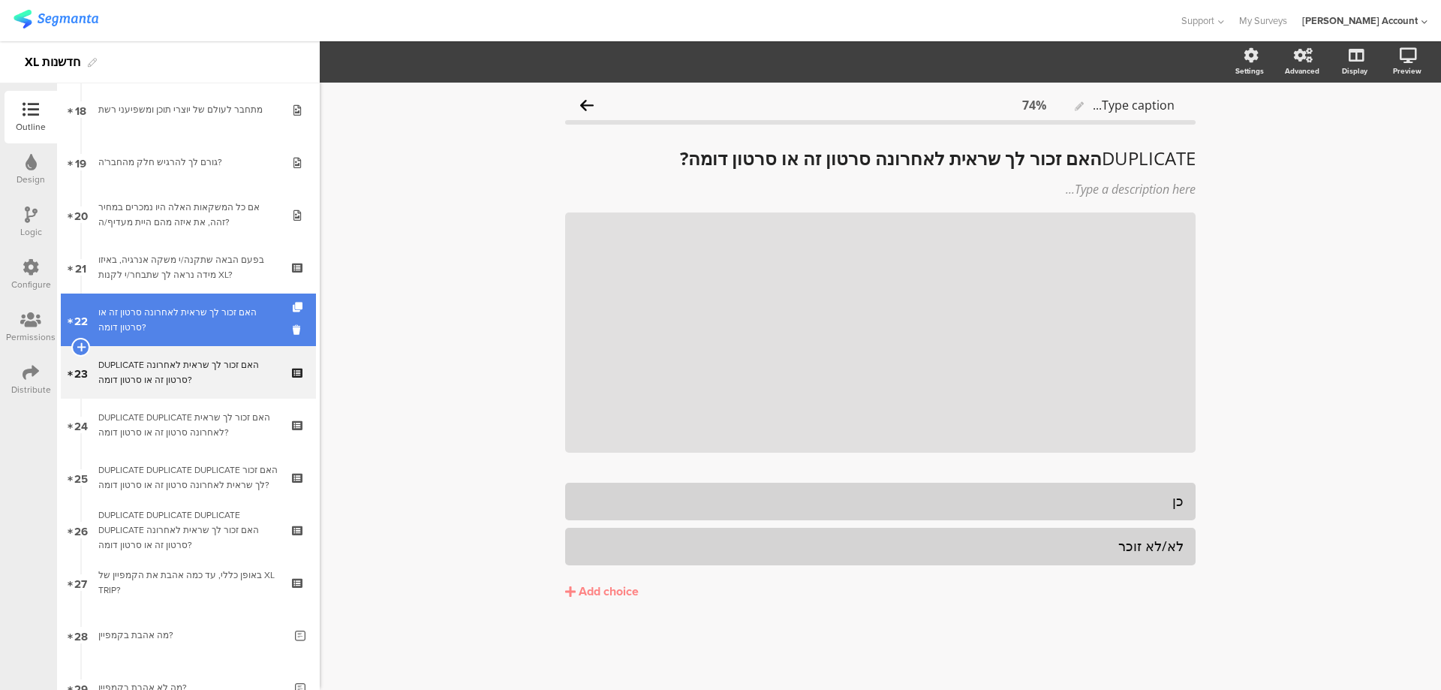
click at [243, 315] on div "האם זכור לך שראית לאחרונה סרטון זה או סרטון דומה?" at bounding box center [187, 320] width 179 height 30
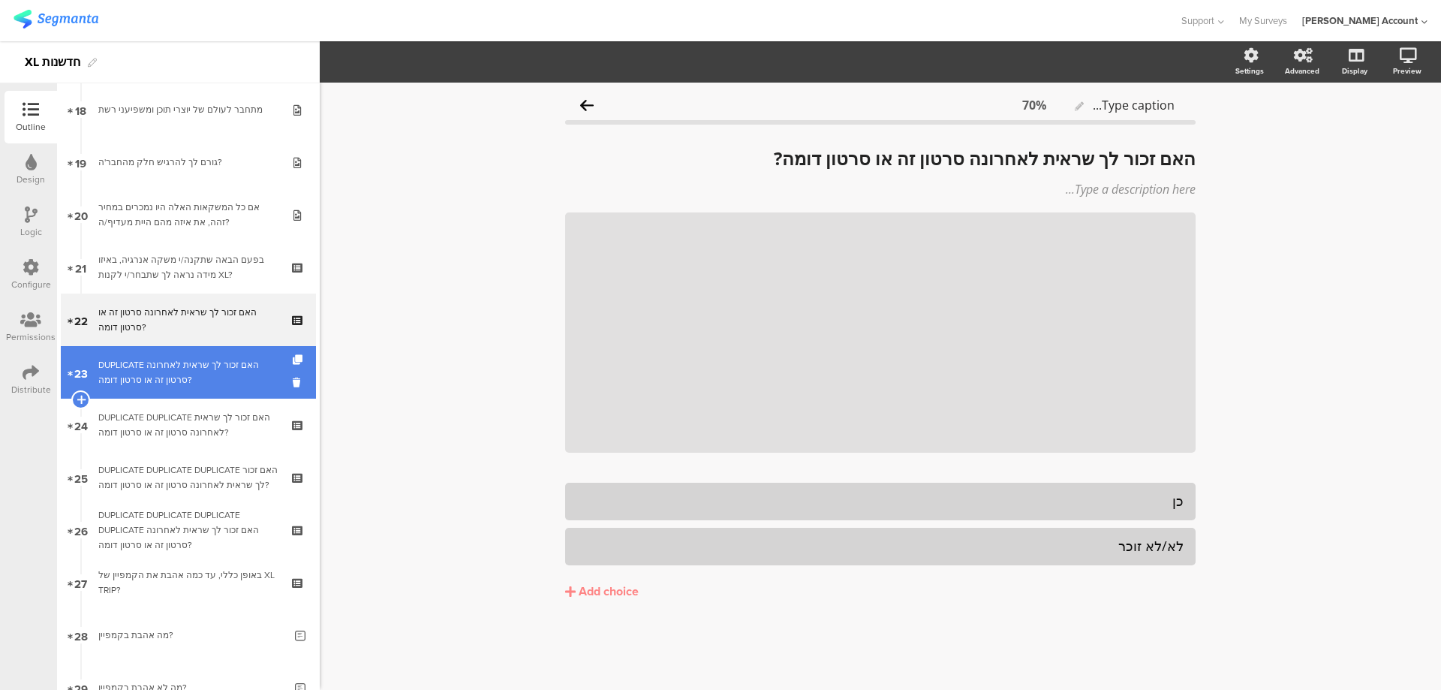
click at [234, 355] on link "23 DUPLICATE האם זכור לך שראית לאחרונה סרטון זה או סרטון דומה?" at bounding box center [188, 372] width 255 height 53
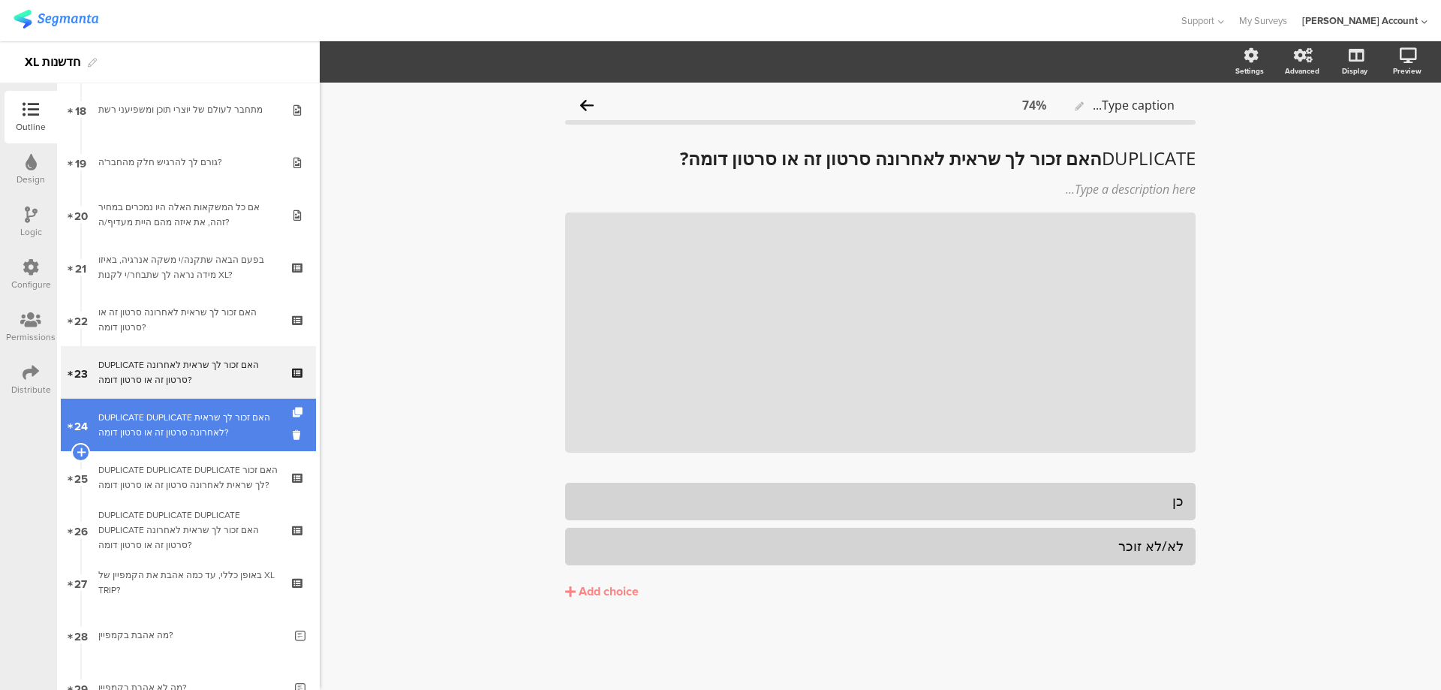
click at [237, 401] on link "24 DUPLICATE DUPLICATE האם זכור לך שראית לאחרונה סרטון זה או סרטון דומה?" at bounding box center [188, 425] width 255 height 53
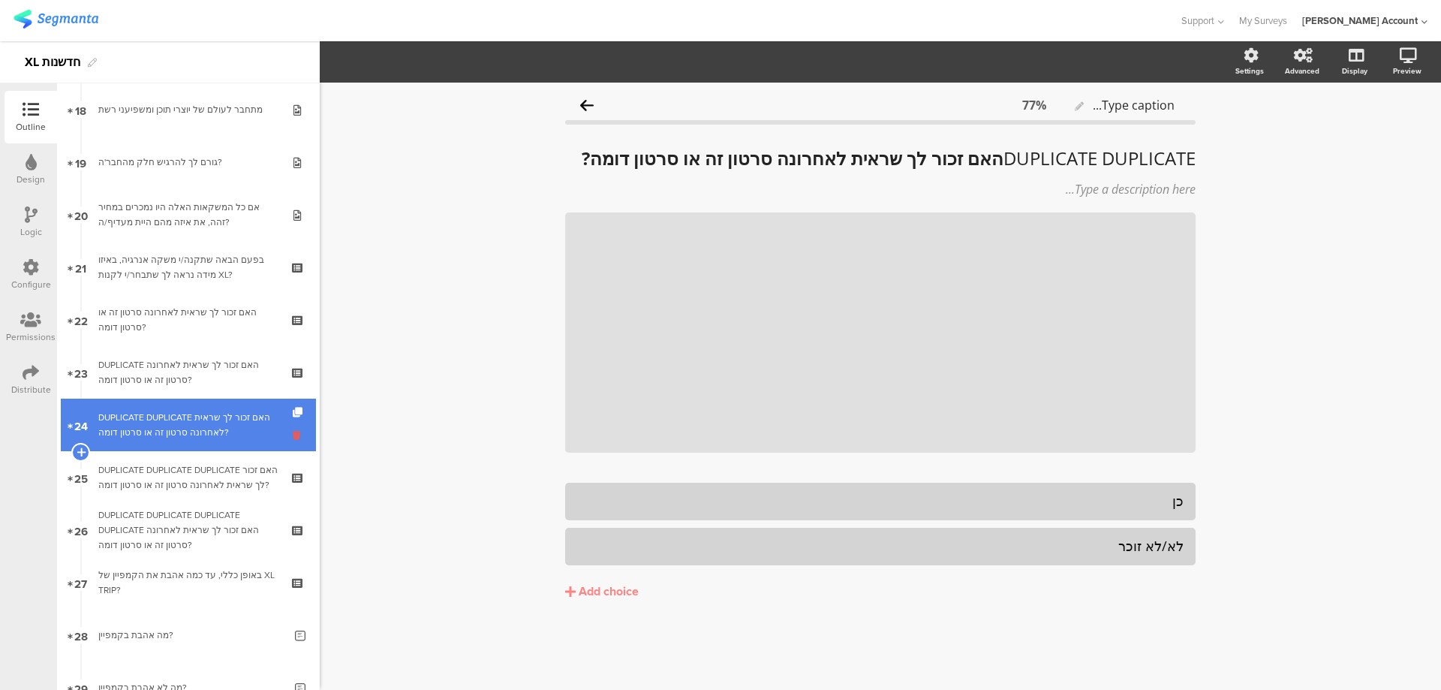
click at [293, 437] on icon at bounding box center [299, 435] width 13 height 14
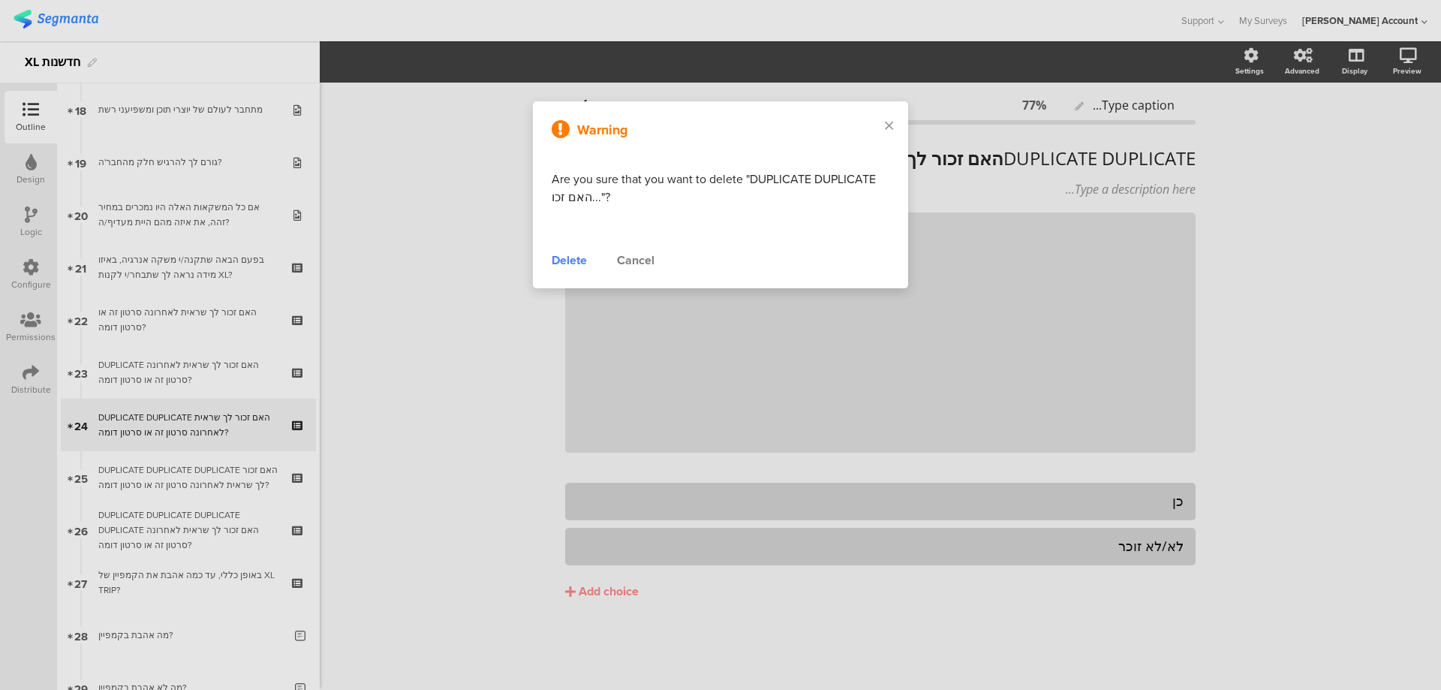
click at [574, 257] on div "Delete" at bounding box center [569, 260] width 35 height 18
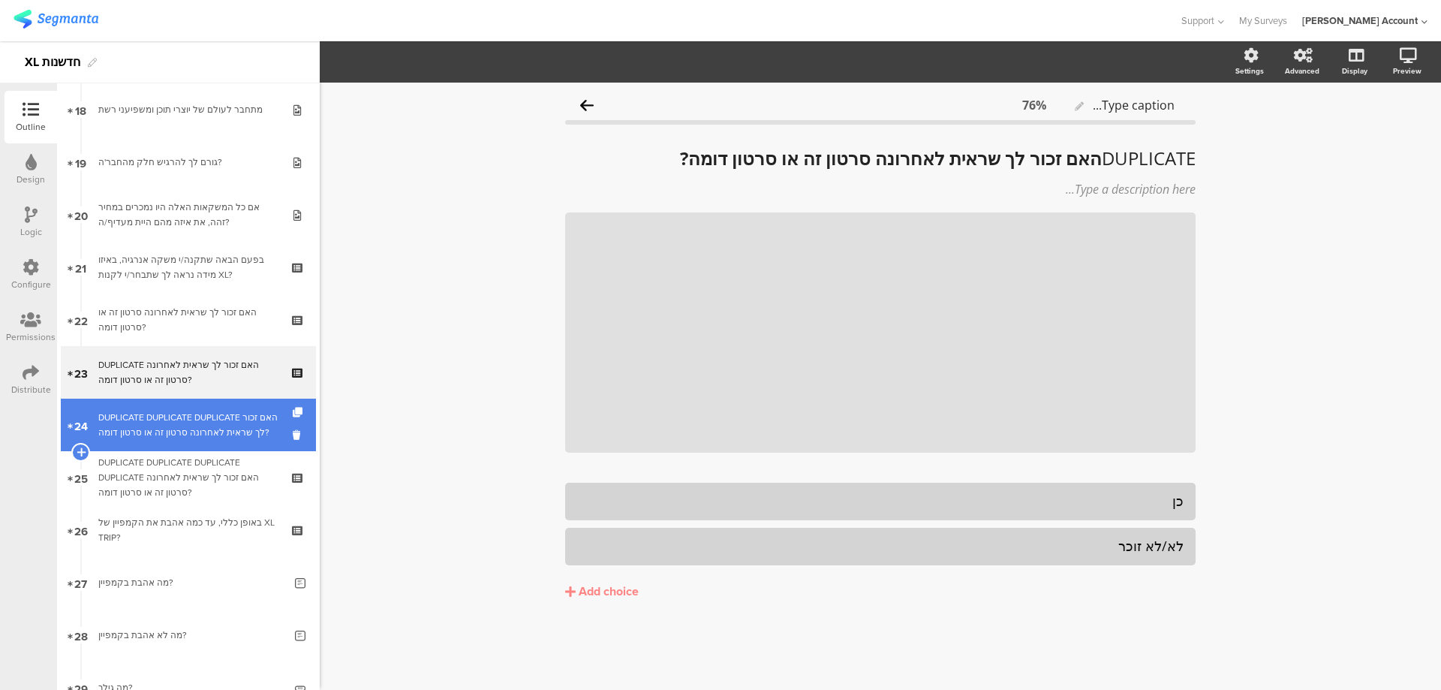
click at [224, 422] on div "DUPLICATE DUPLICATE DUPLICATE האם זכור לך שראית לאחרונה סרטון זה או סרטון דומה?" at bounding box center [187, 425] width 179 height 30
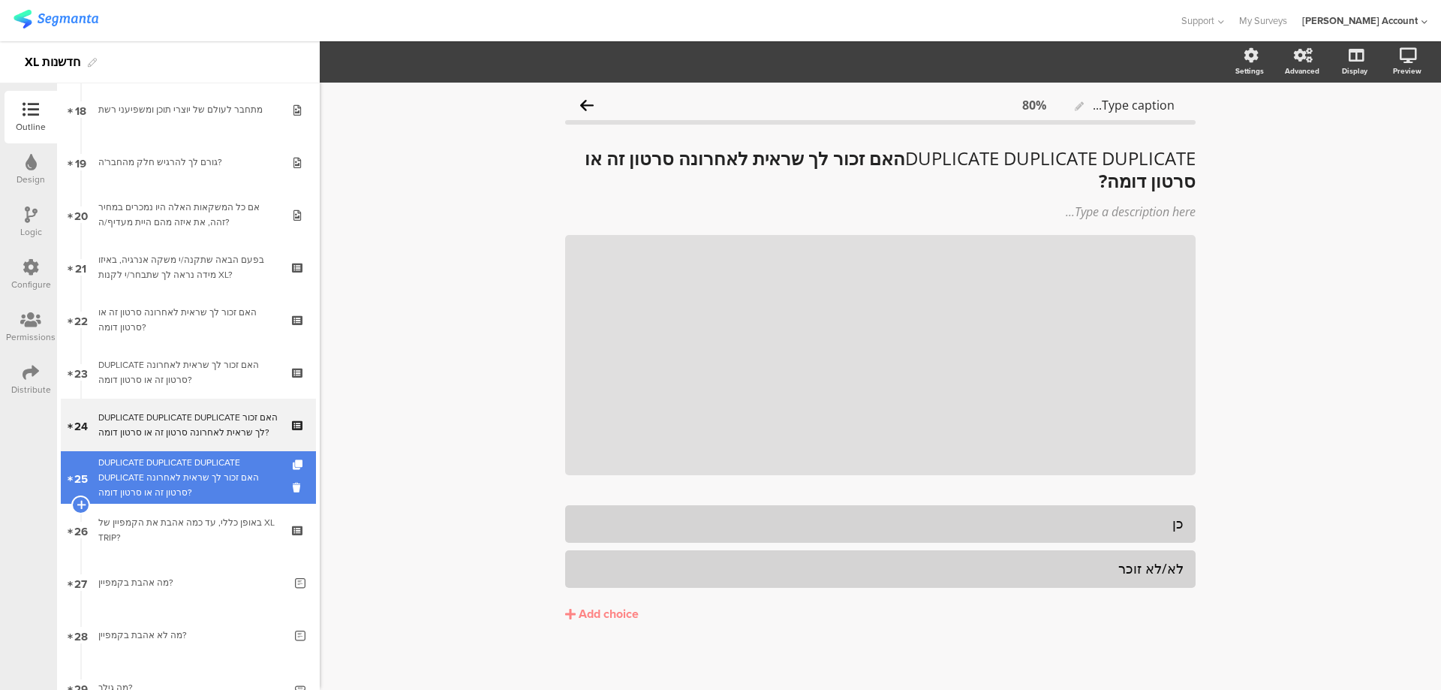
click at [235, 461] on div "DUPLICATE DUPLICATE DUPLICATE DUPLICATE האם זכור לך שראית לאחרונה סרטון זה או ס…" at bounding box center [187, 477] width 179 height 45
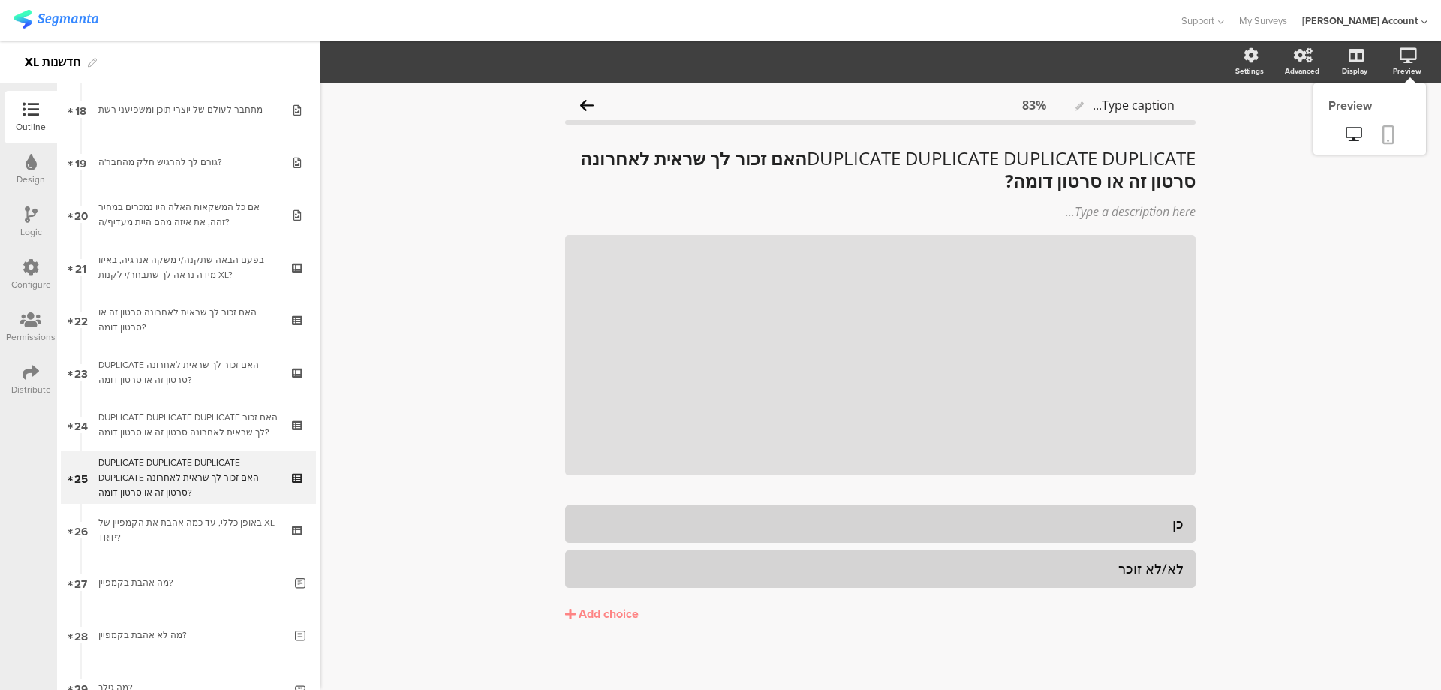
click at [1372, 132] on link at bounding box center [1388, 136] width 33 height 29
